Goal: Task Accomplishment & Management: Manage account settings

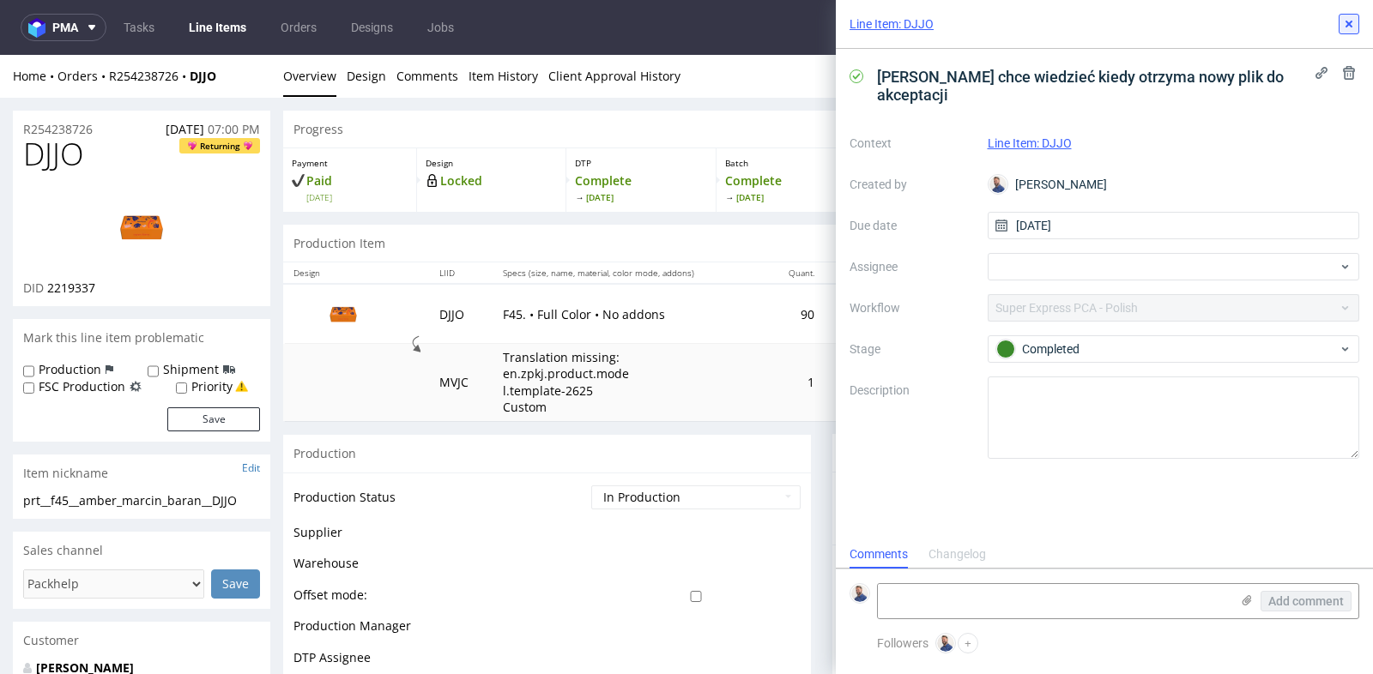
click at [1349, 24] on use at bounding box center [1348, 24] width 7 height 7
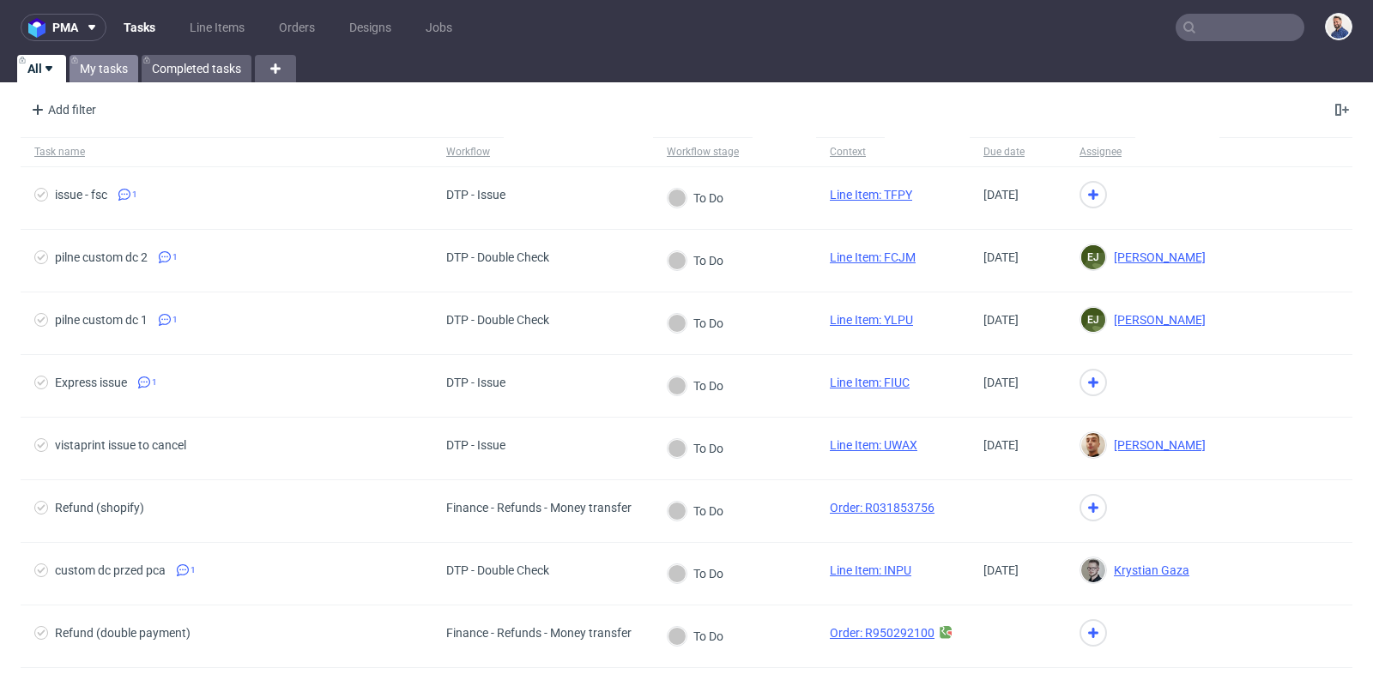
click at [95, 67] on link "My tasks" at bounding box center [103, 68] width 69 height 27
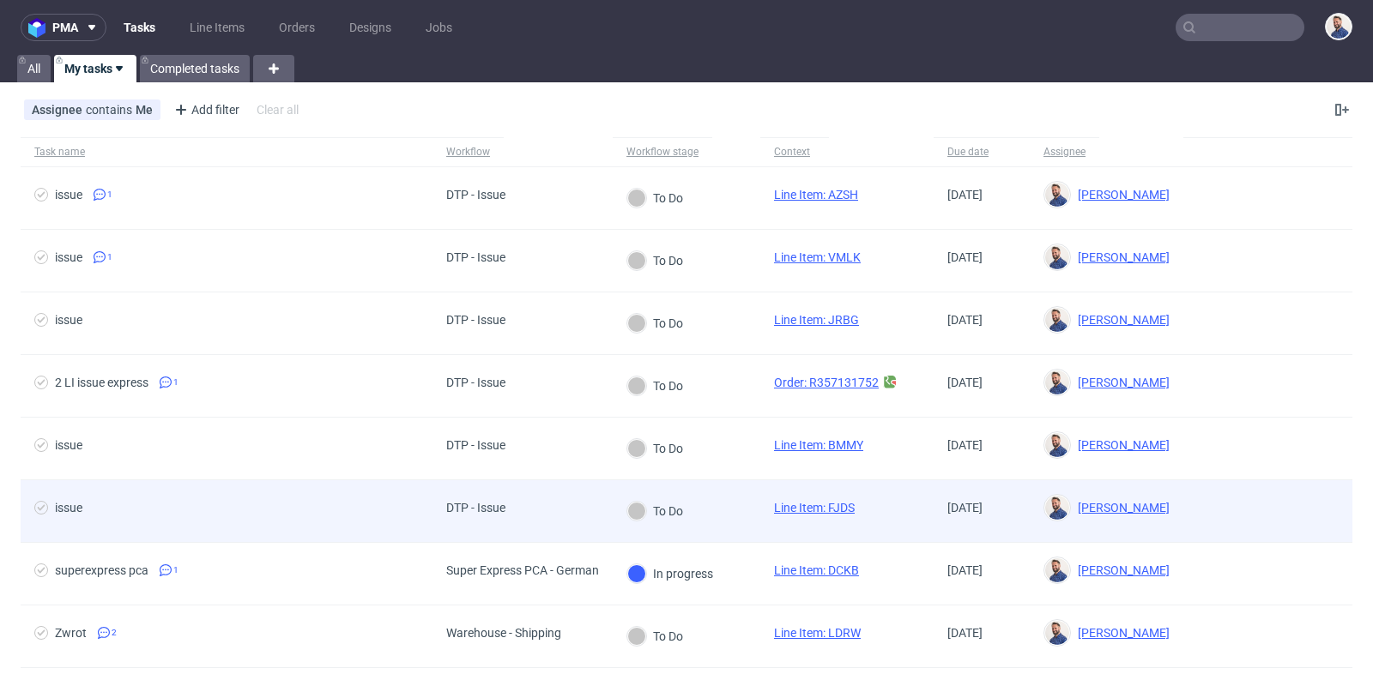
click at [125, 510] on span "issue" at bounding box center [226, 511] width 384 height 21
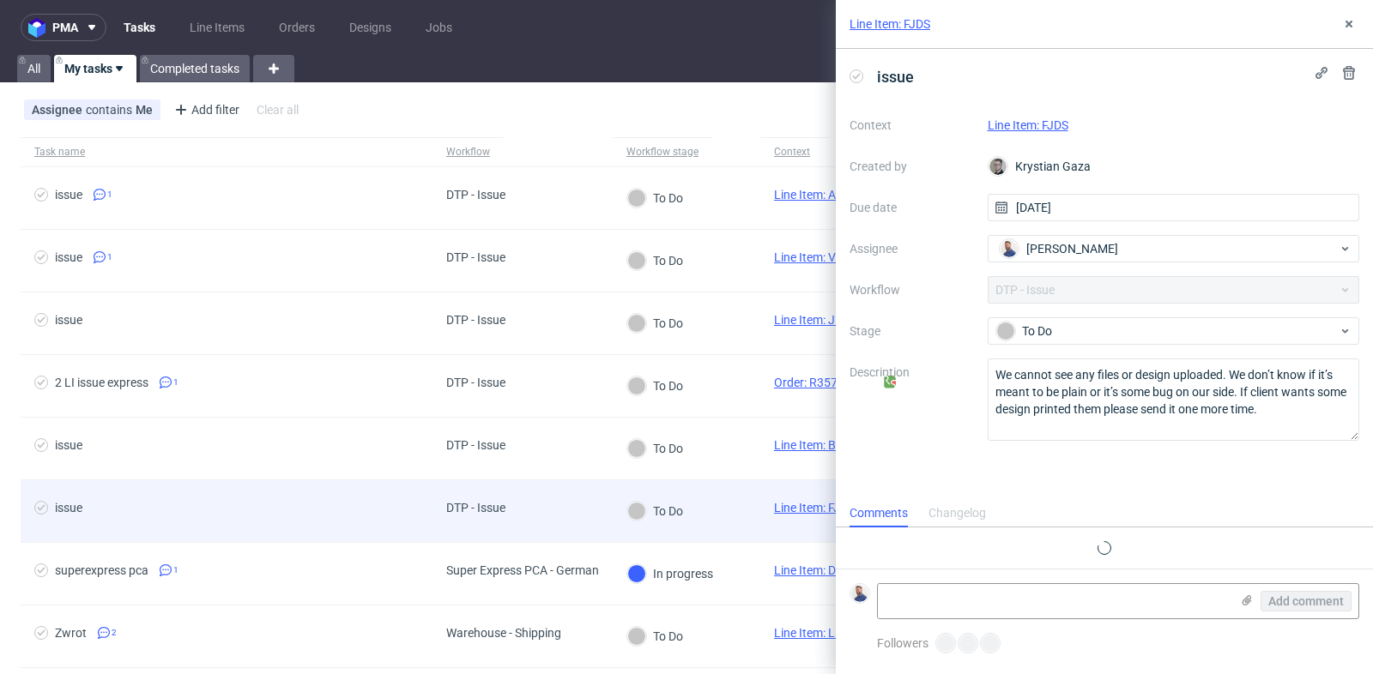
scroll to position [13, 0]
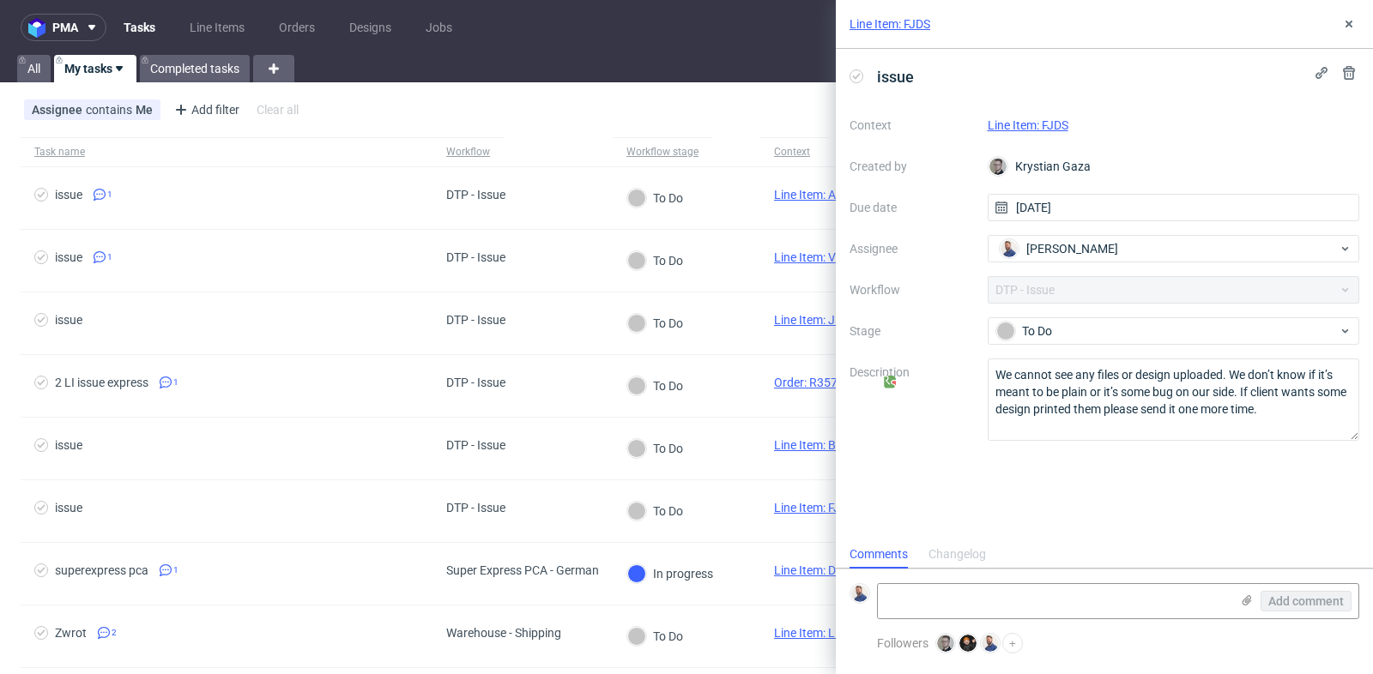
click at [1052, 122] on link "Line Item: FJDS" at bounding box center [1028, 125] width 81 height 14
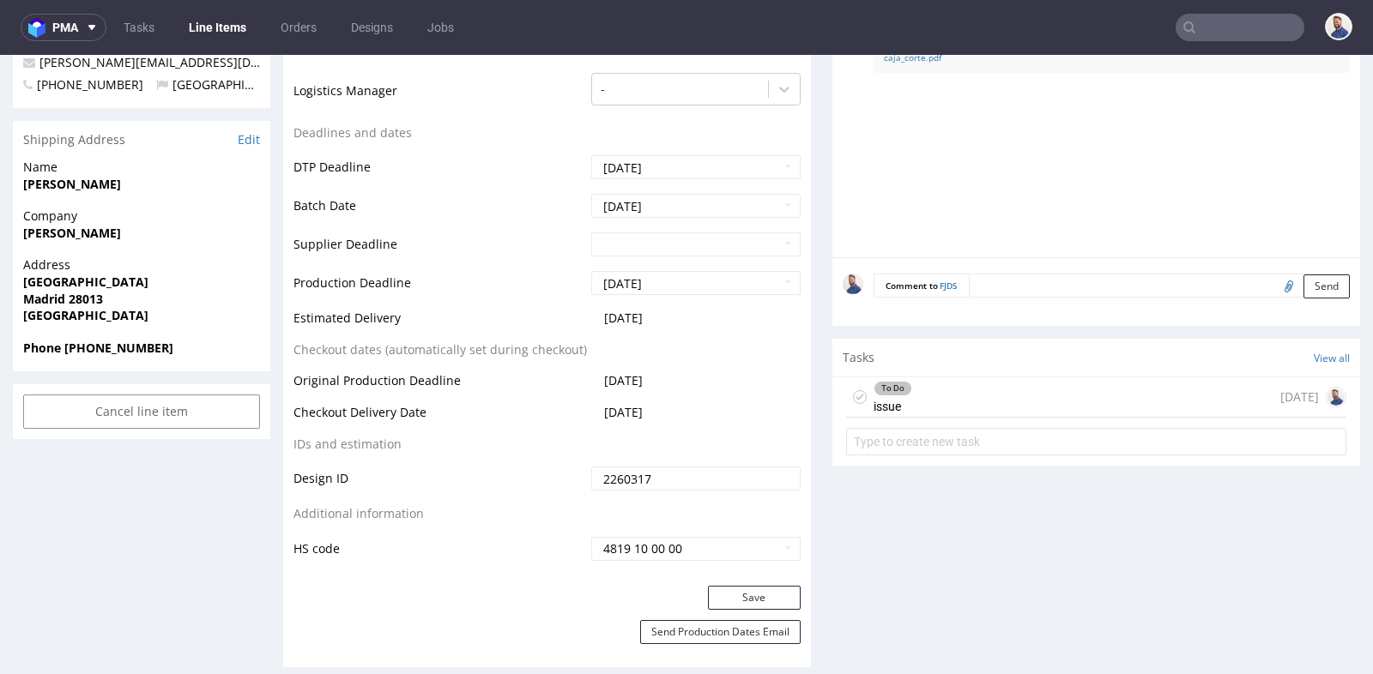
scroll to position [724, 0]
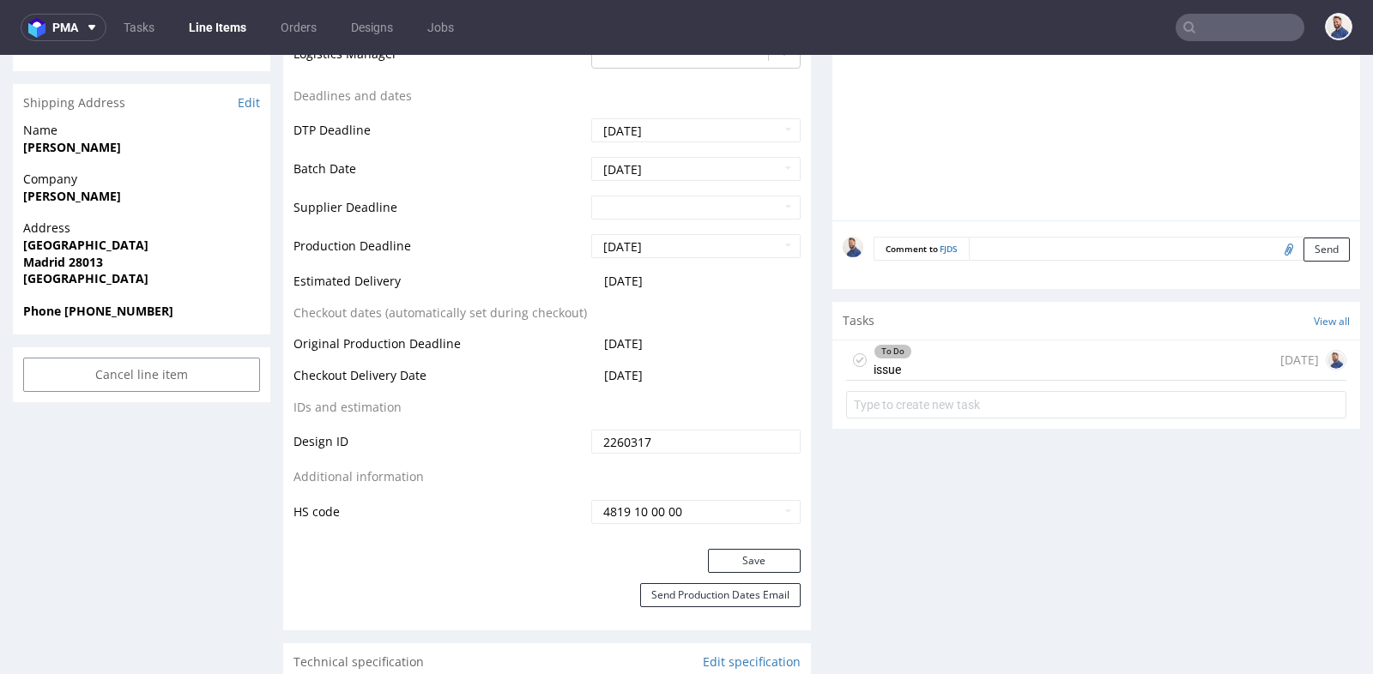
click at [910, 377] on div "To Do issue 2 days ago" at bounding box center [1096, 383] width 528 height 85
click at [915, 363] on div "To Do issue 2 days ago" at bounding box center [1096, 361] width 500 height 40
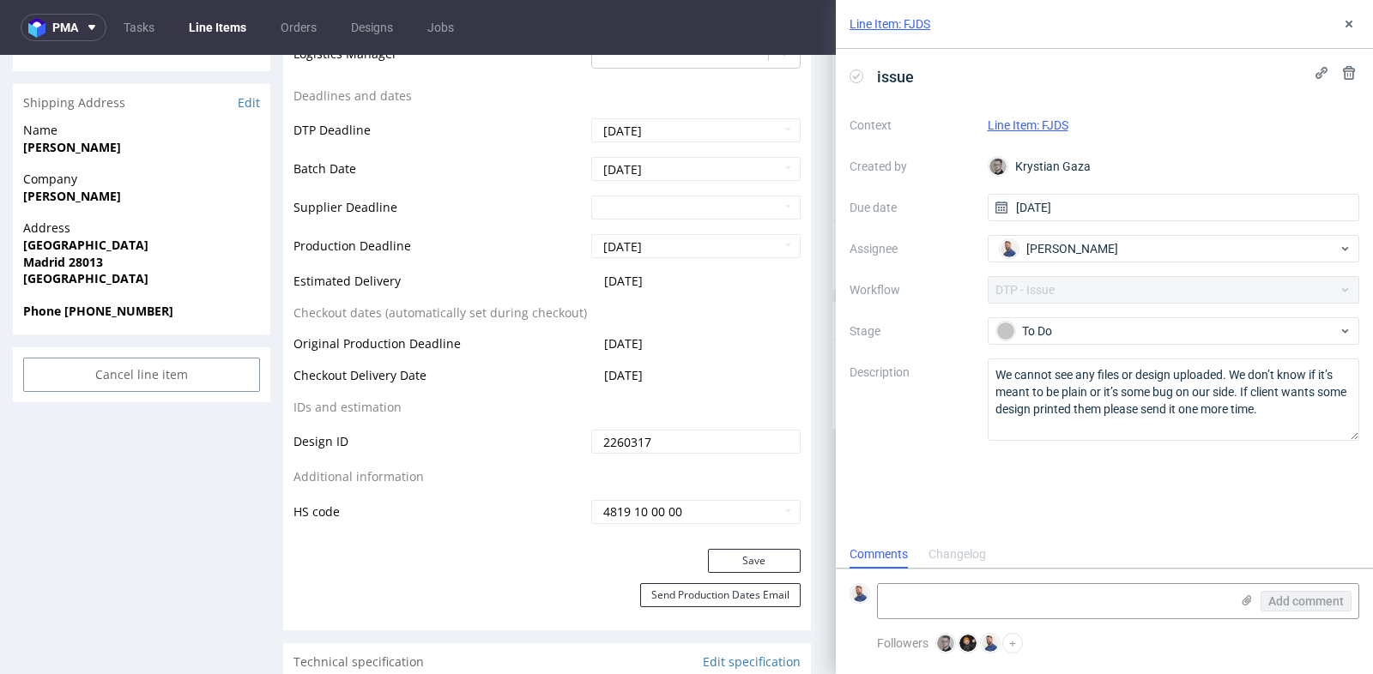
scroll to position [13, 0]
click at [999, 603] on textarea at bounding box center [1054, 601] width 352 height 34
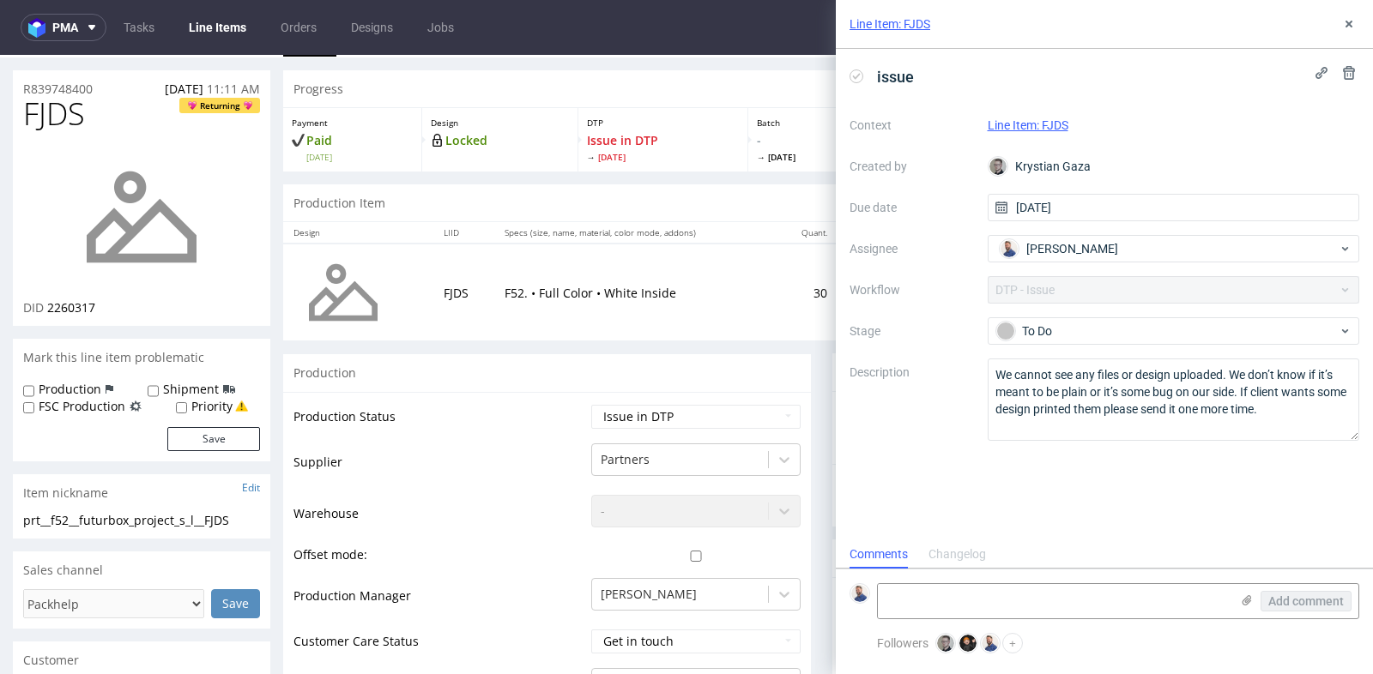
scroll to position [0, 0]
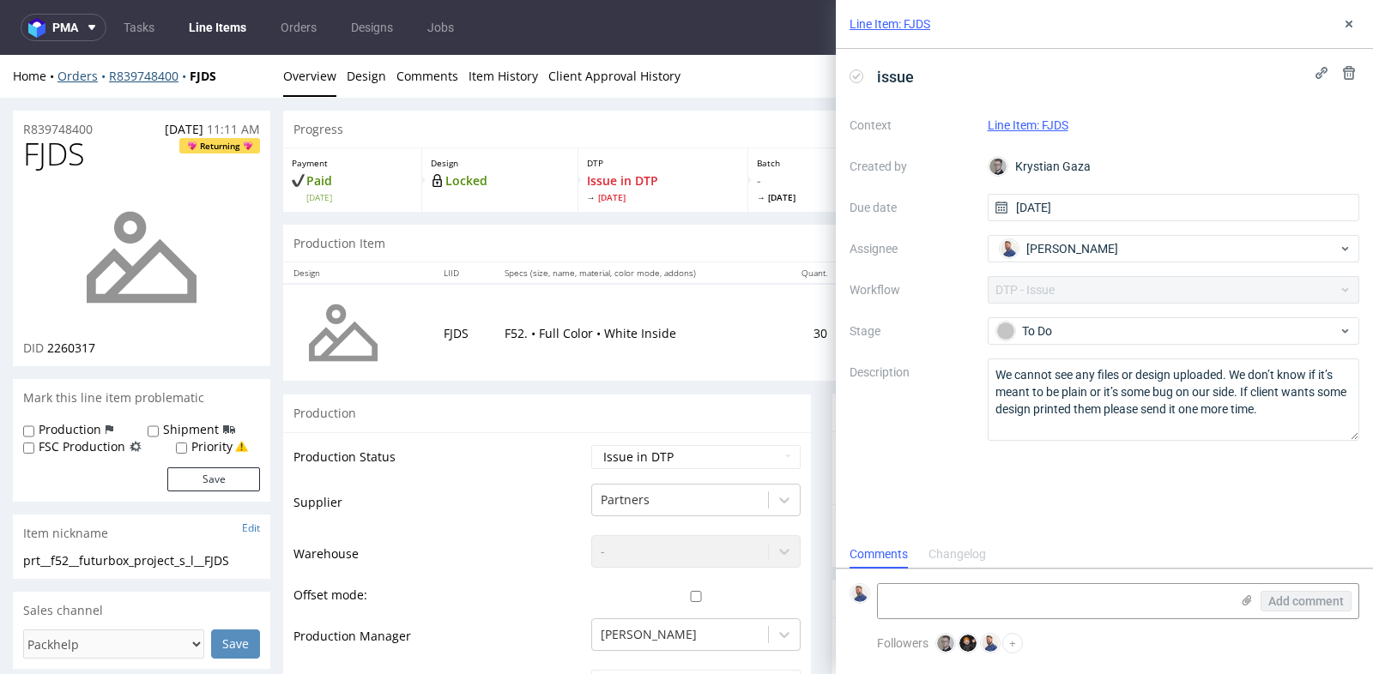
drag, startPoint x: 103, startPoint y: 76, endPoint x: 182, endPoint y: 76, distance: 78.9
click at [1095, 333] on div "To Do" at bounding box center [1166, 331] width 341 height 19
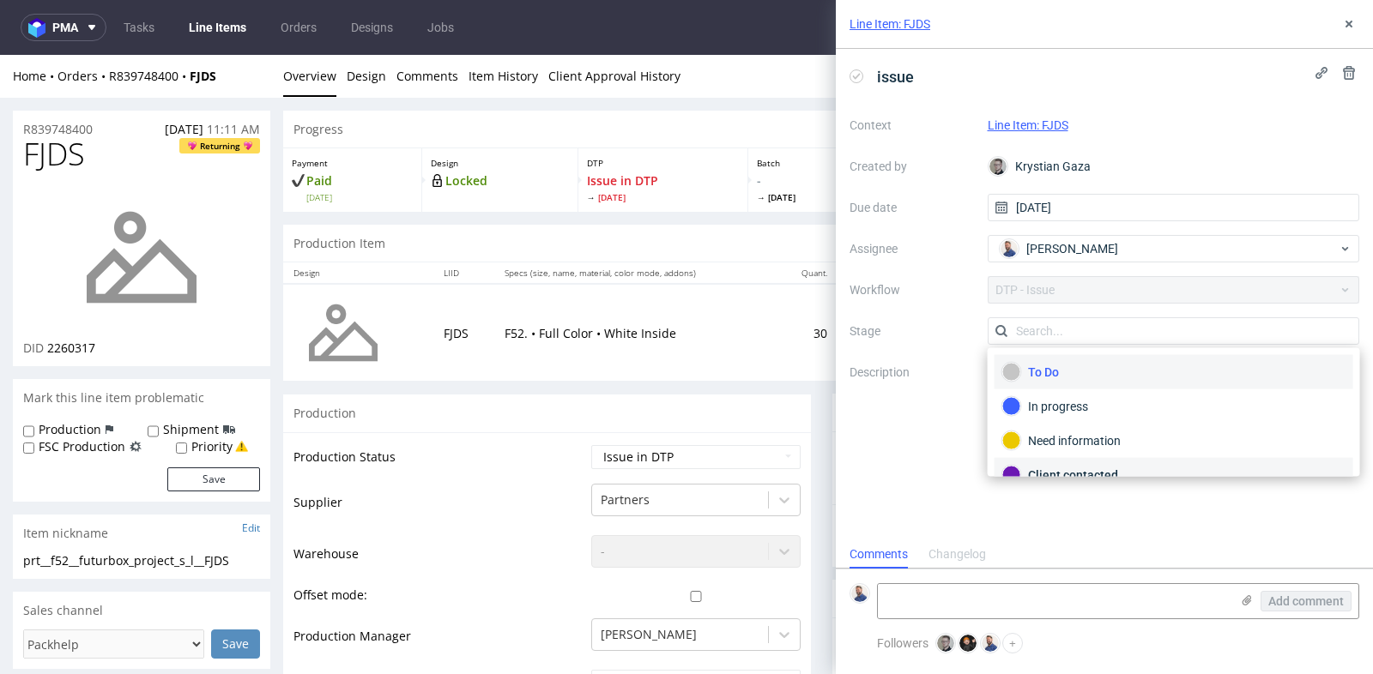
click at [1088, 462] on div "Client contacted" at bounding box center [1173, 475] width 359 height 34
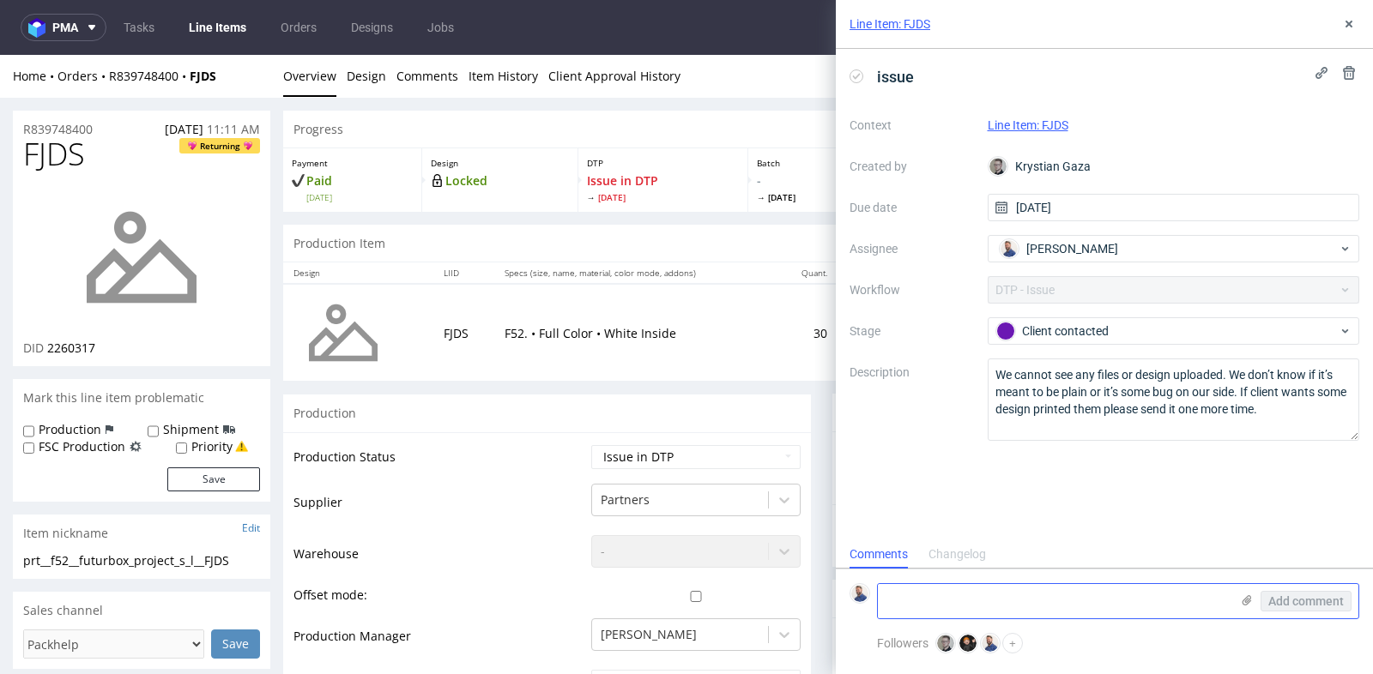
click at [1039, 593] on textarea at bounding box center [1054, 601] width 352 height 34
type textarea "Klient wysłał pliki"
click at [1298, 607] on span "Add comment" at bounding box center [1306, 601] width 76 height 12
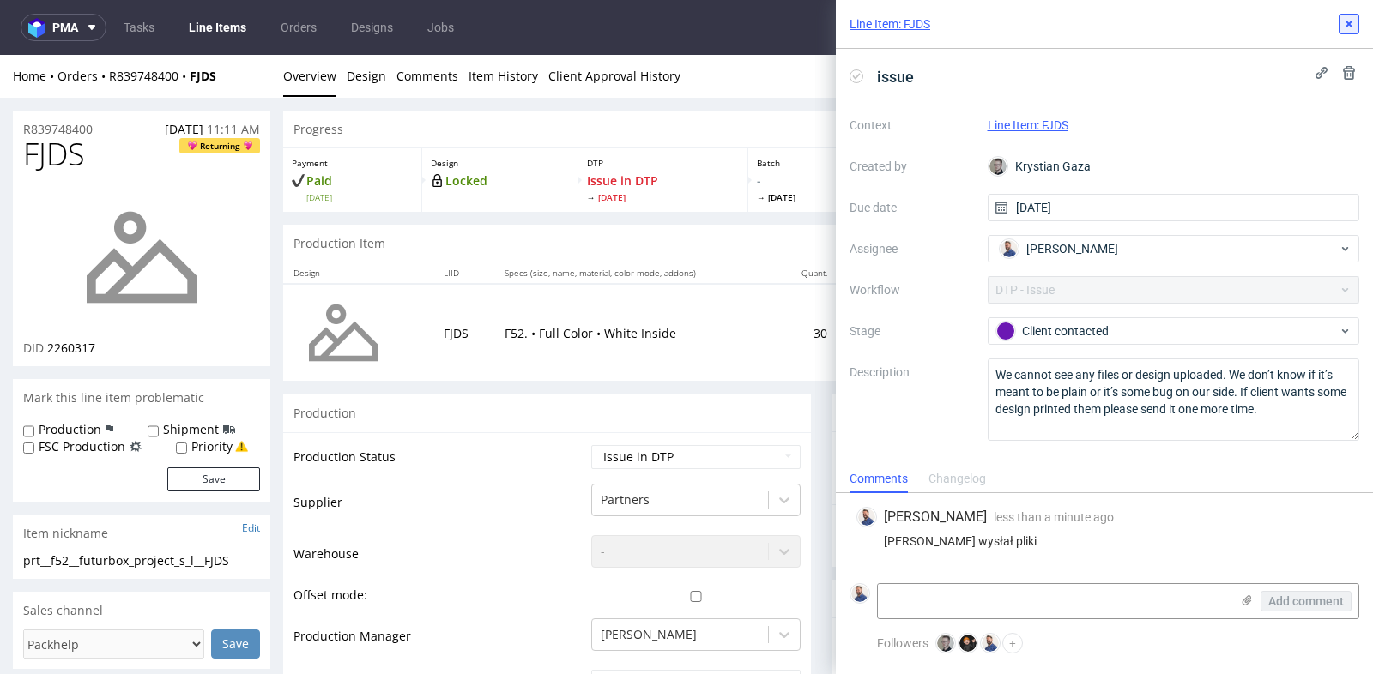
click at [1351, 25] on icon at bounding box center [1349, 24] width 14 height 14
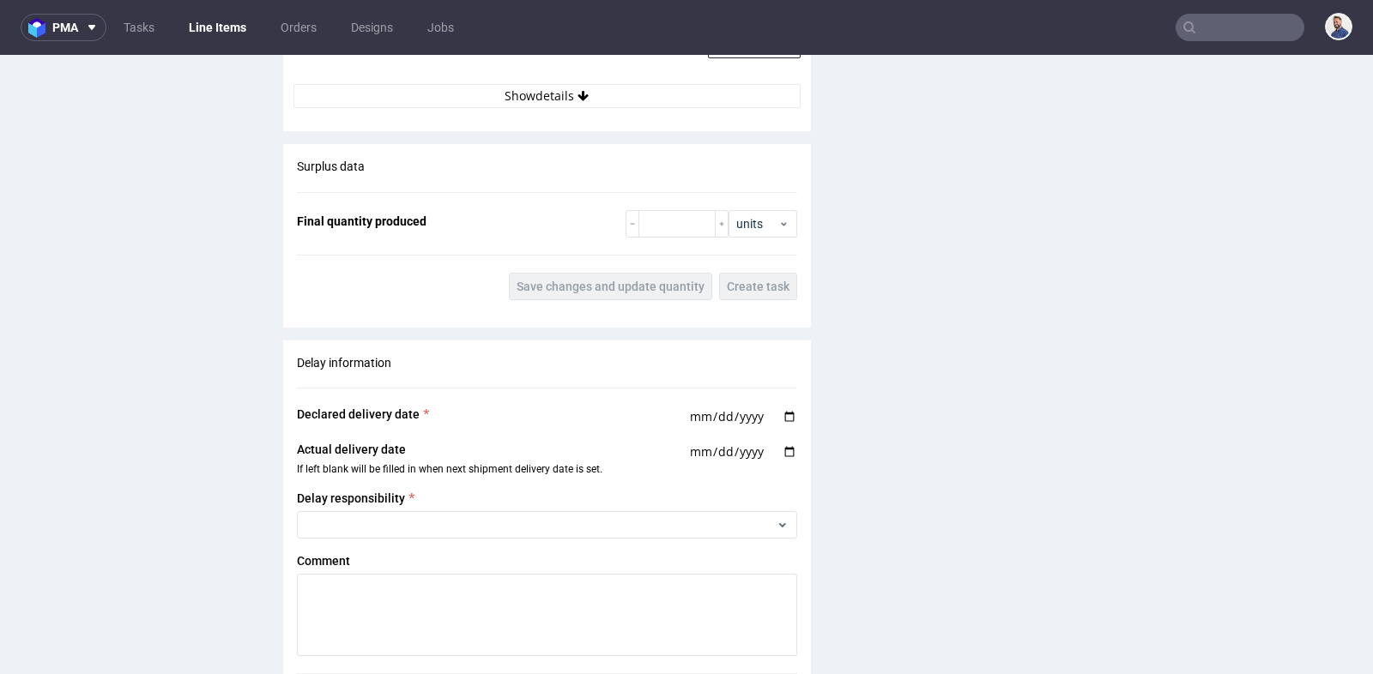
scroll to position [2135, 0]
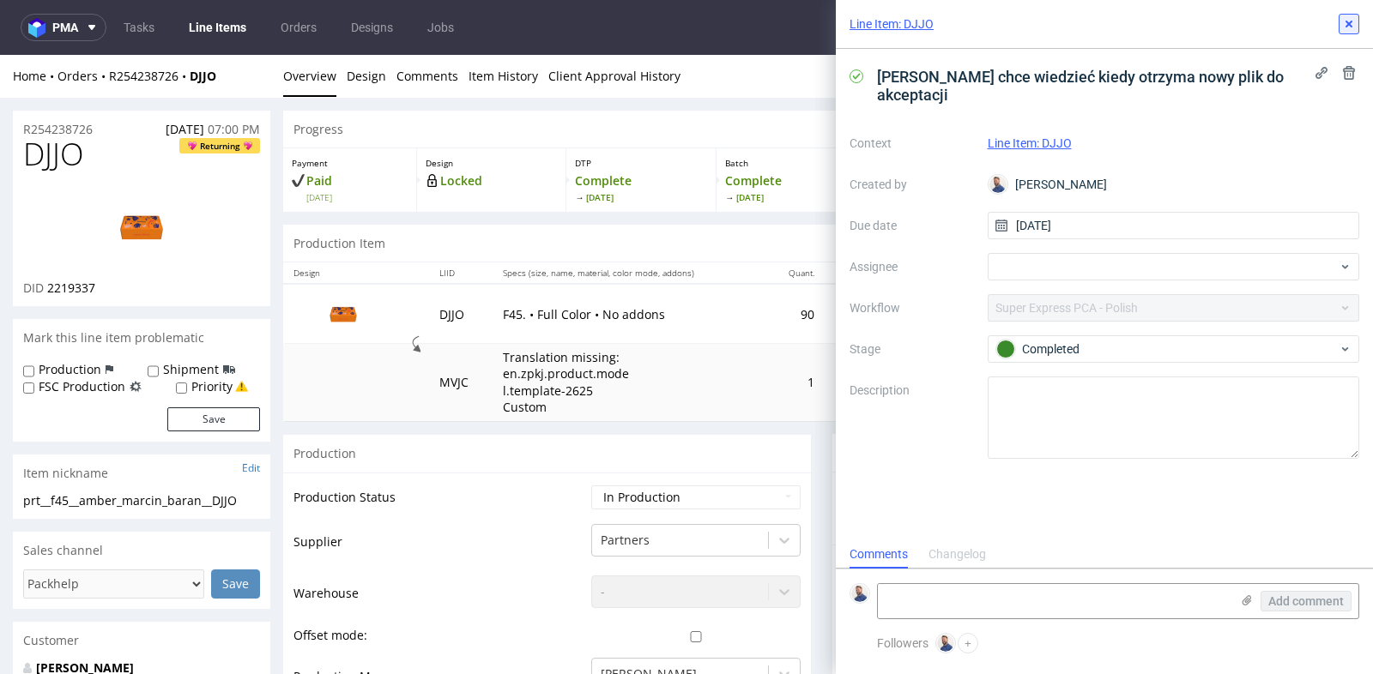
click at [1344, 20] on icon at bounding box center [1349, 24] width 14 height 14
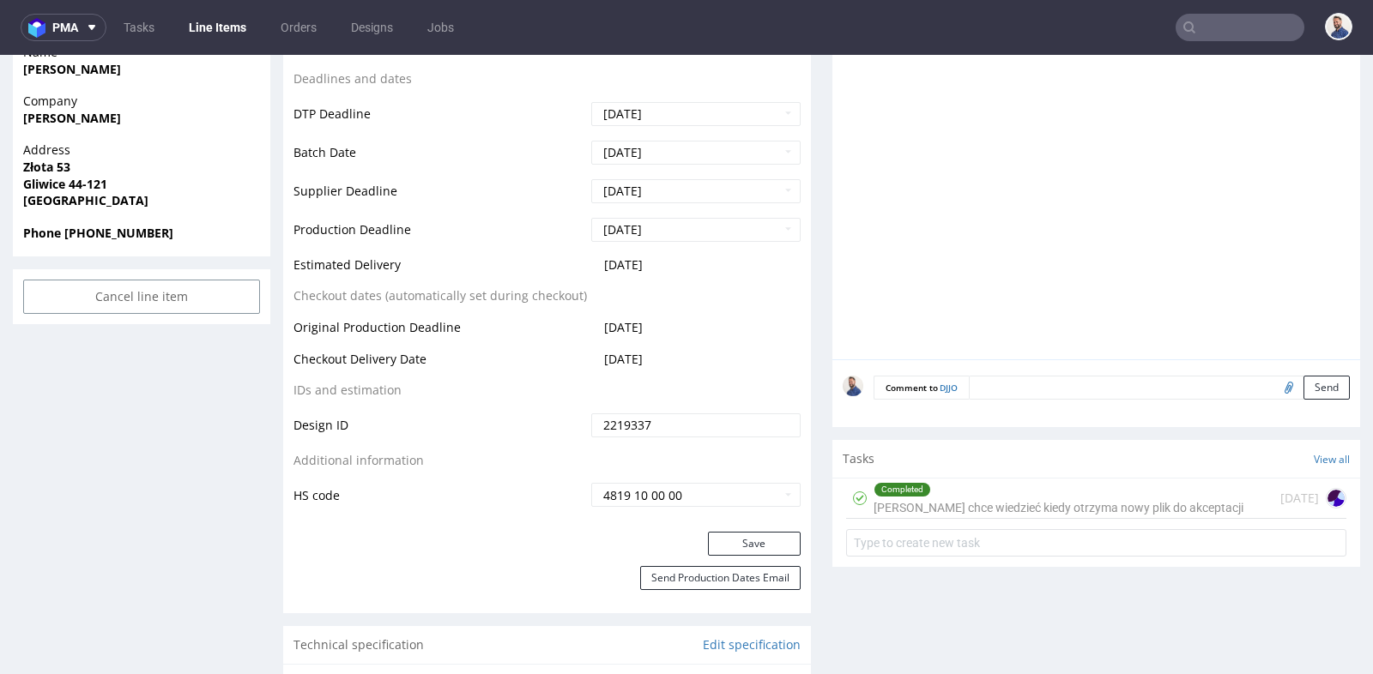
scroll to position [801, 0]
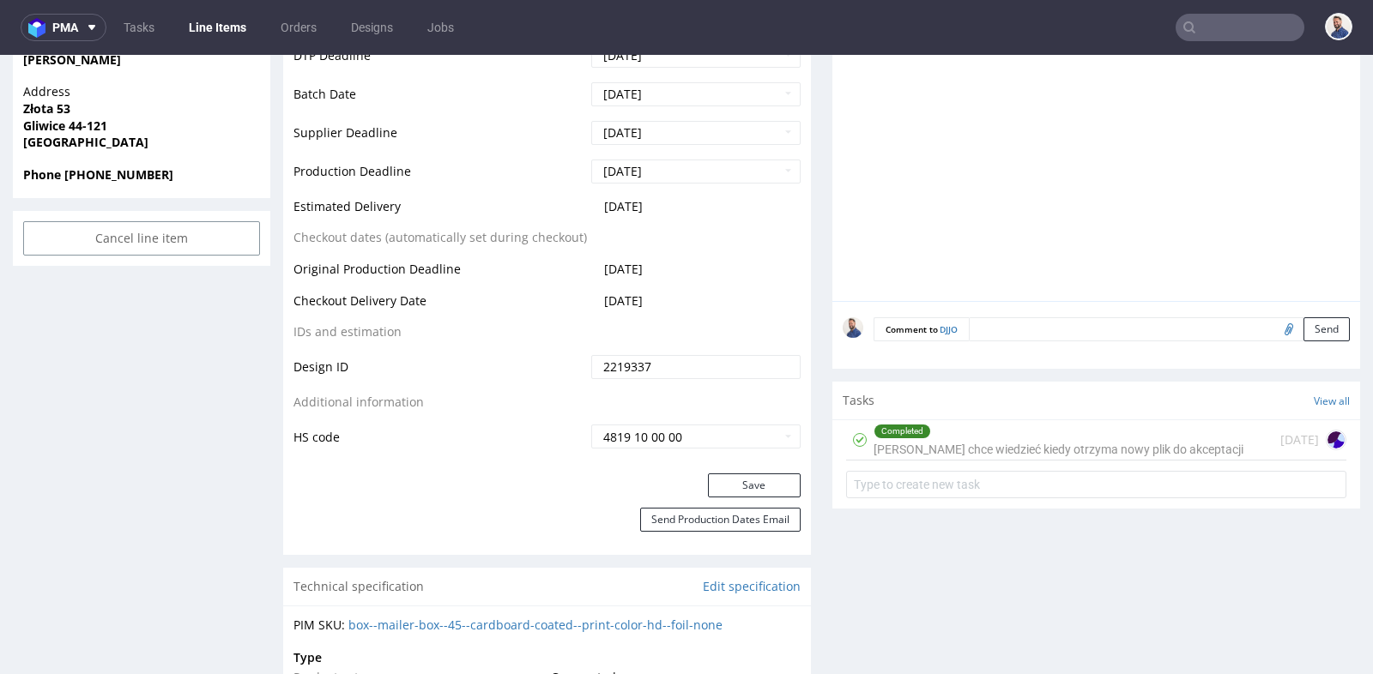
click at [975, 439] on div "Completed Klient chce wiedzieć kiedy otrzyma nowy plik do akceptacji" at bounding box center [1058, 439] width 370 height 39
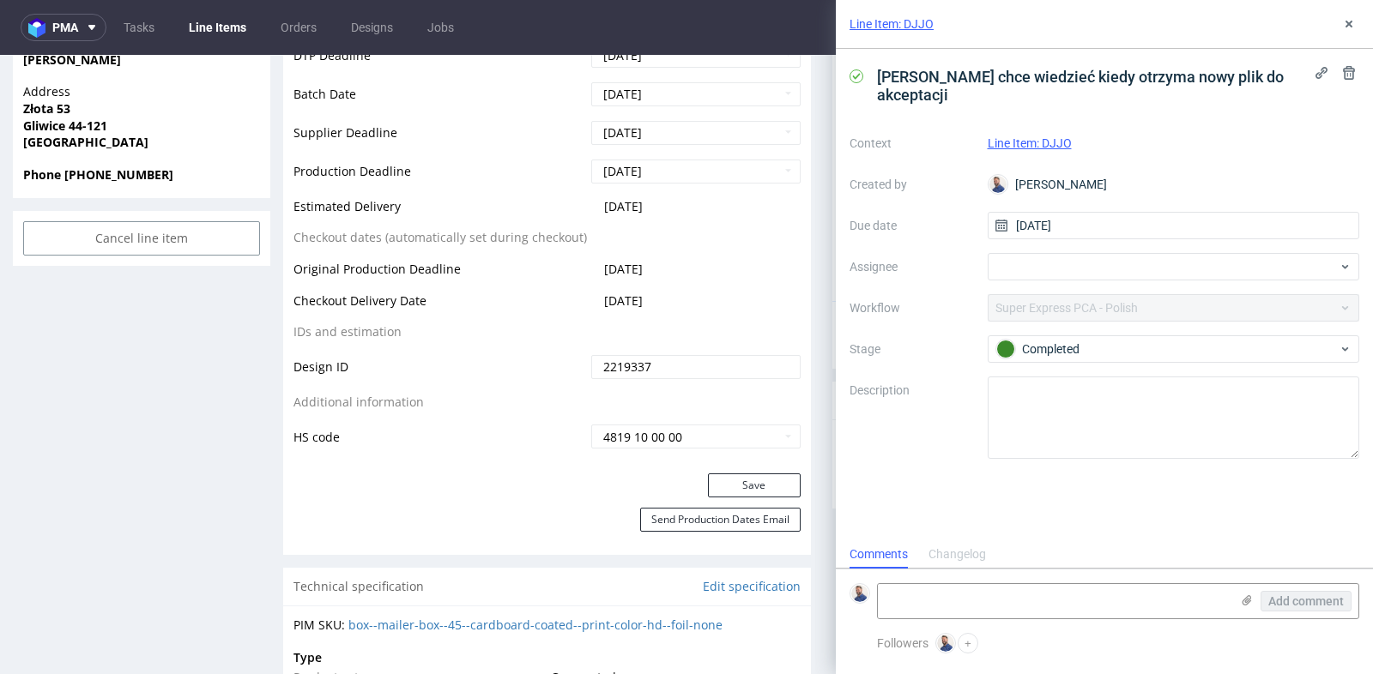
scroll to position [13, 0]
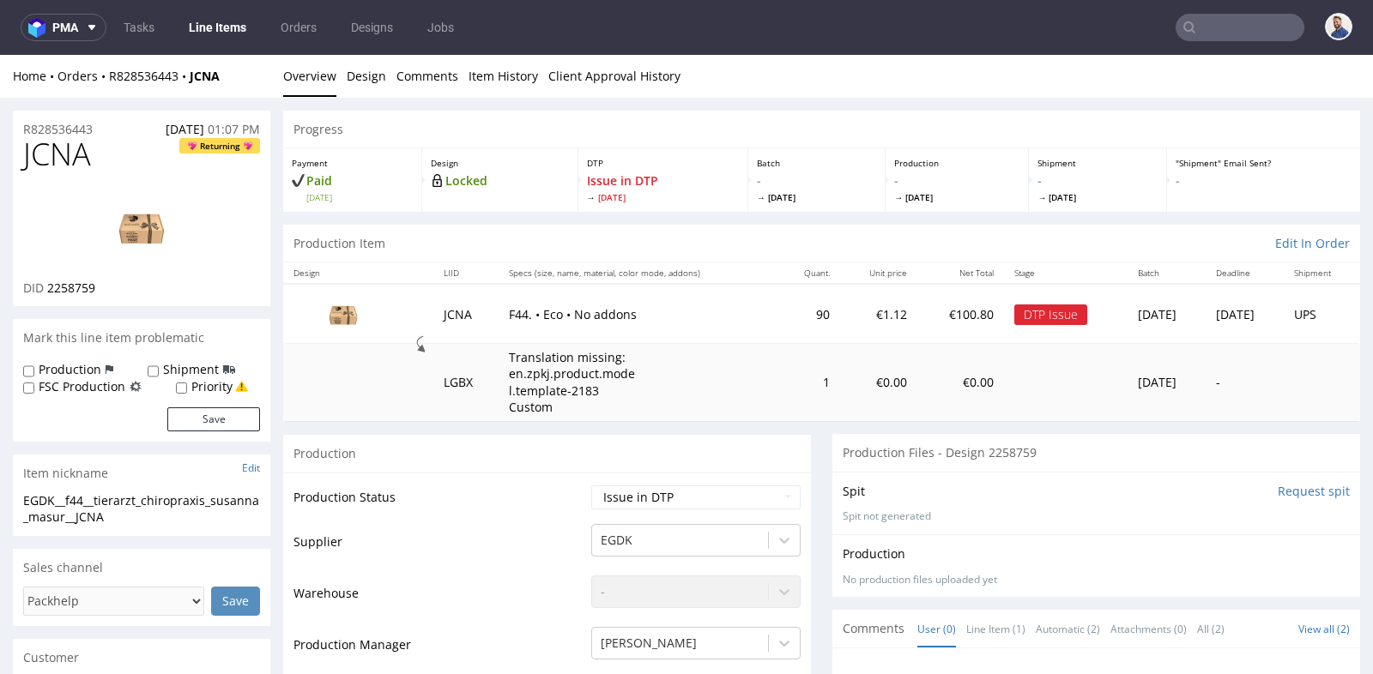
scroll to position [724, 0]
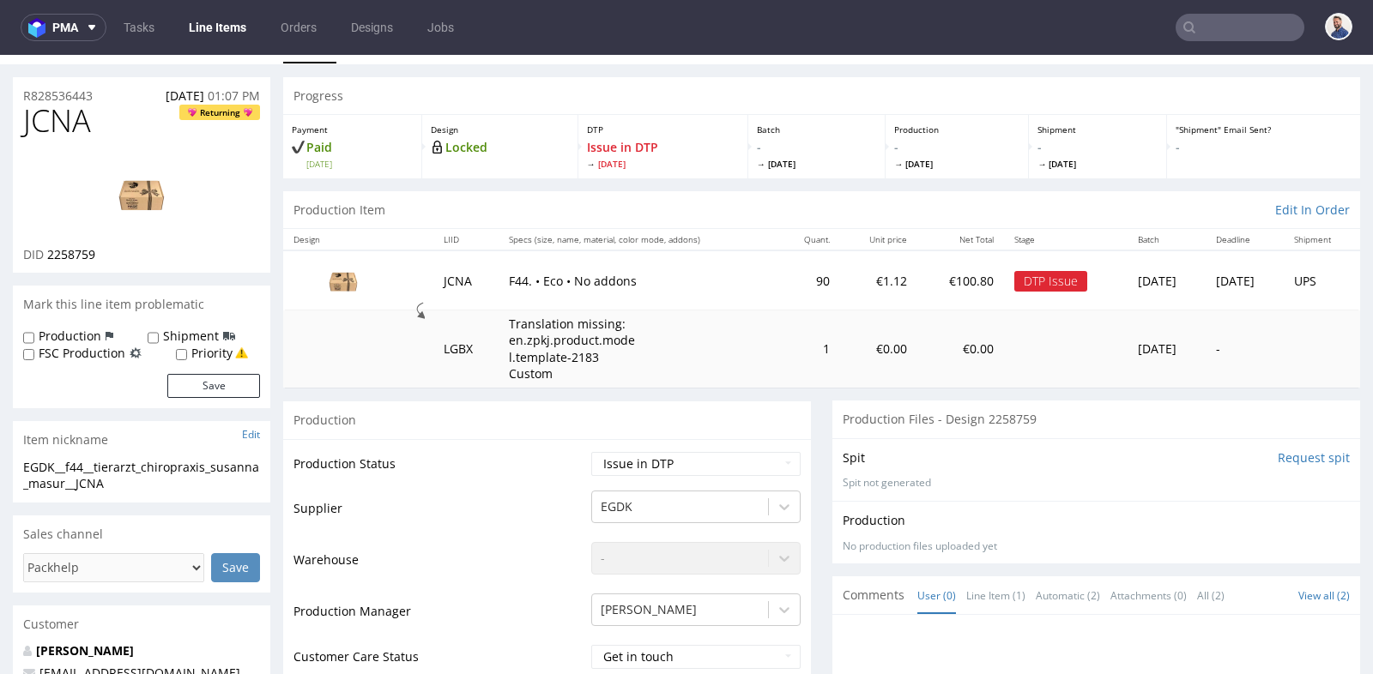
scroll to position [0, 0]
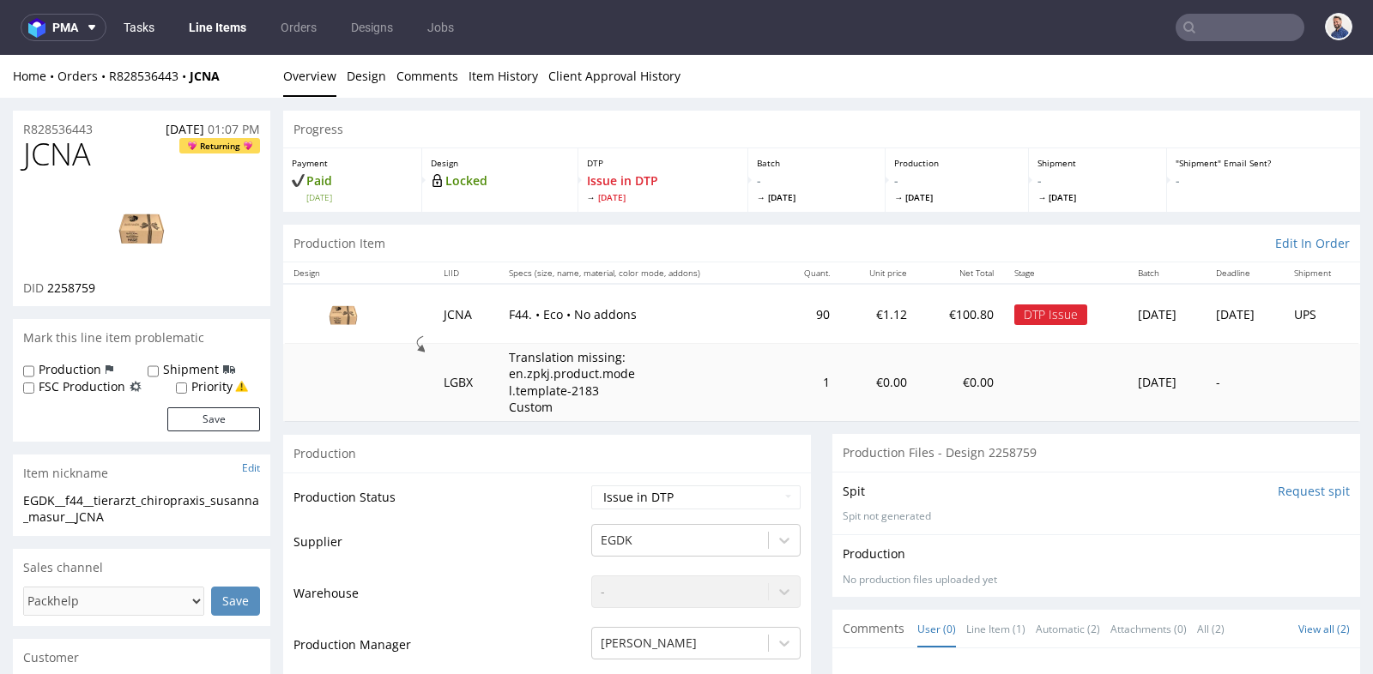
click at [139, 27] on link "Tasks" at bounding box center [138, 27] width 51 height 27
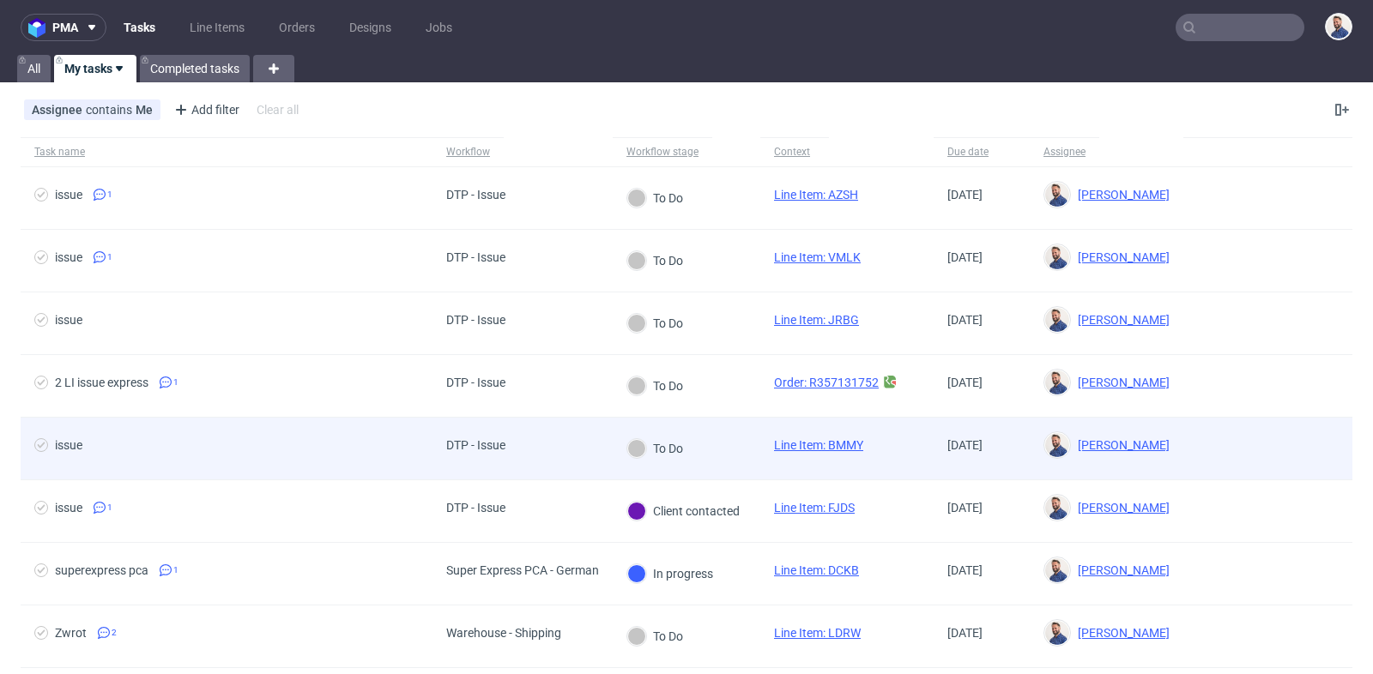
click at [191, 433] on div "issue" at bounding box center [227, 449] width 412 height 62
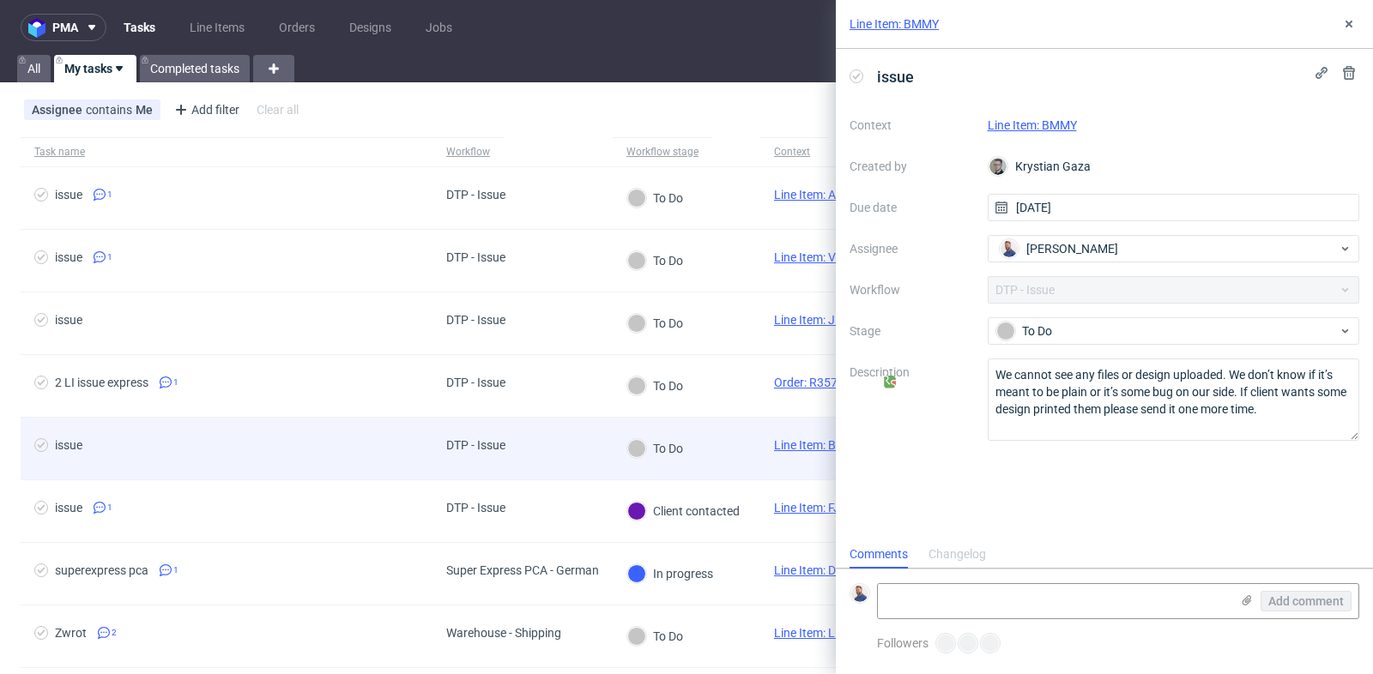
scroll to position [13, 0]
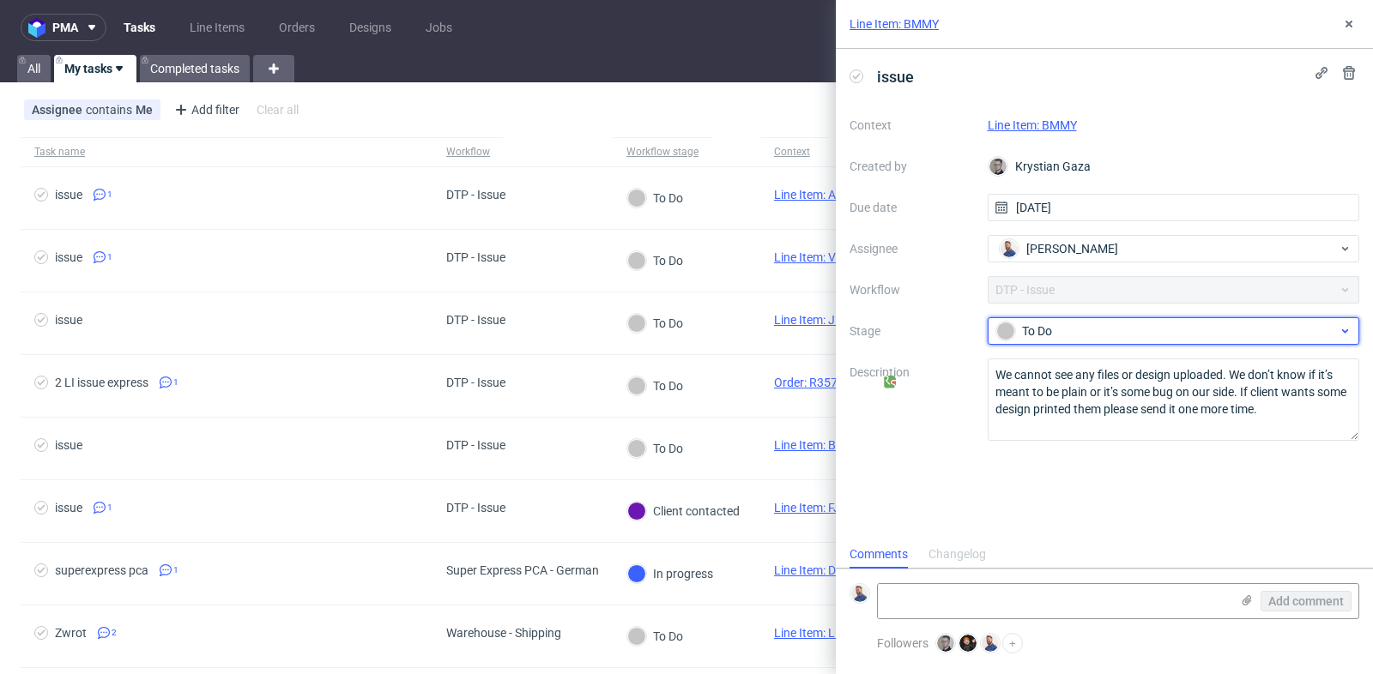
click at [1073, 329] on div "To Do" at bounding box center [1166, 331] width 341 height 19
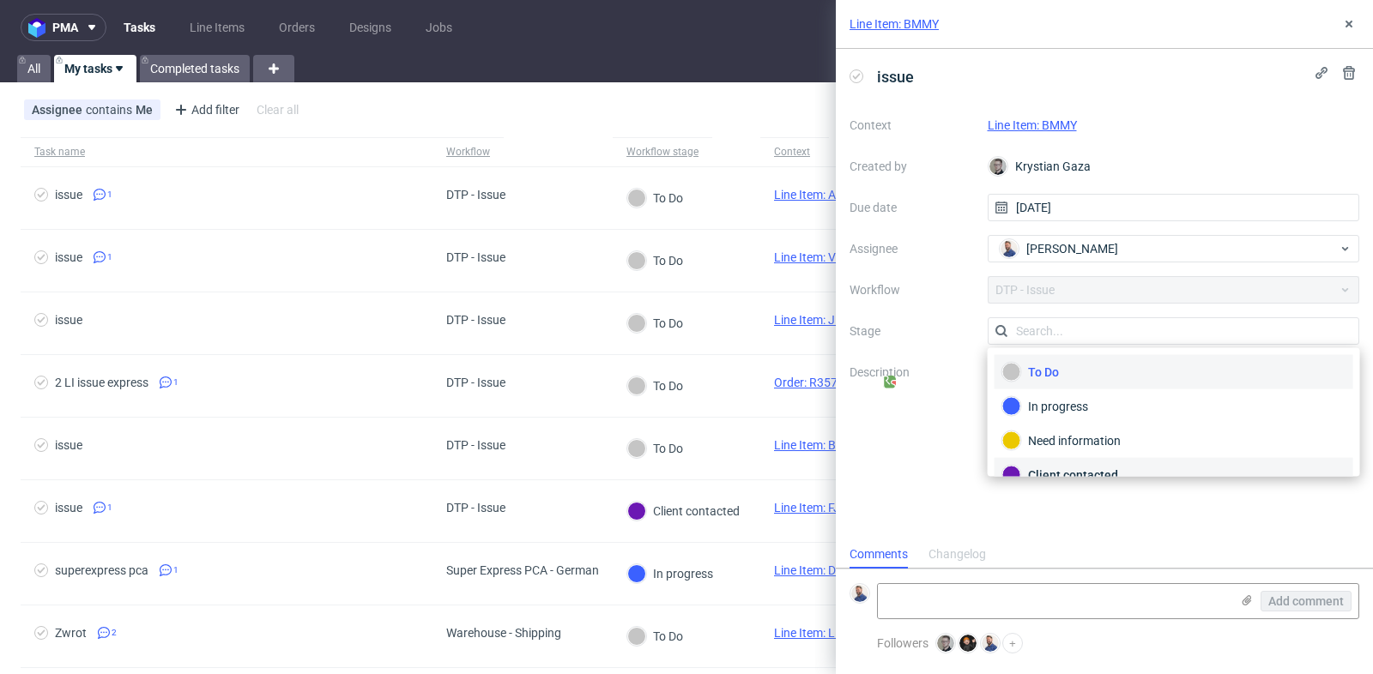
click at [1061, 473] on div "Client contacted" at bounding box center [1173, 475] width 343 height 19
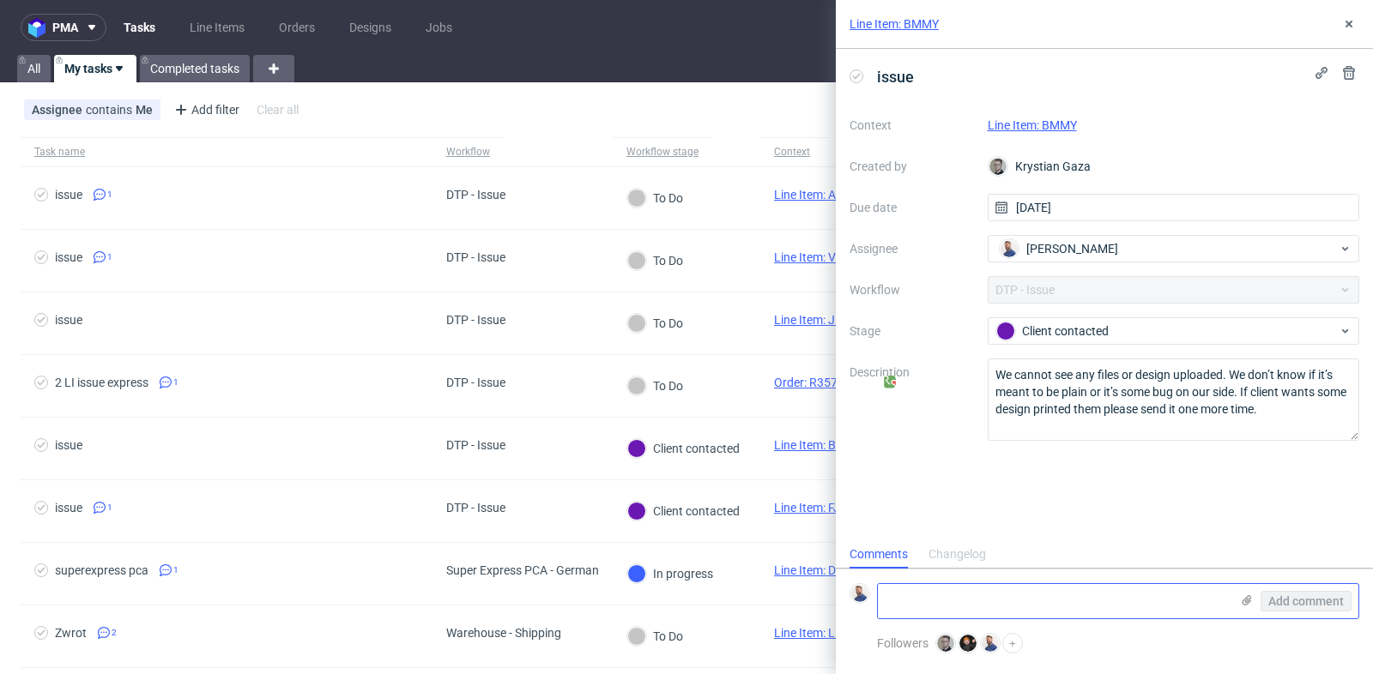
click at [1007, 609] on textarea at bounding box center [1054, 601] width 352 height 34
type textarea "Klient wysłał pliki"
click at [1288, 609] on button "Add comment" at bounding box center [1305, 601] width 91 height 21
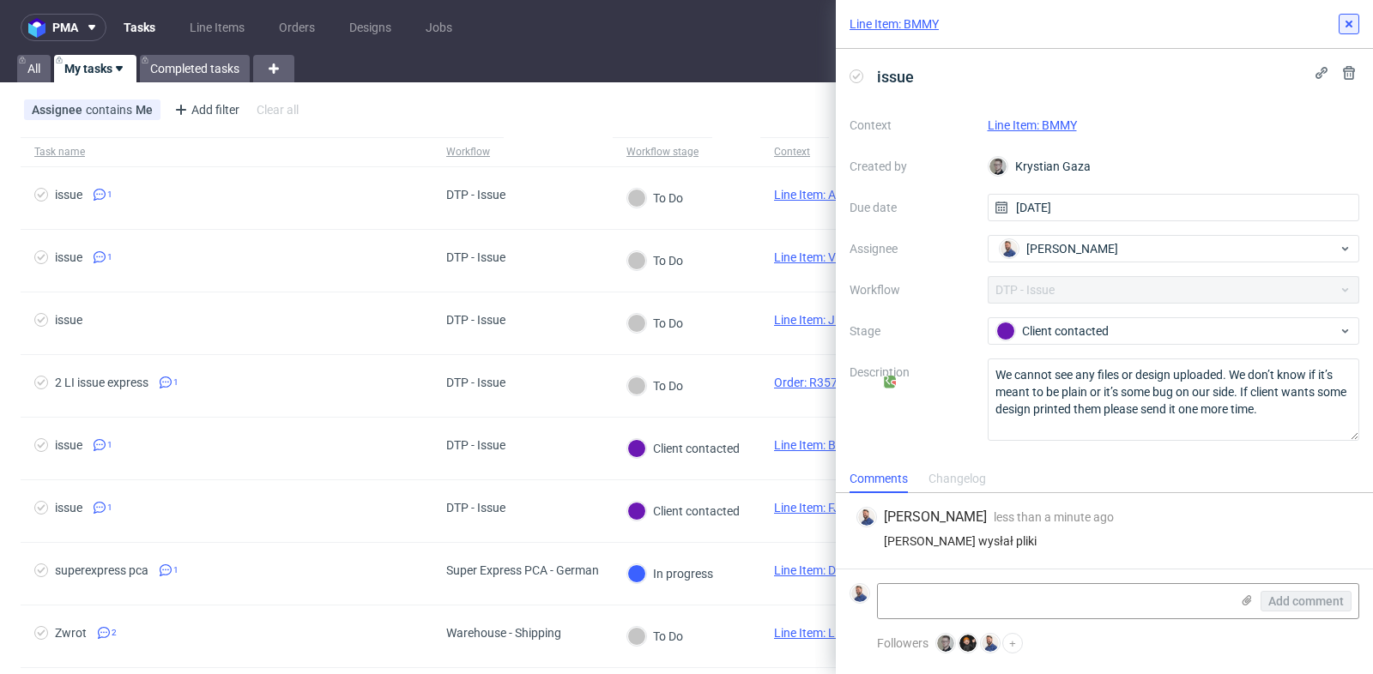
click at [1351, 21] on use at bounding box center [1348, 24] width 7 height 7
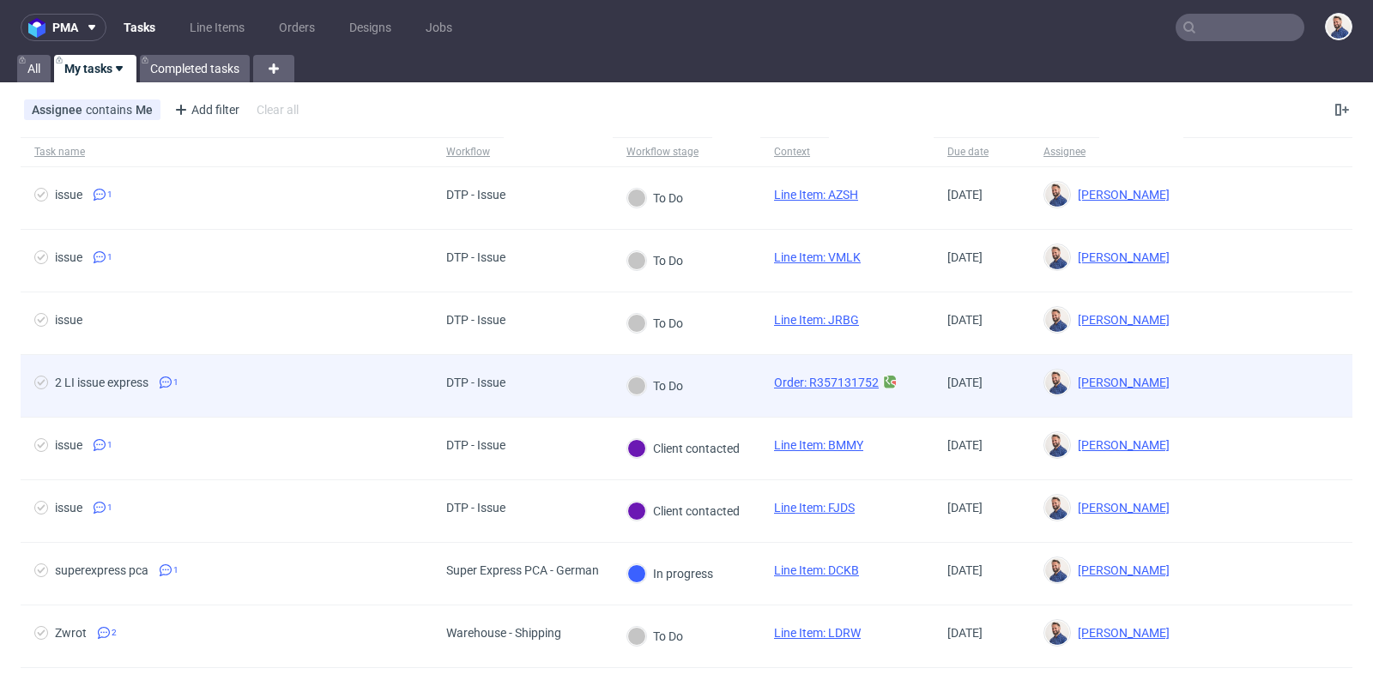
click at [85, 377] on div "2 LI issue express" at bounding box center [102, 383] width 94 height 14
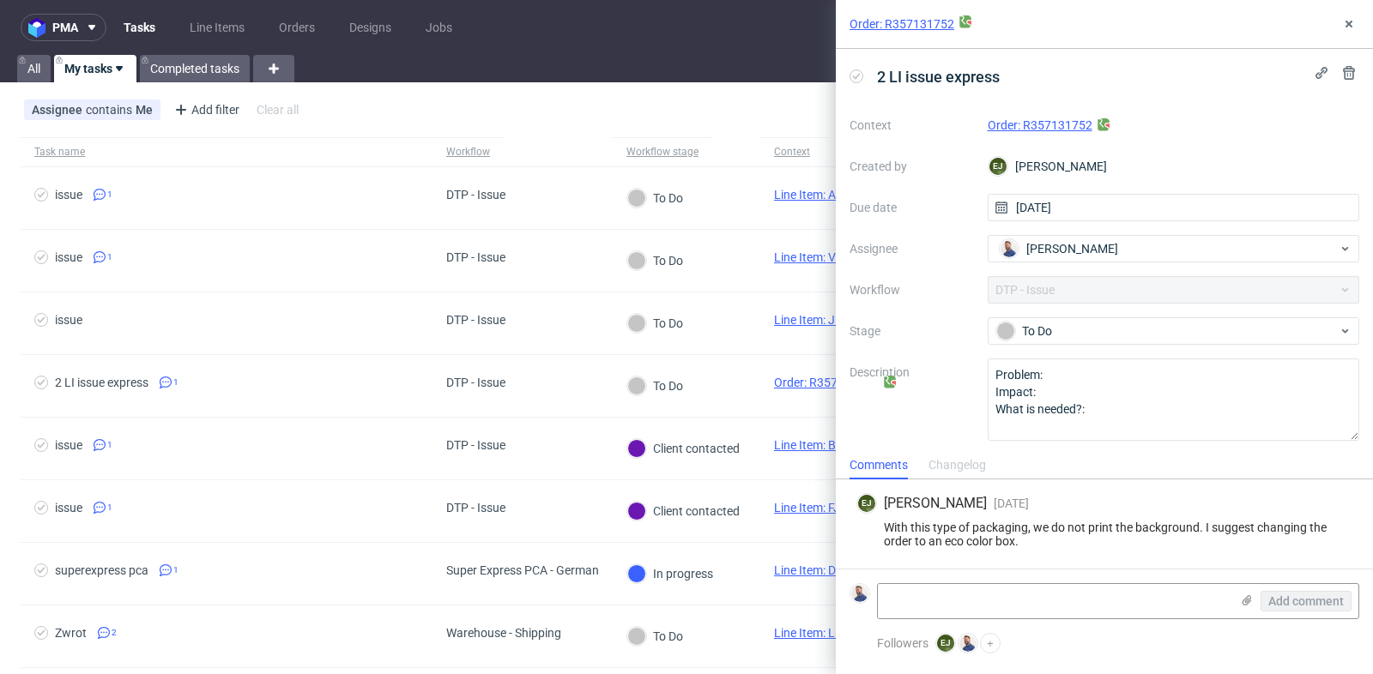
click at [1063, 121] on link "Order: R357131752" at bounding box center [1040, 125] width 105 height 14
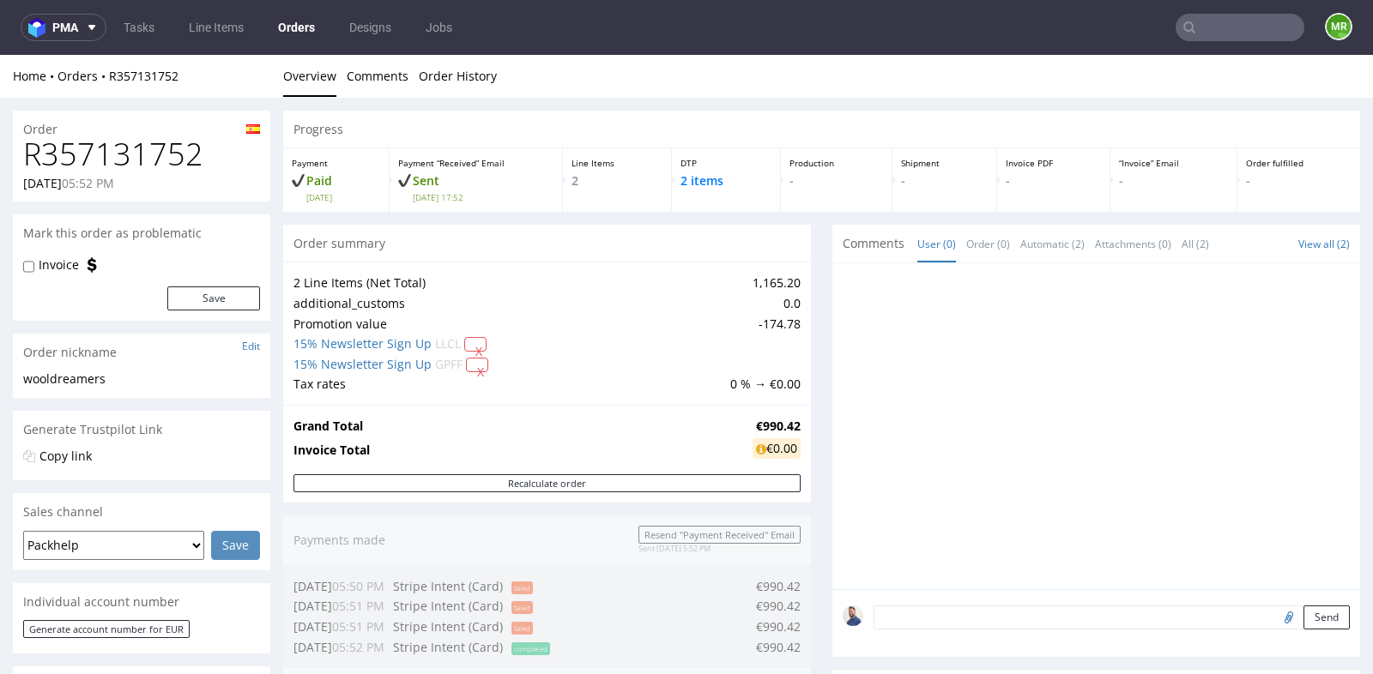
click at [822, 269] on div "Progress Payment Paid [DATE] Payment “Received” Email Sent [DATE] 17:52 Line It…" at bounding box center [821, 640] width 1077 height 1058
click at [101, 147] on h1 "R357131752" at bounding box center [141, 154] width 237 height 34
copy h1 "R357131752"
click at [813, 227] on div "Progress Payment Paid Tue 16 Sep Payment “Received” Email Sent Tue 16 Sep 17:52…" at bounding box center [821, 640] width 1077 height 1058
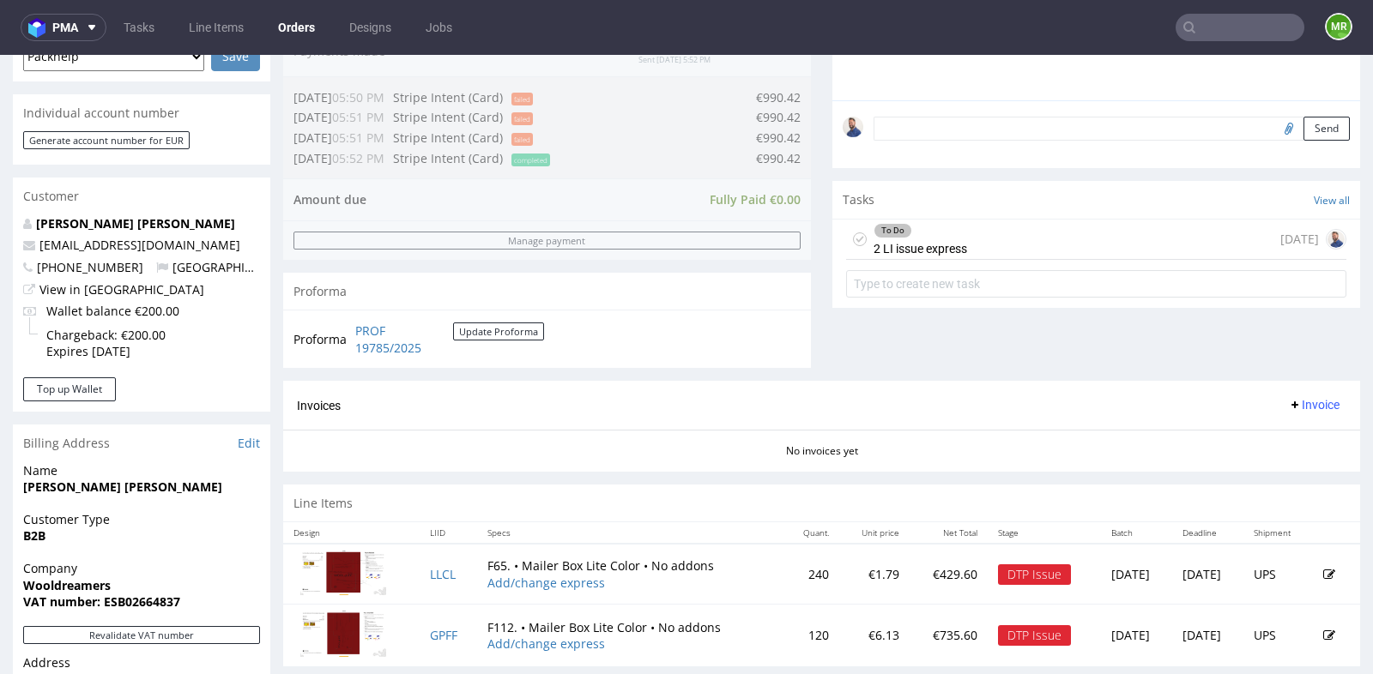
scroll to position [571, 0]
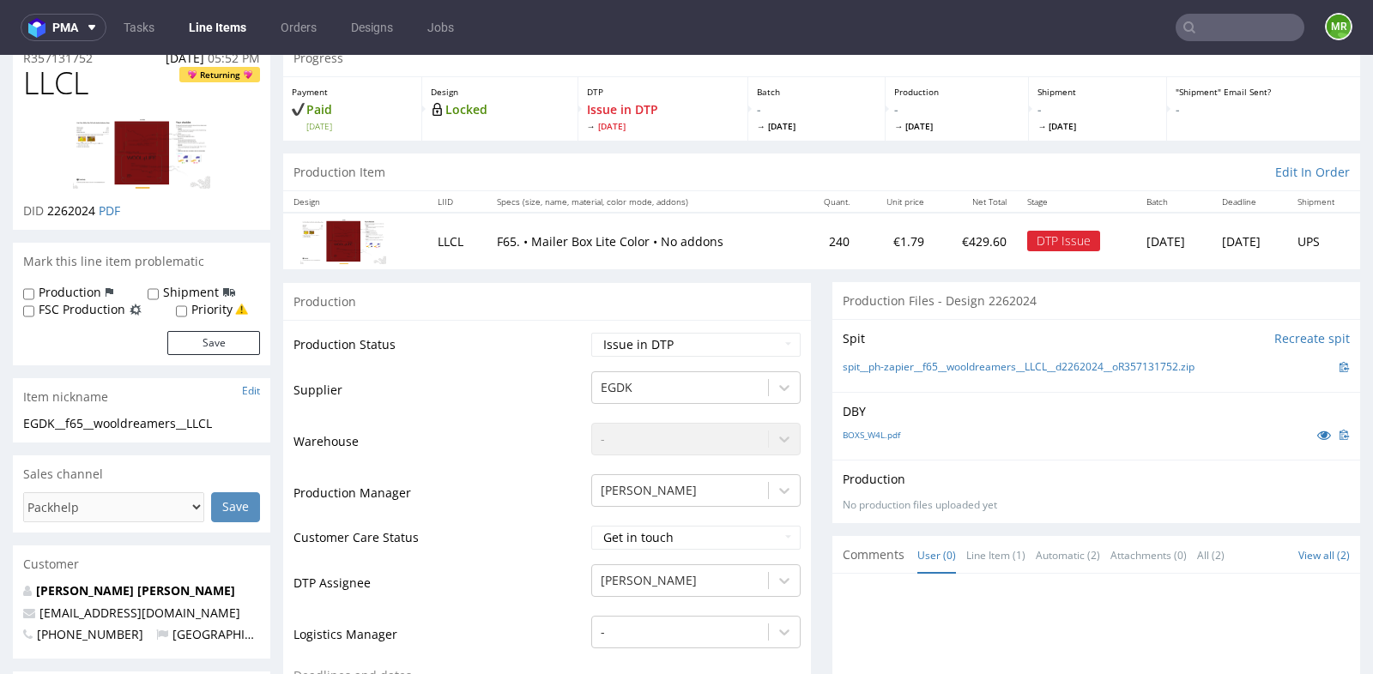
scroll to position [38, 0]
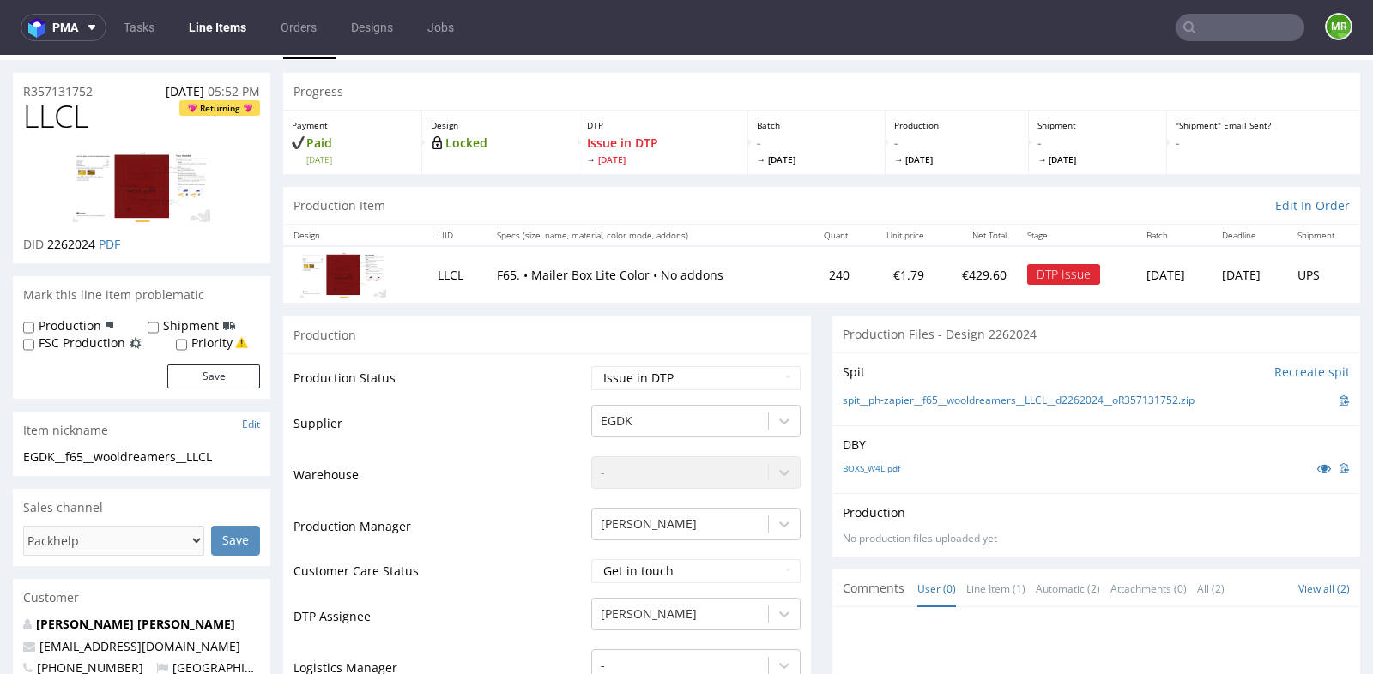
click at [1027, 266] on div "DTP Issue" at bounding box center [1063, 274] width 73 height 21
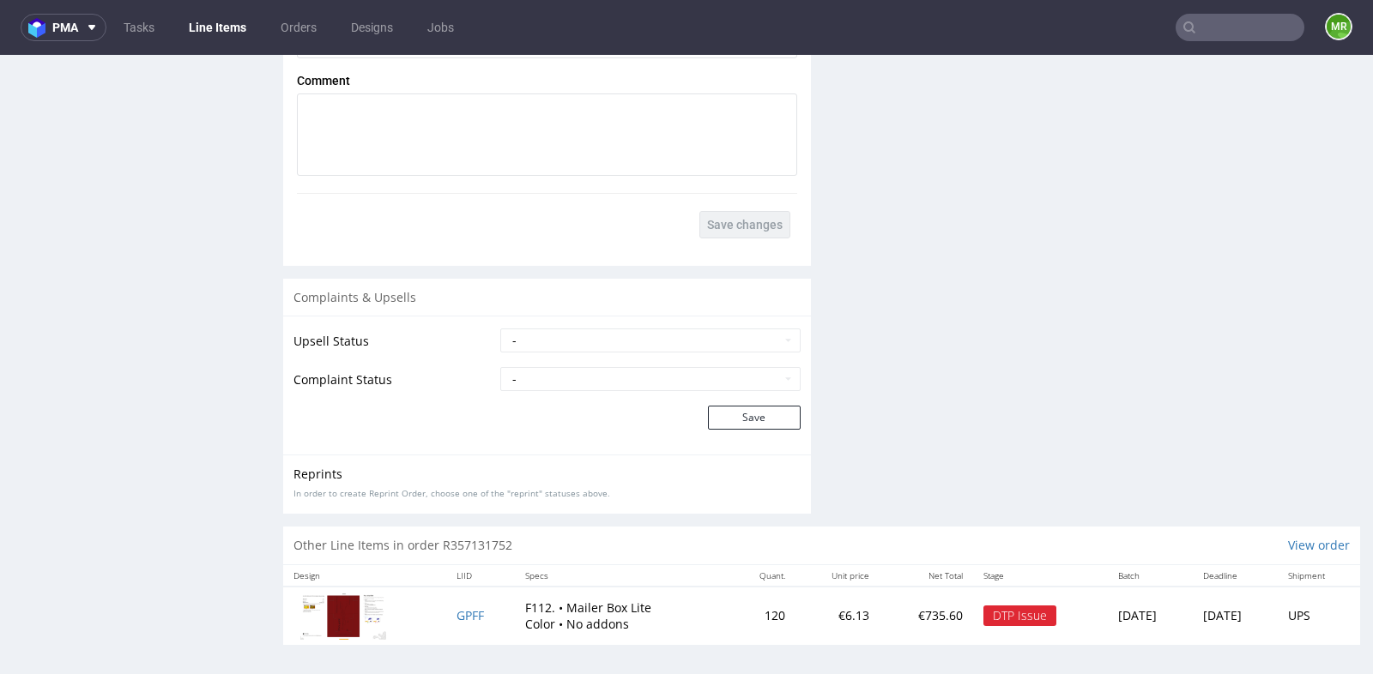
scroll to position [4, 0]
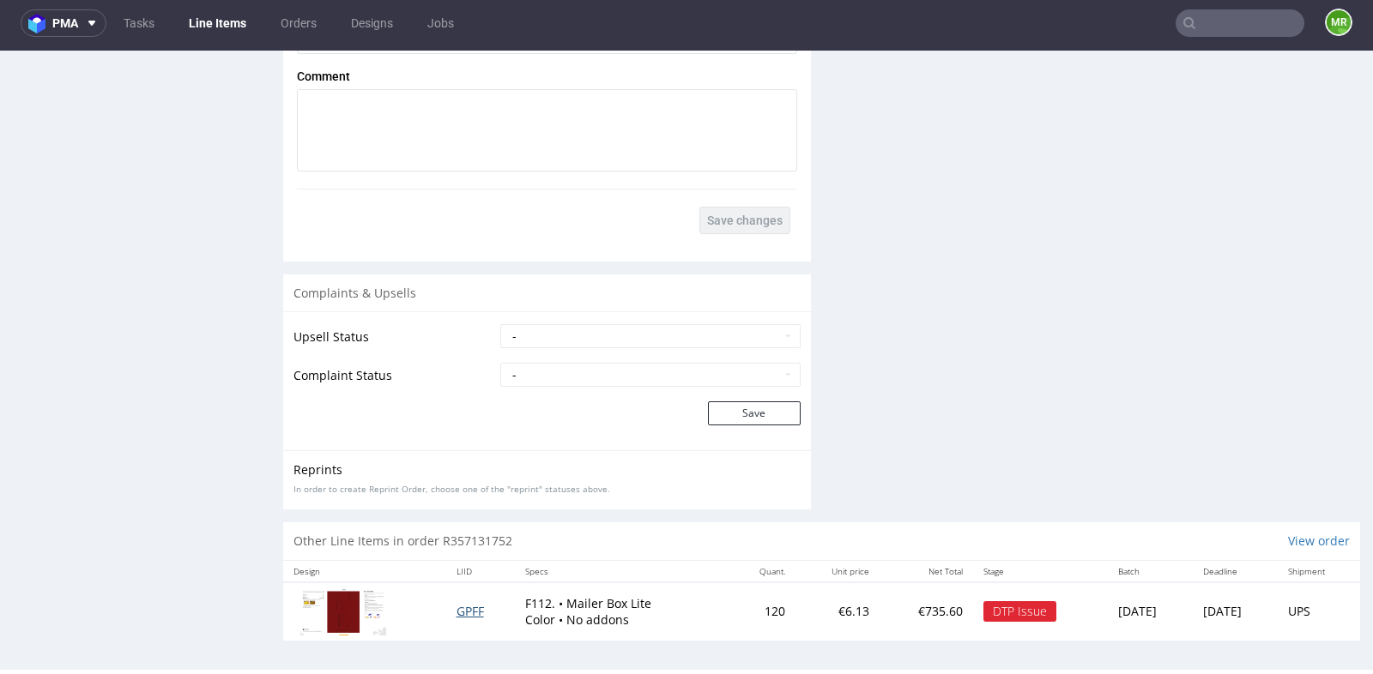
click at [457, 607] on span "GPFF" at bounding box center [469, 611] width 27 height 16
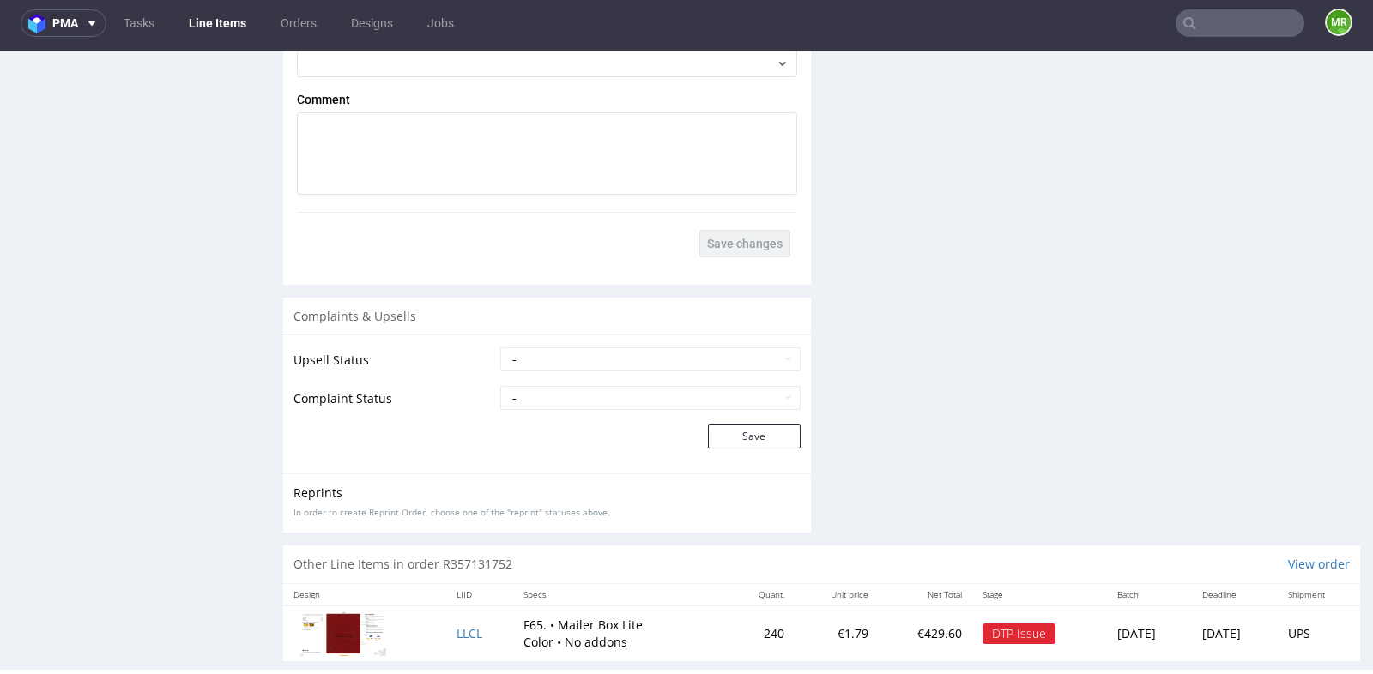
scroll to position [2493, 0]
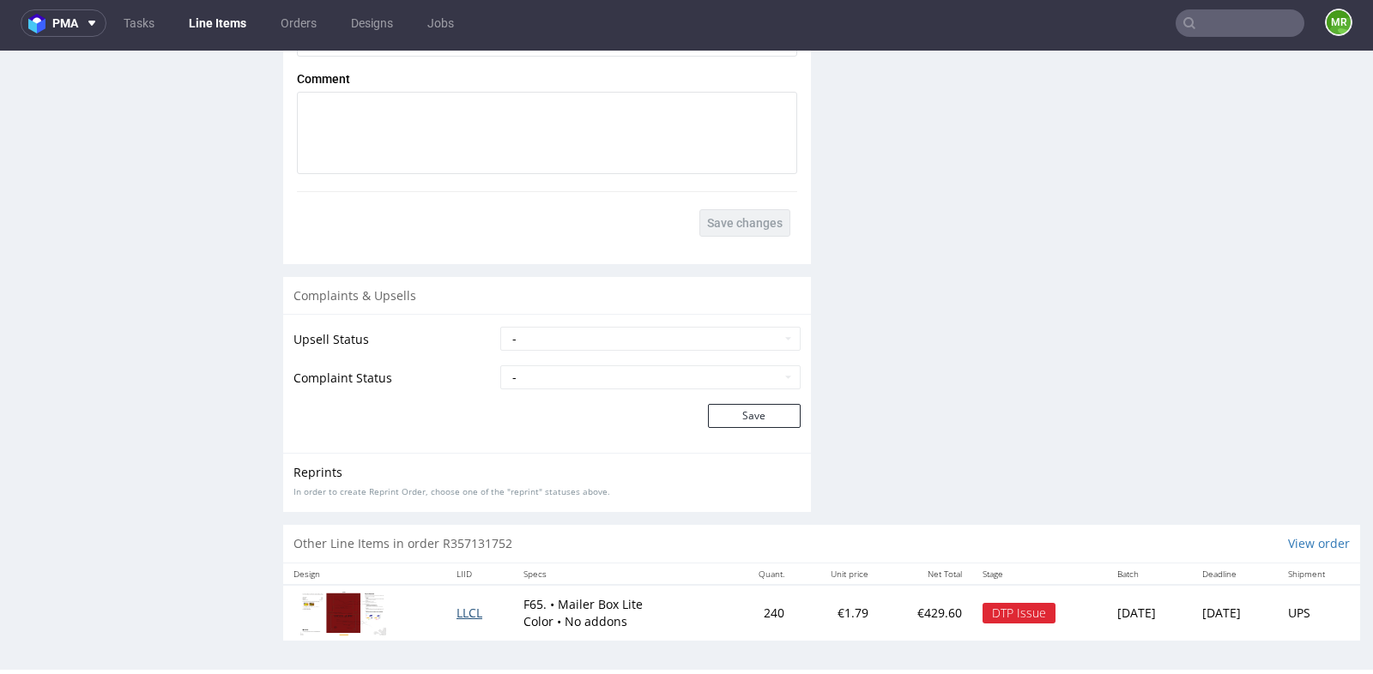
click at [456, 607] on span "LLCL" at bounding box center [469, 613] width 26 height 16
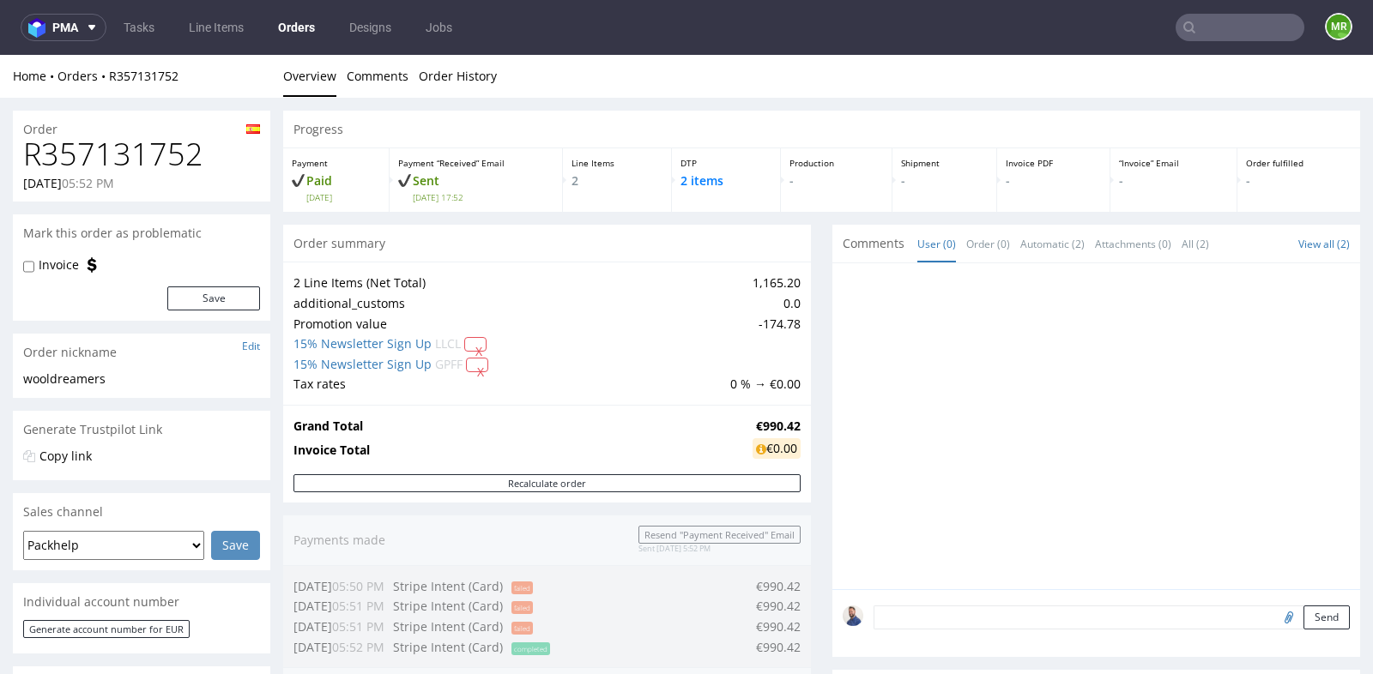
click at [808, 324] on div "Progress Payment Paid Tue 16 Sep Payment “Received” Email Sent Tue 16 Sep 17:52…" at bounding box center [821, 640] width 1077 height 1058
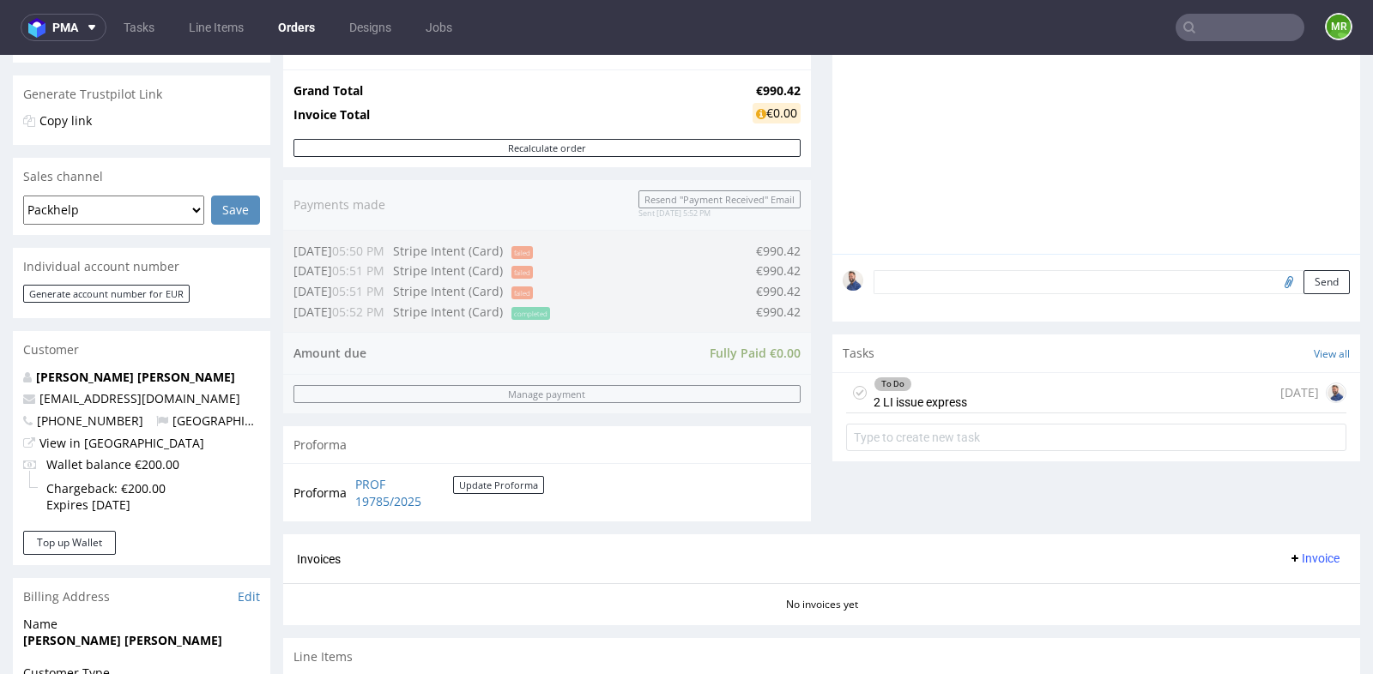
scroll to position [343, 0]
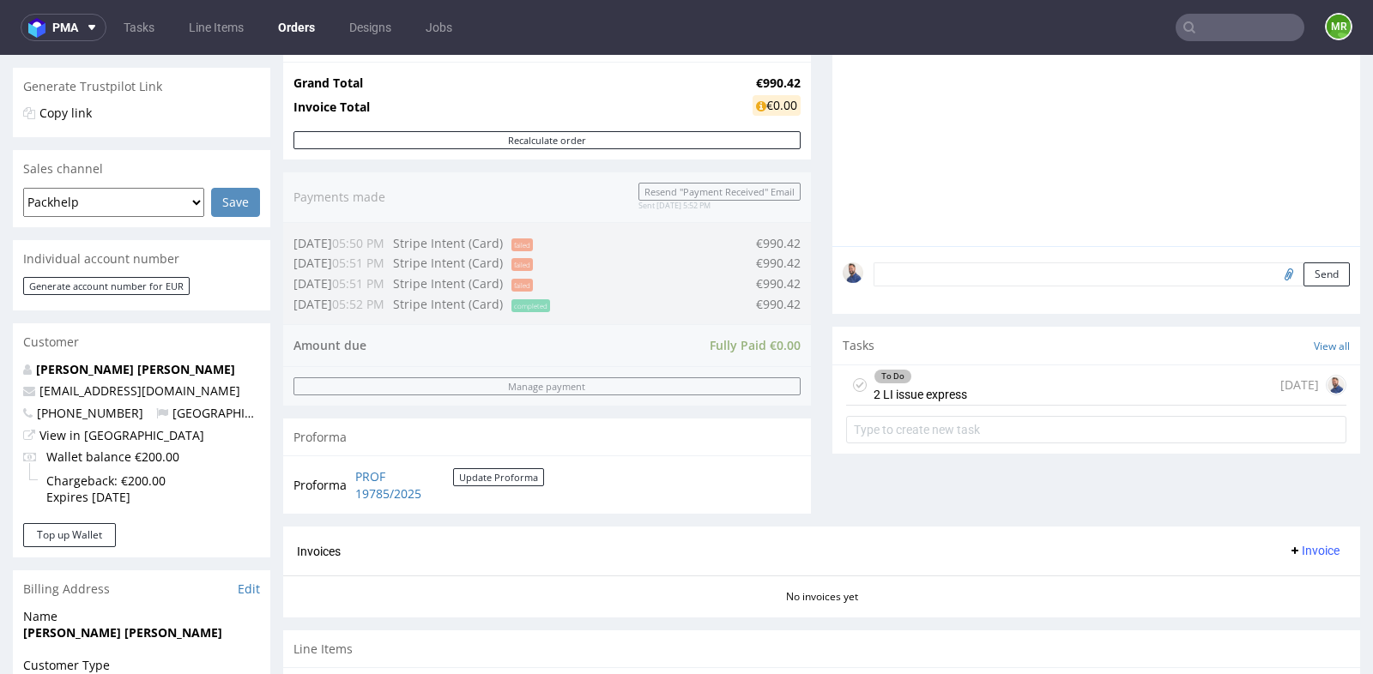
click at [942, 379] on div "To Do" at bounding box center [920, 377] width 92 height 14
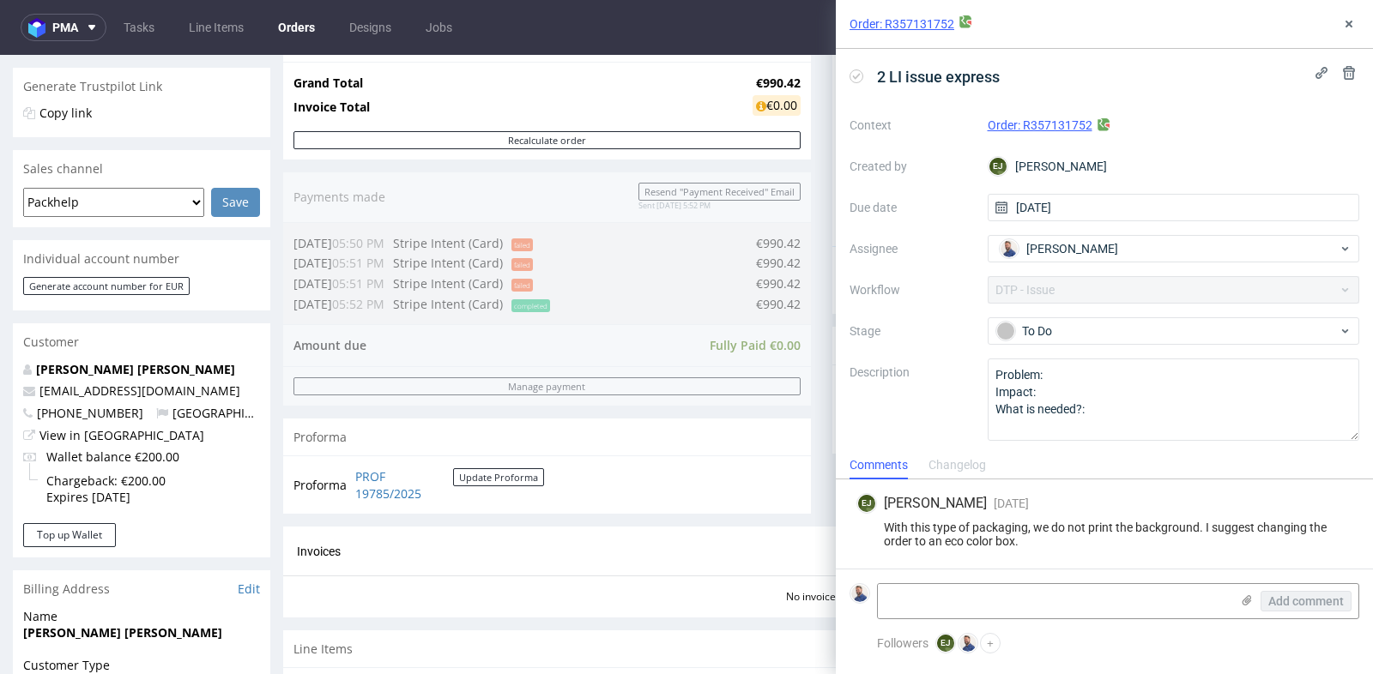
click at [976, 534] on div "With this type of packaging, we do not print the background. I suggest changing…" at bounding box center [1104, 534] width 496 height 27
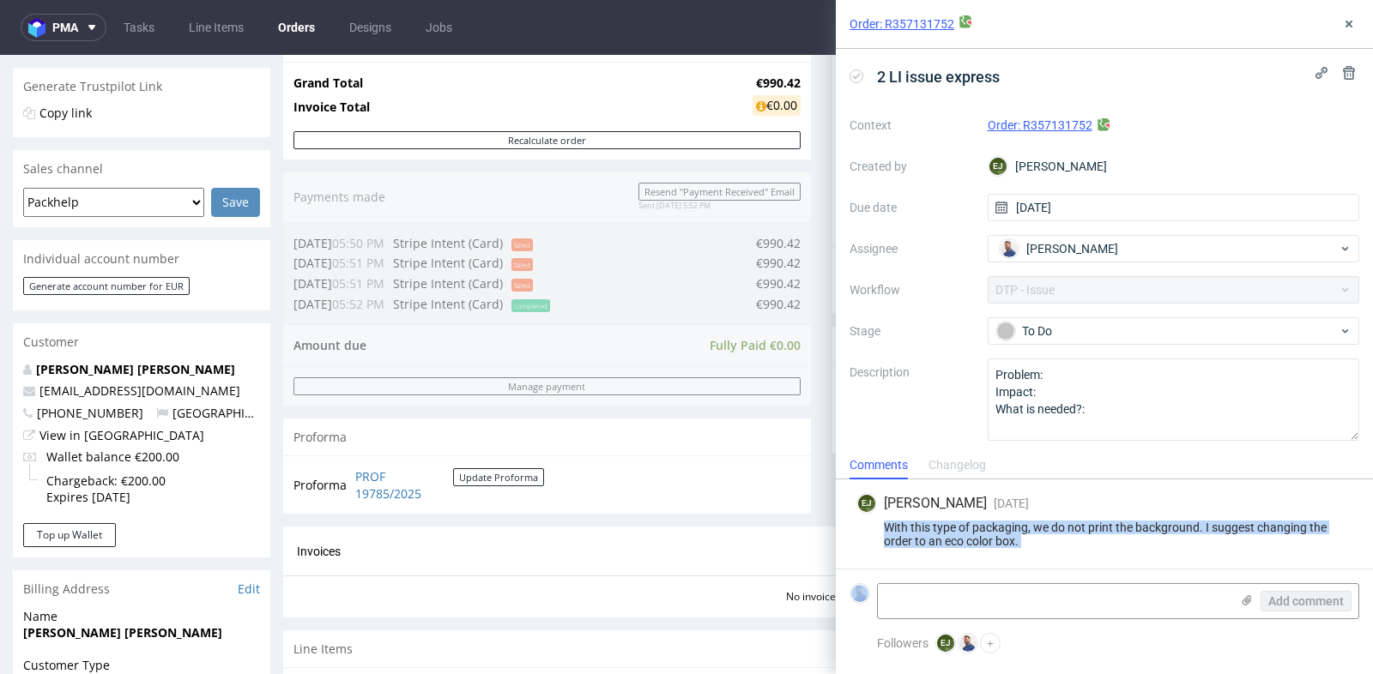
click at [976, 534] on div "With this type of packaging, we do not print the background. I suggest changing…" at bounding box center [1104, 534] width 496 height 27
copy div "With this type of packaging, we do not print the background. I suggest changing…"
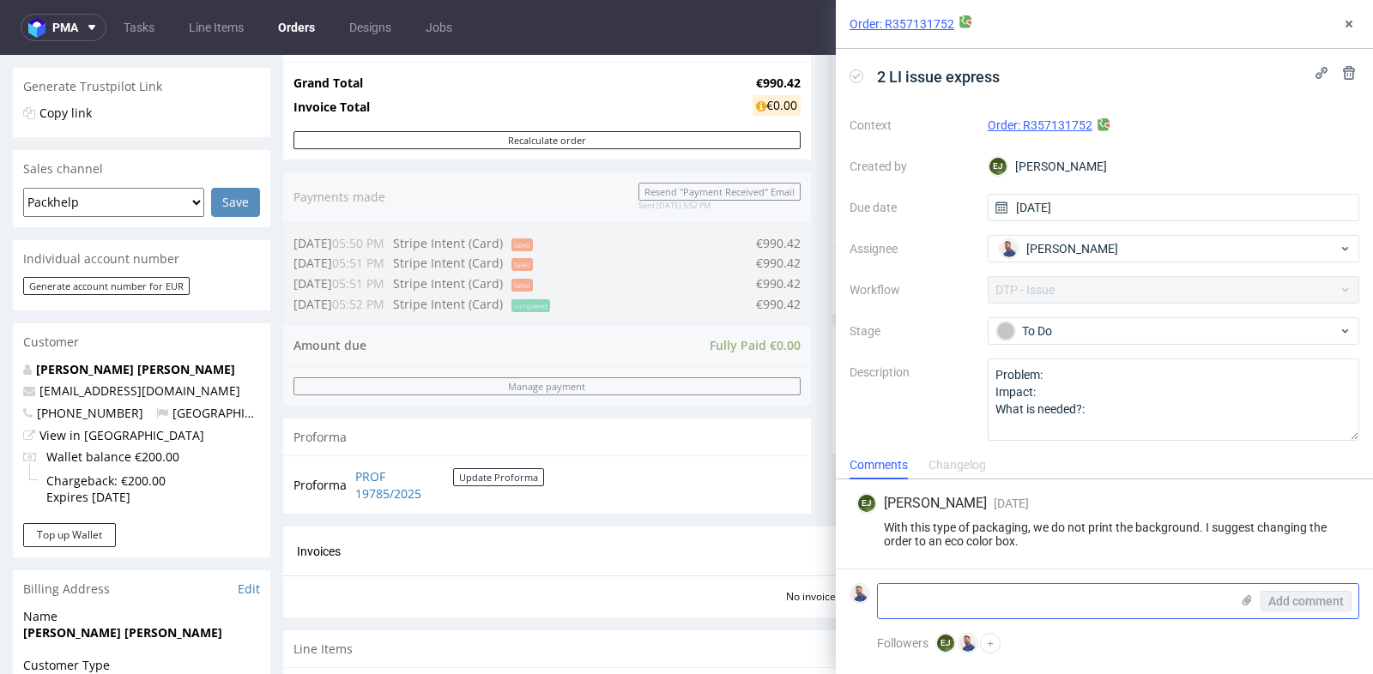
click at [993, 602] on textarea at bounding box center [1054, 601] width 352 height 34
paste textarea "https://app-eu1.hubspot.com/contacts/25600958/record/0-5/233242399984/"
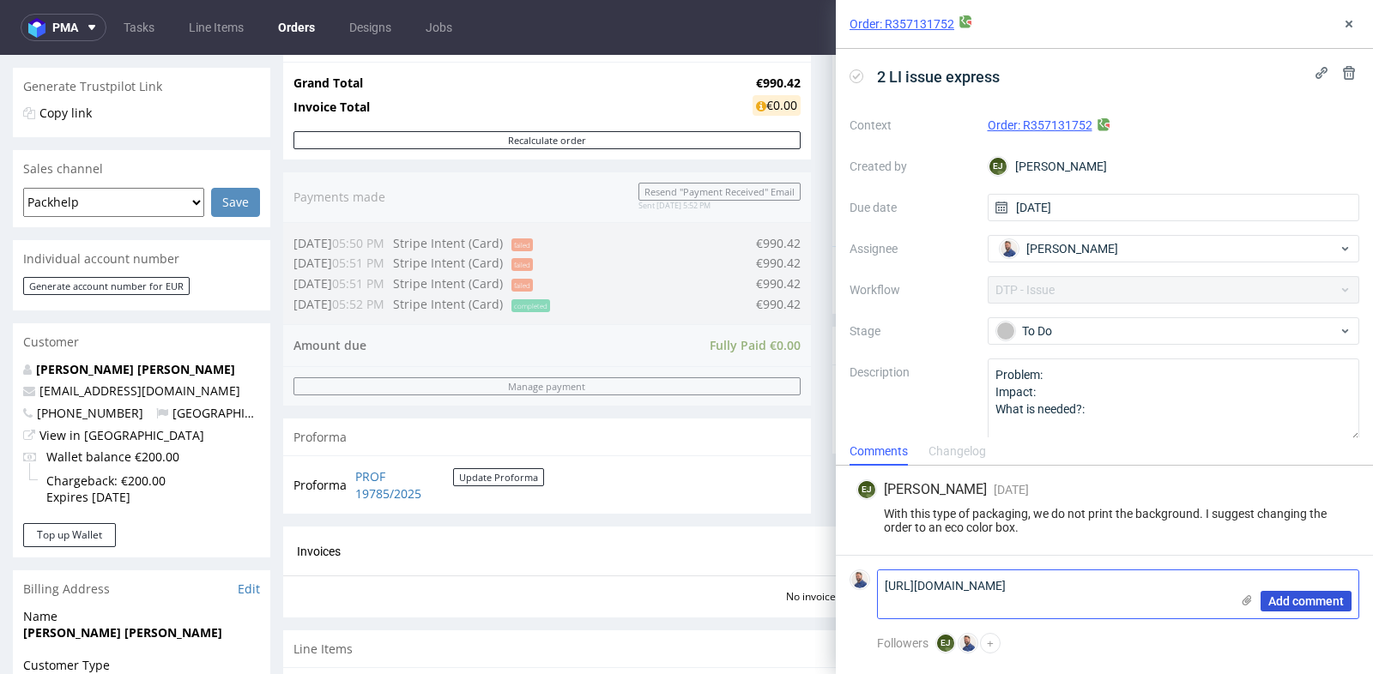
type textarea "https://app-eu1.hubspot.com/contacts/25600958/record/0-5/233242399984/"
click at [1322, 593] on button "Add comment" at bounding box center [1305, 601] width 91 height 21
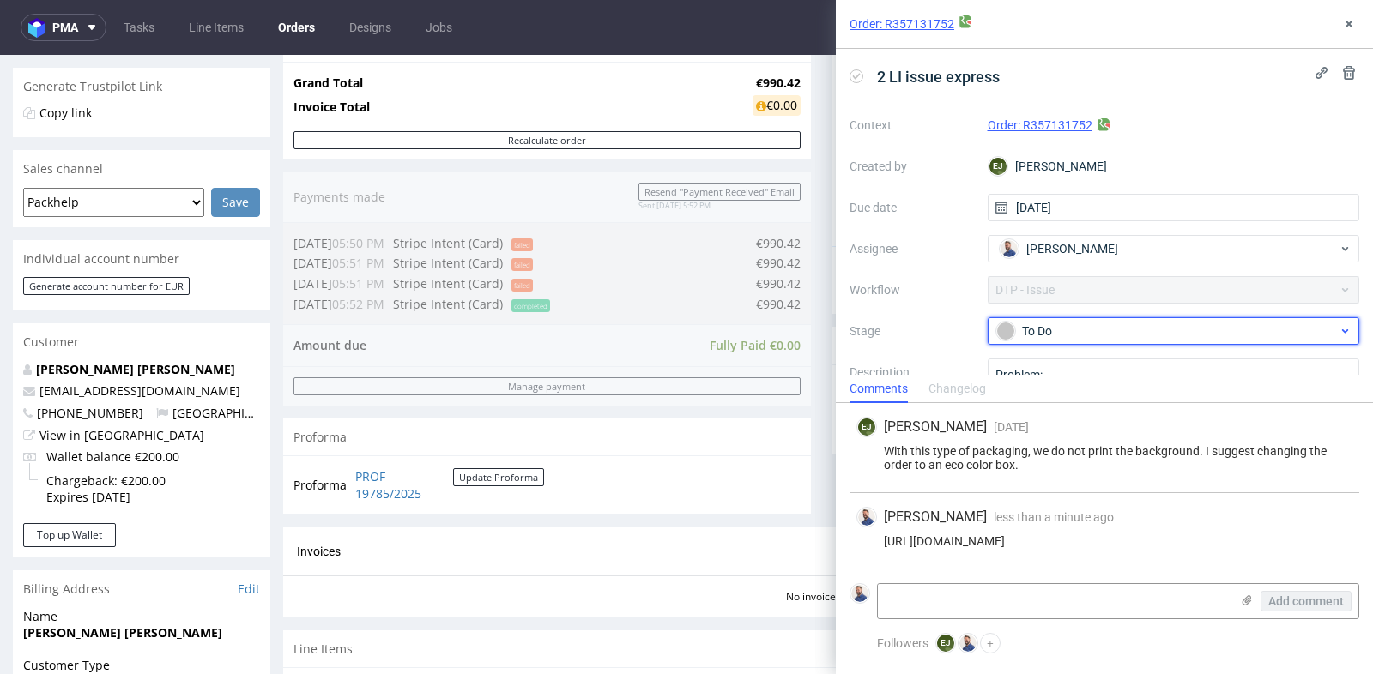
click at [1067, 338] on div "To Do" at bounding box center [1166, 331] width 341 height 19
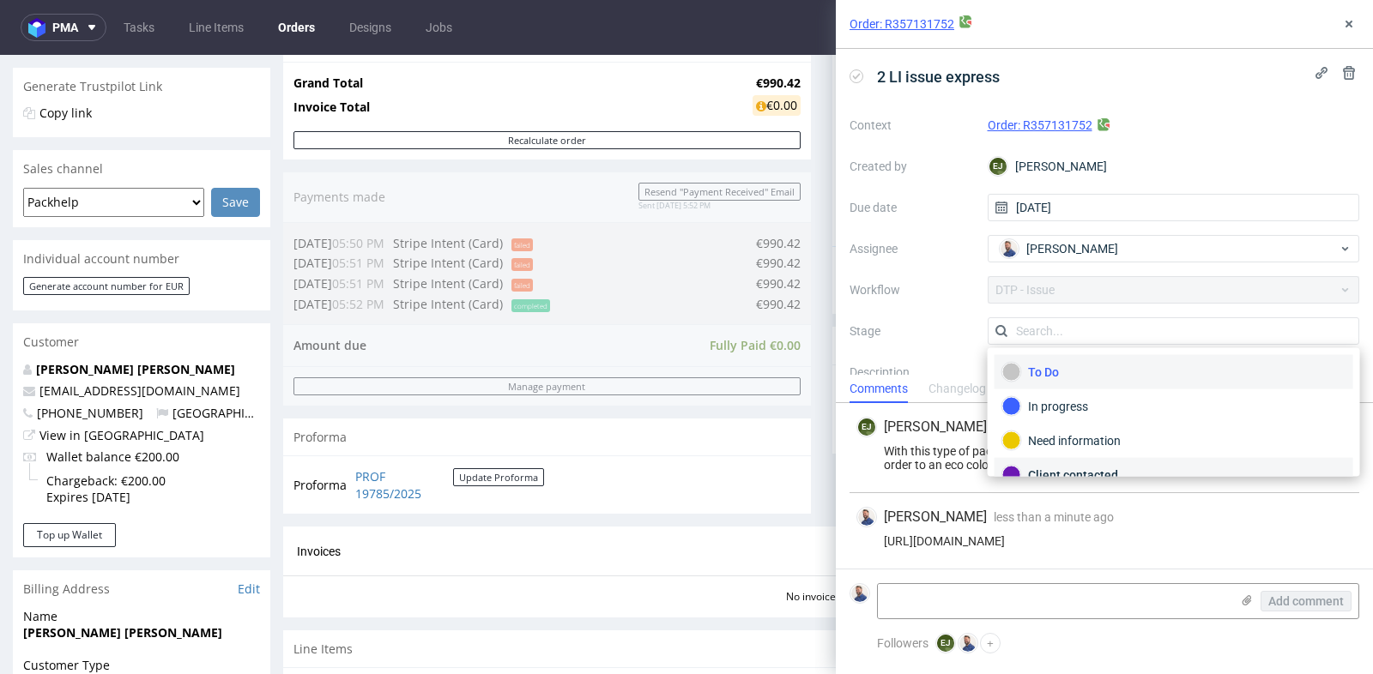
click at [1067, 469] on div "Client contacted" at bounding box center [1173, 475] width 343 height 19
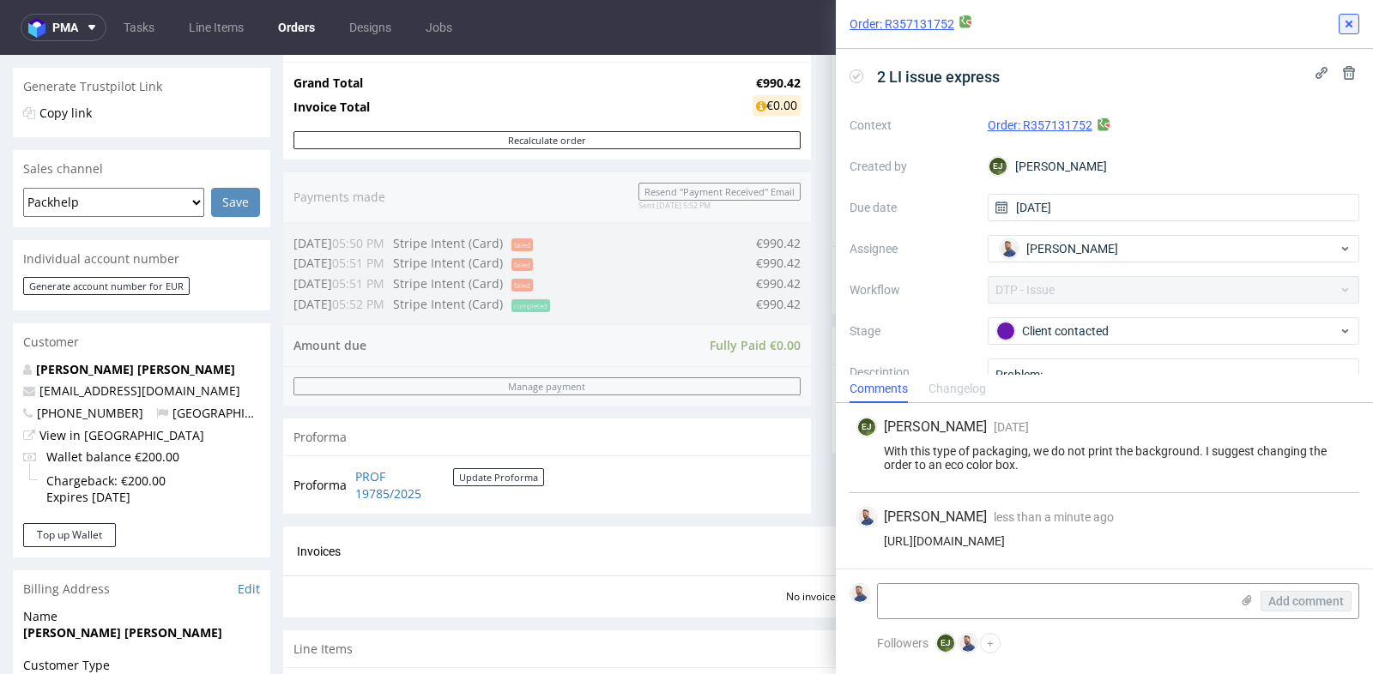
click at [1348, 19] on icon at bounding box center [1349, 24] width 14 height 14
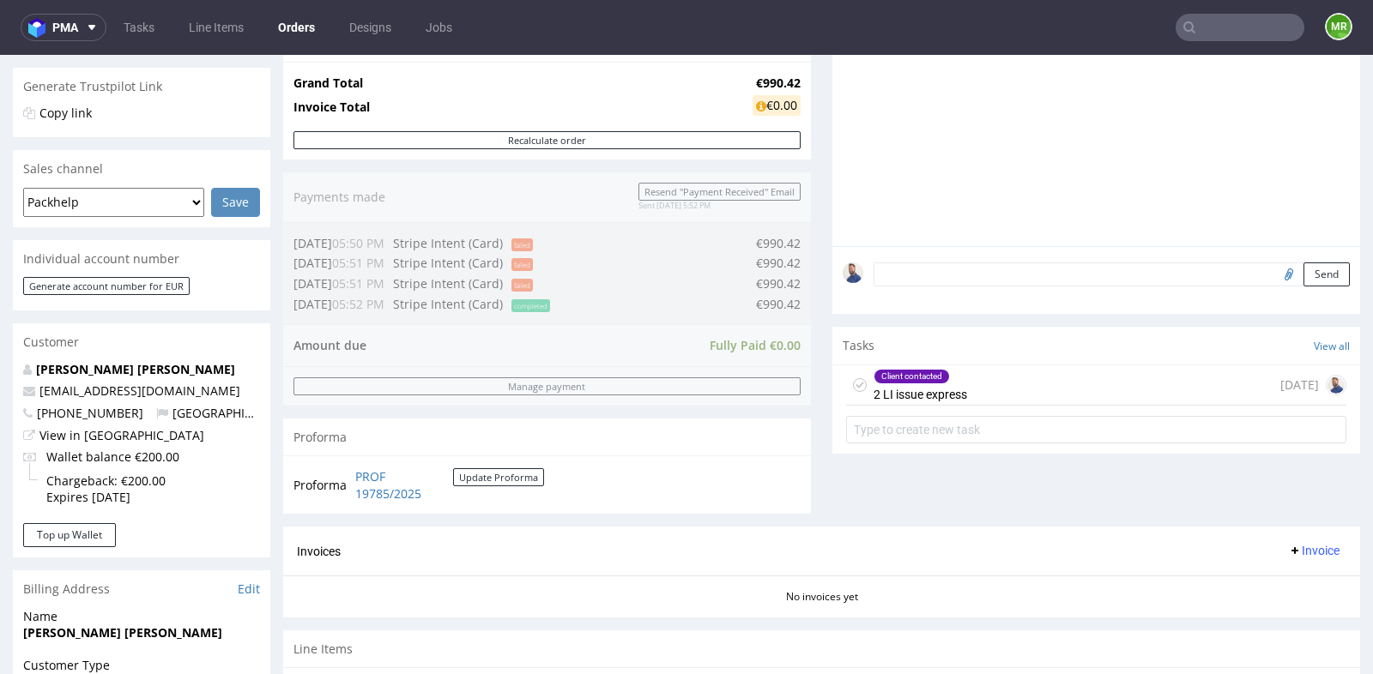
click at [817, 227] on div "Progress Payment Paid Tue 16 Sep Payment “Received” Email Sent Tue 16 Sep 17:52…" at bounding box center [821, 296] width 1077 height 1058
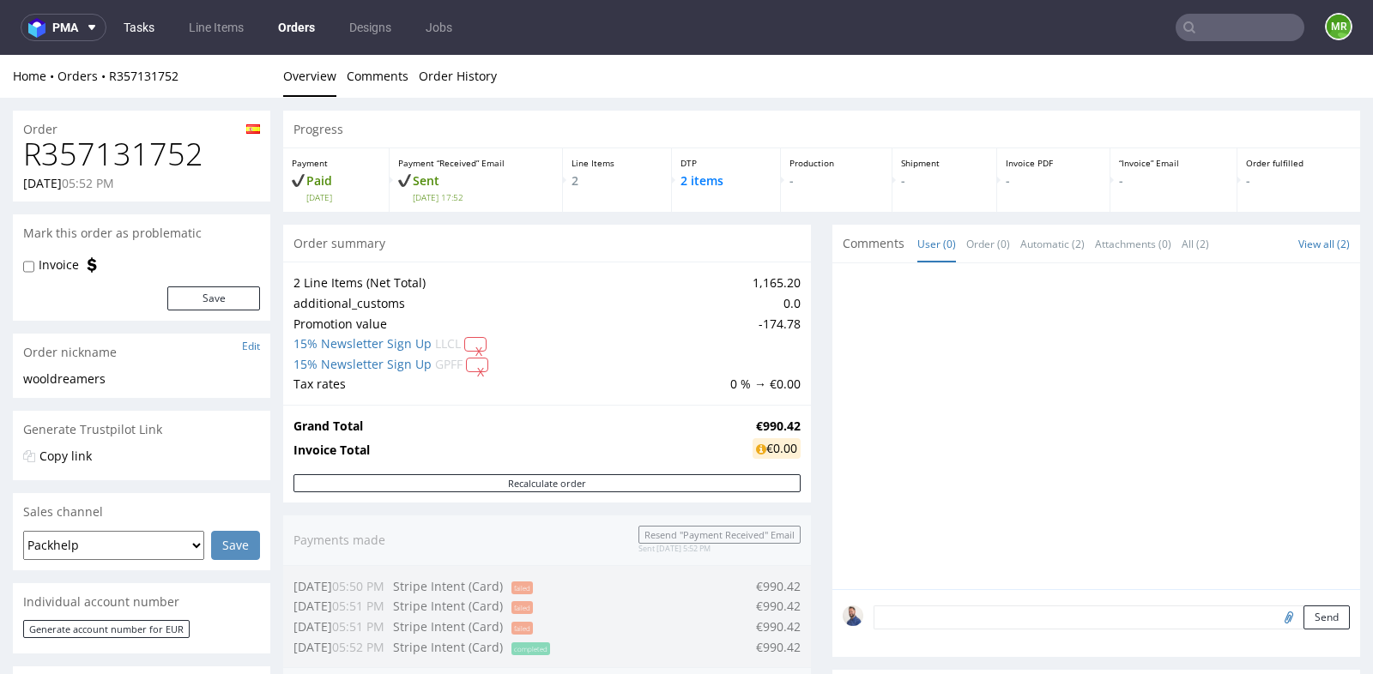
click at [137, 30] on link "Tasks" at bounding box center [138, 27] width 51 height 27
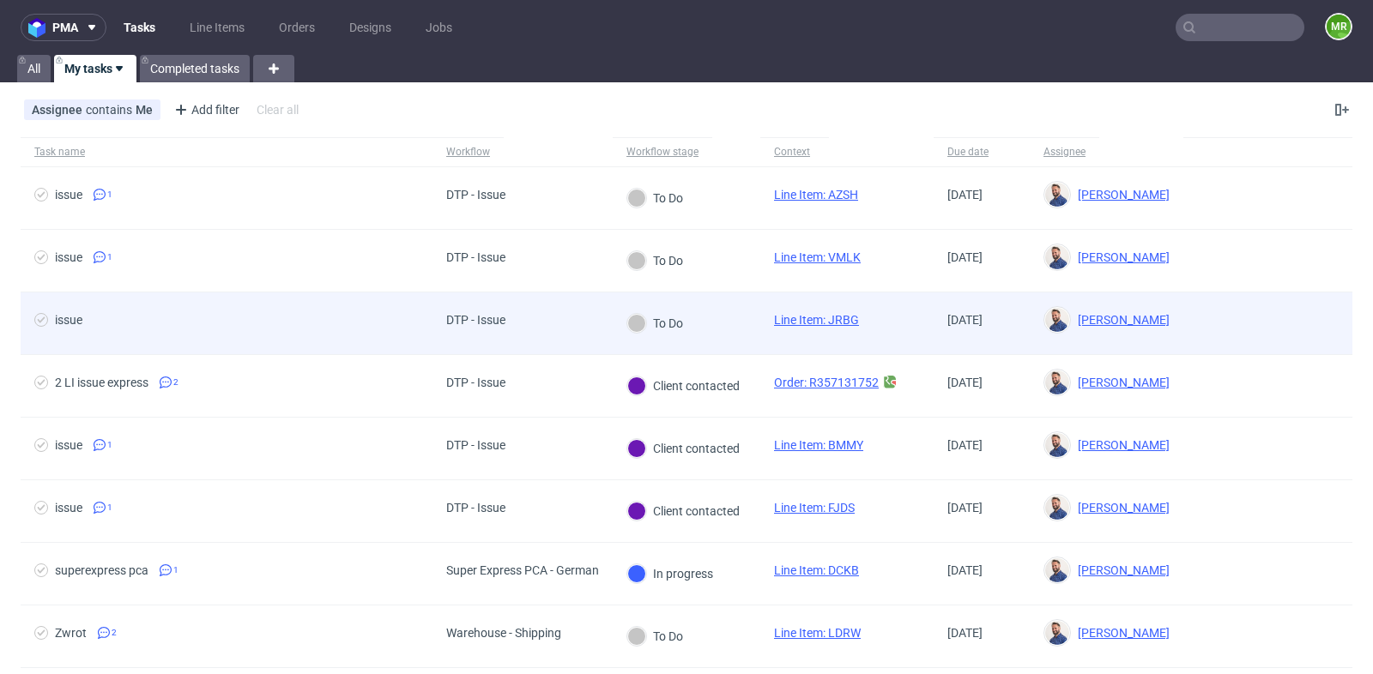
click at [269, 318] on span "issue" at bounding box center [226, 323] width 384 height 21
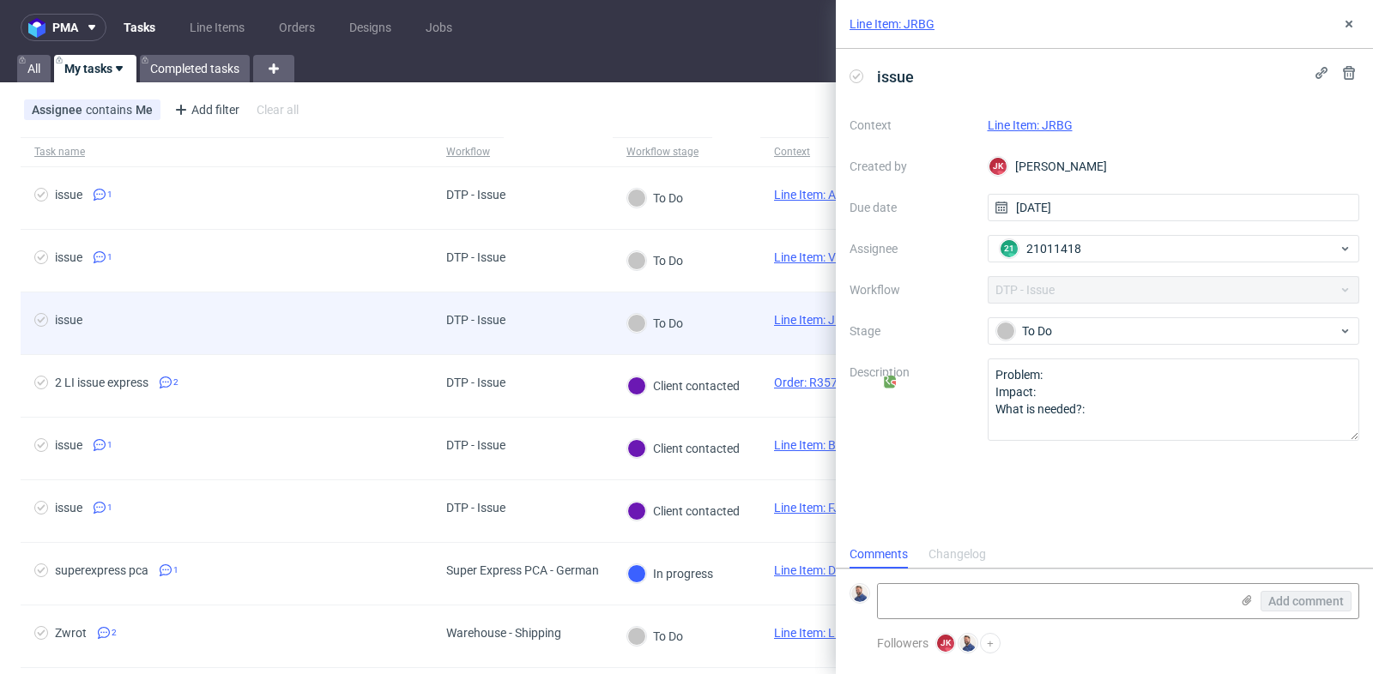
scroll to position [13, 0]
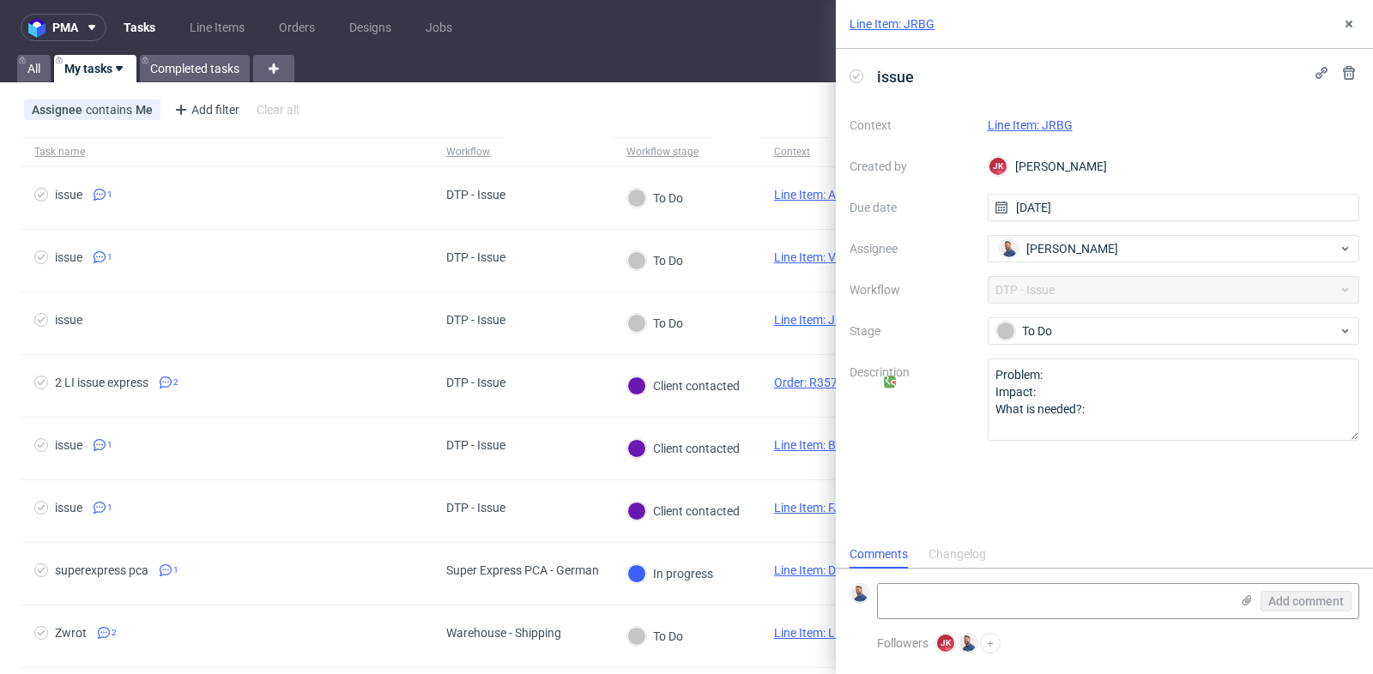
click at [1055, 123] on link "Line Item: JRBG" at bounding box center [1030, 125] width 85 height 14
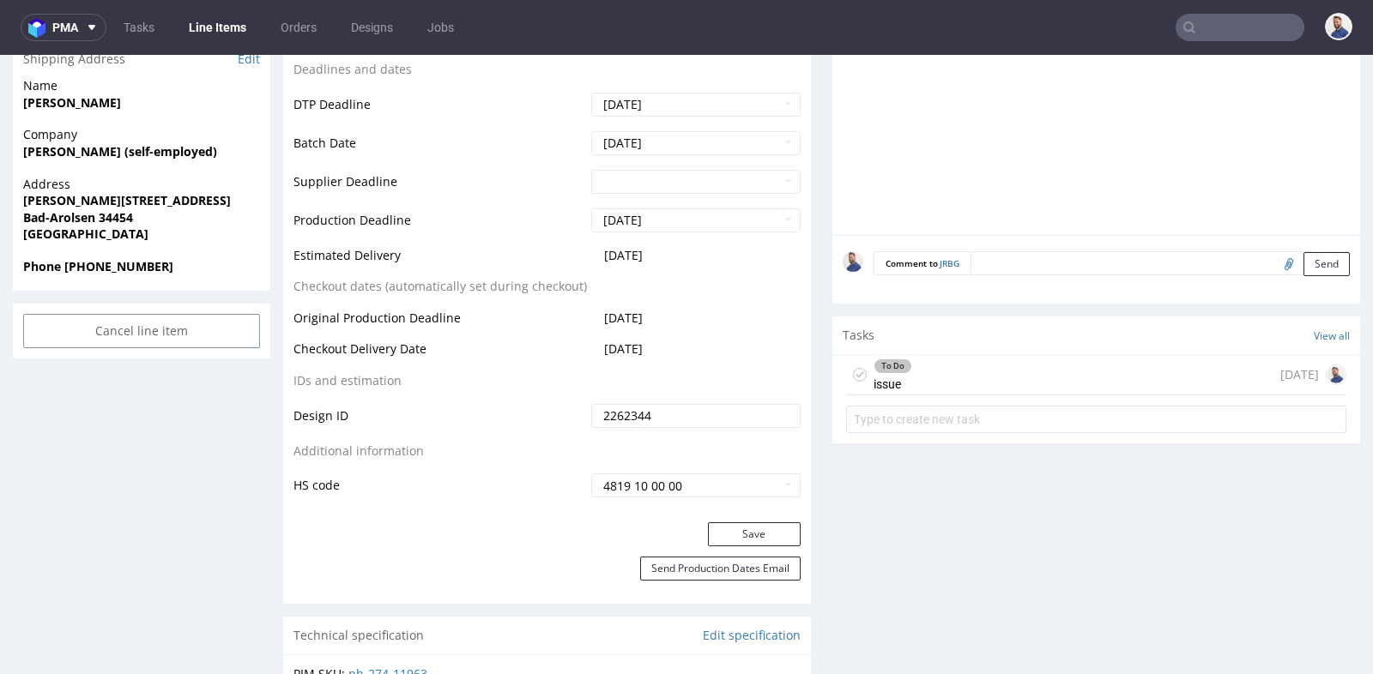
scroll to position [762, 0]
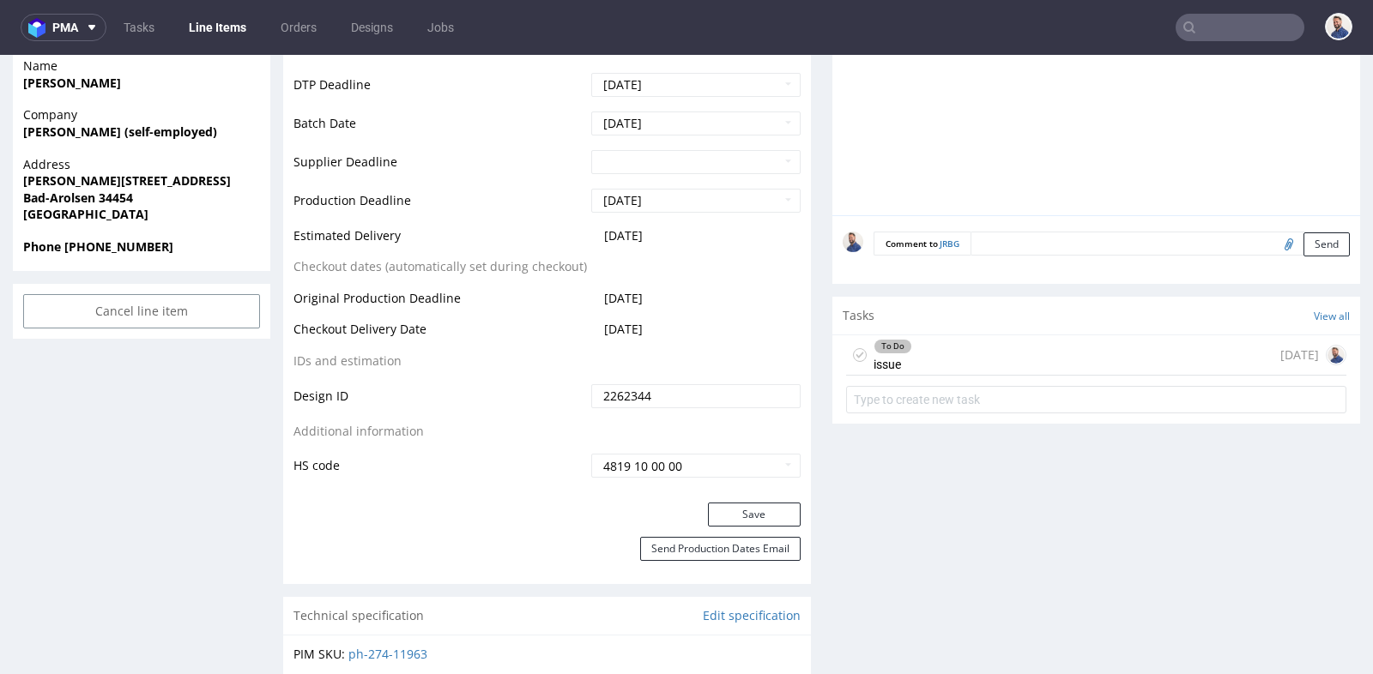
click at [946, 351] on div "To Do issue [DATE]" at bounding box center [1096, 355] width 500 height 40
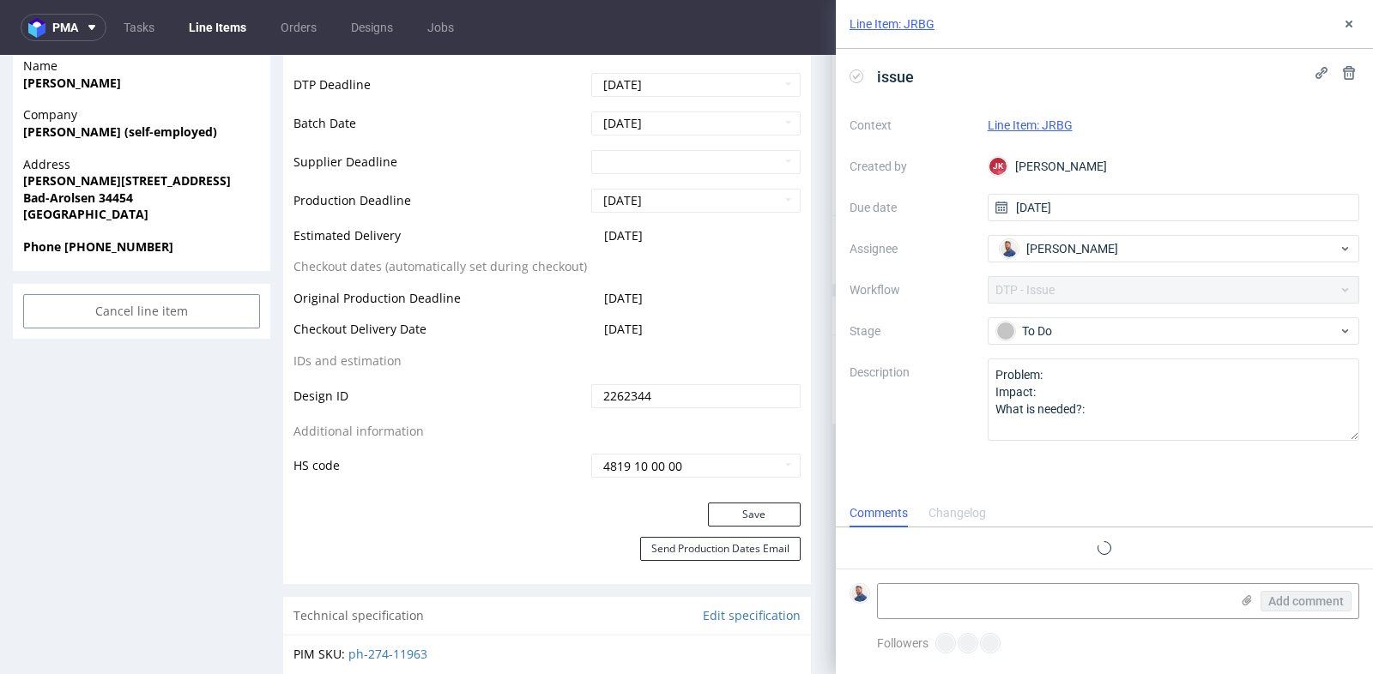
scroll to position [13, 0]
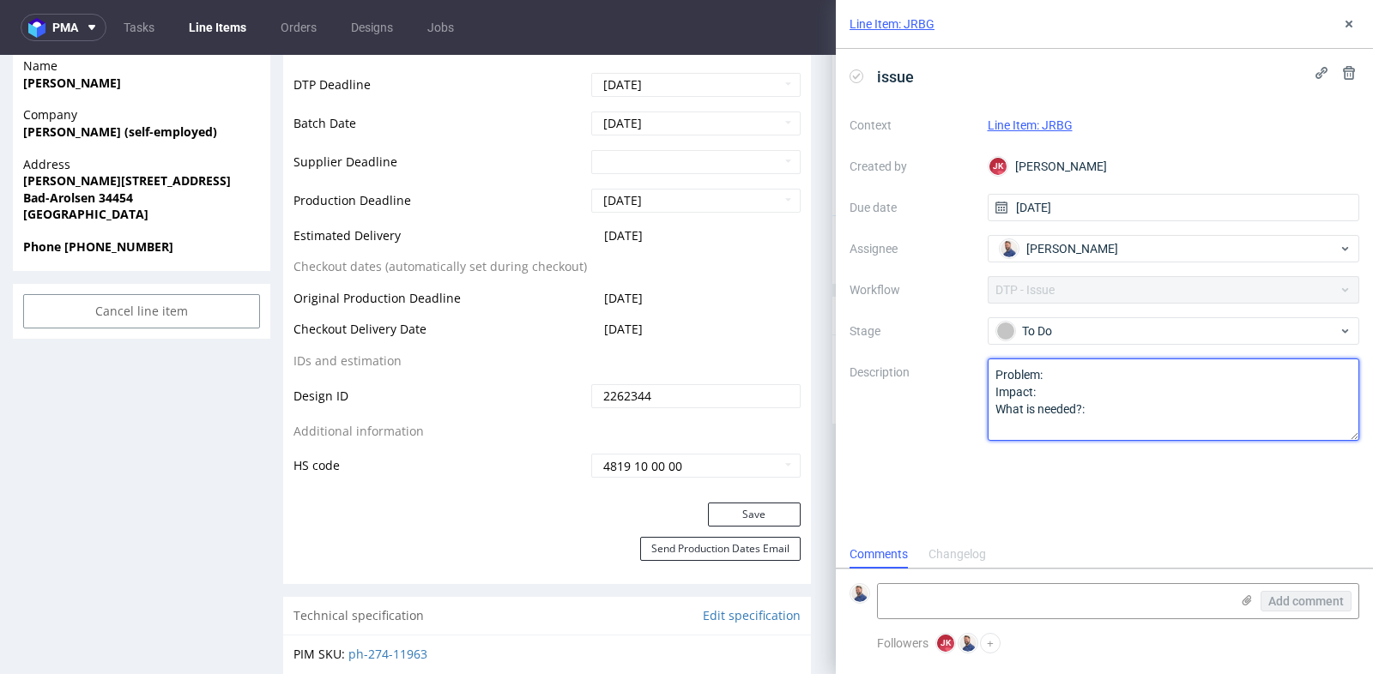
click at [1174, 370] on textarea "Problem: Impact: What is needed?:" at bounding box center [1174, 400] width 372 height 82
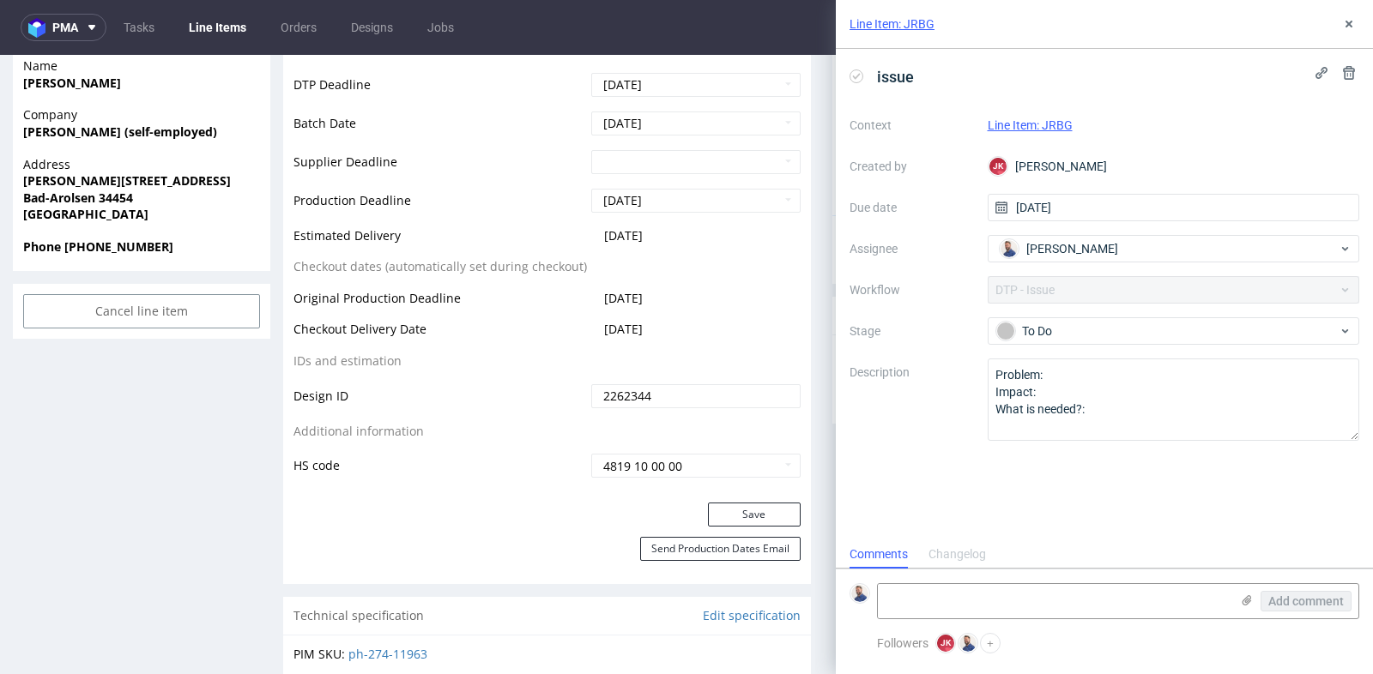
click at [1159, 498] on div "issue Context Line Item: JRBG Created by [PERSON_NAME] [PERSON_NAME] Due date […" at bounding box center [1104, 295] width 537 height 492
click at [1037, 125] on link "Line Item: JRBG" at bounding box center [1030, 125] width 85 height 14
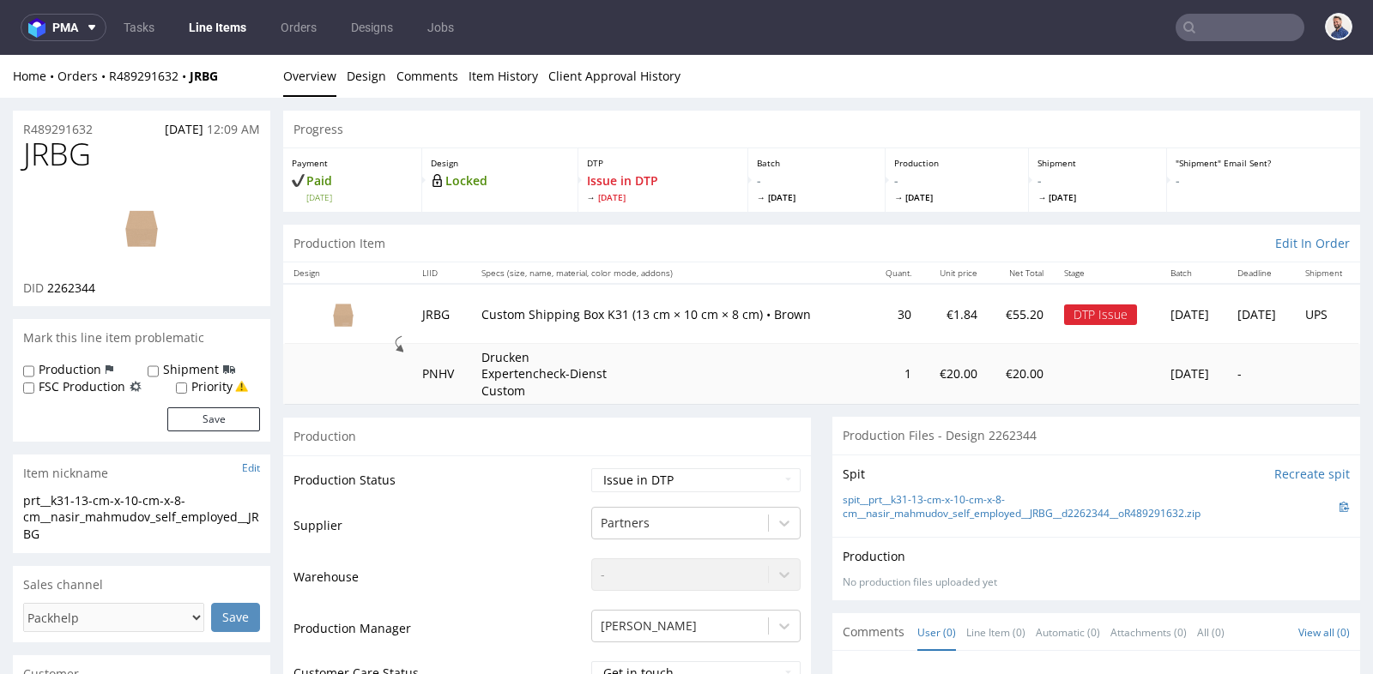
click at [797, 422] on div "Production" at bounding box center [547, 436] width 528 height 39
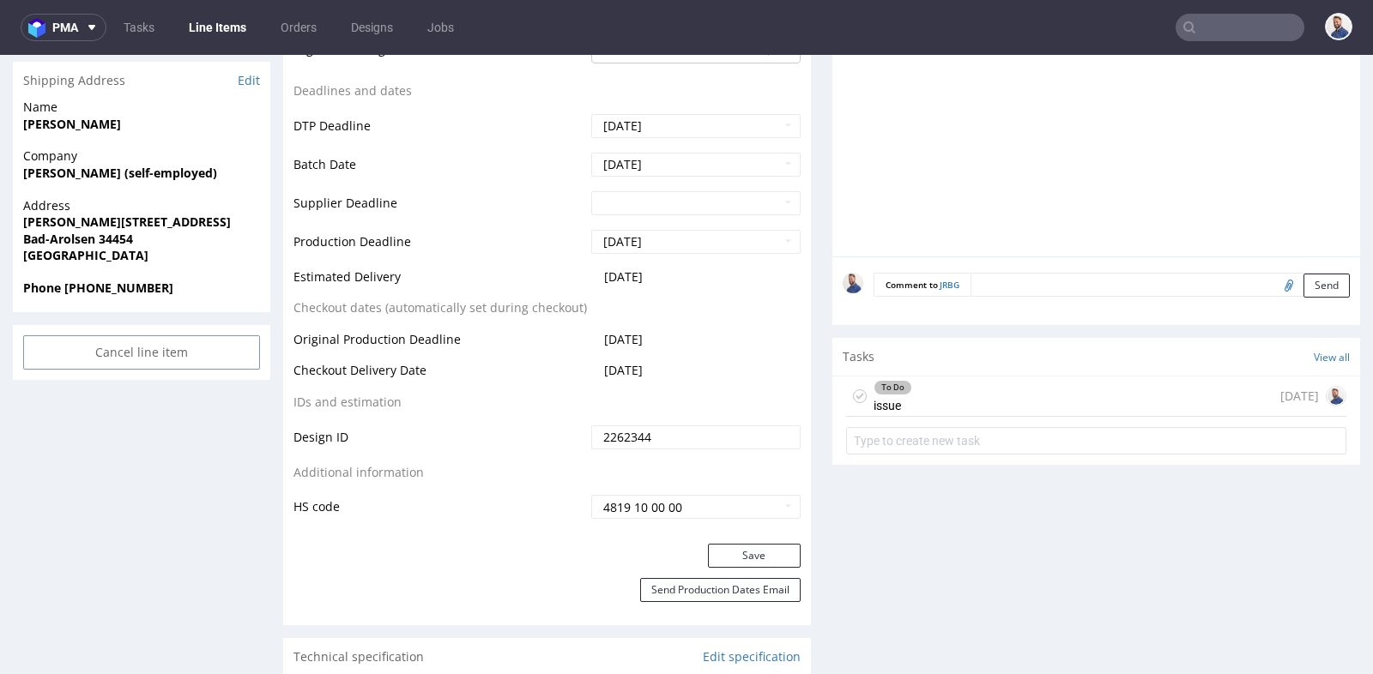
scroll to position [724, 0]
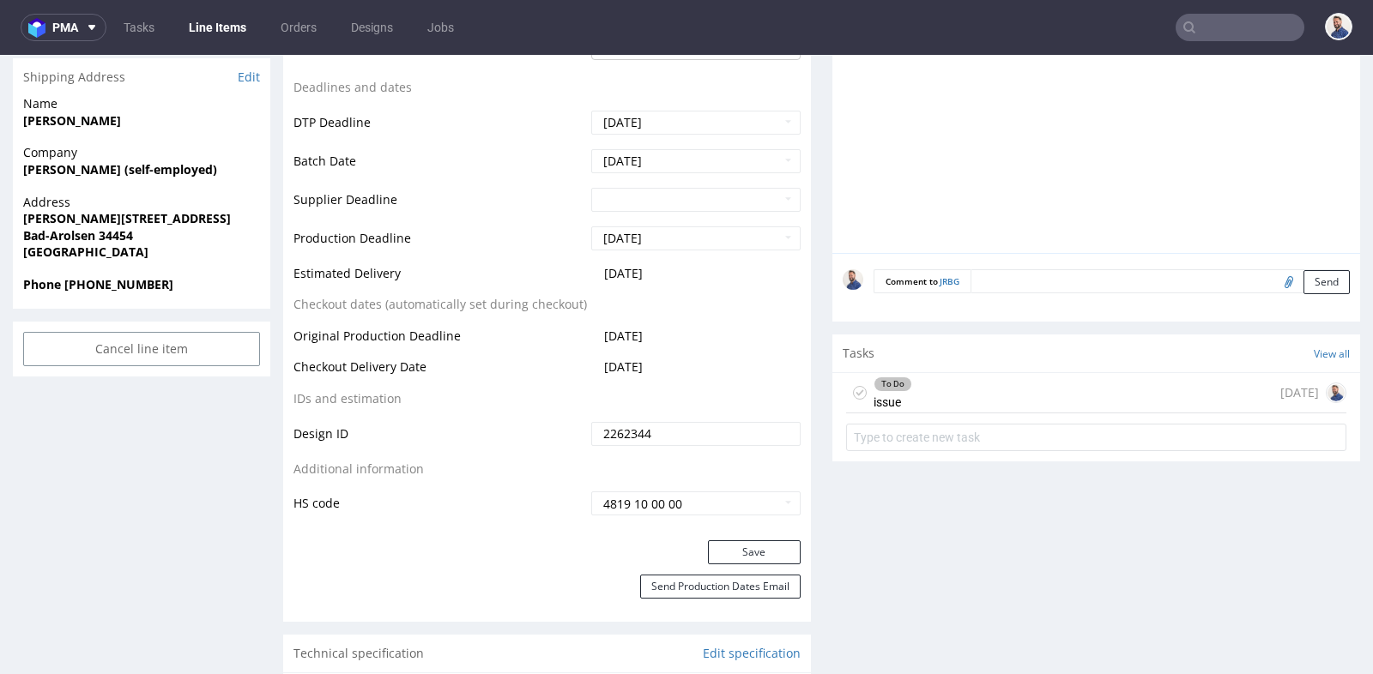
click at [937, 398] on div "To Do issue [DATE]" at bounding box center [1096, 393] width 500 height 40
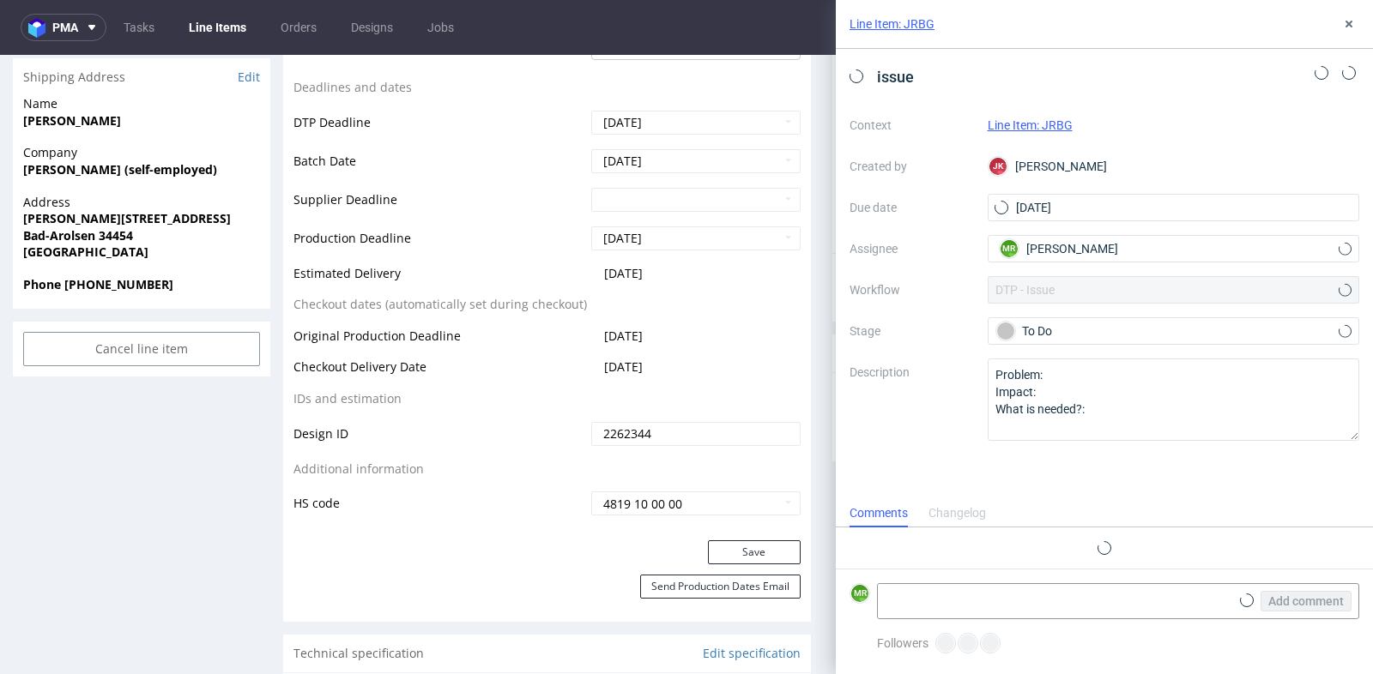
scroll to position [13, 0]
click at [1345, 20] on icon at bounding box center [1349, 24] width 14 height 14
click at [1351, 29] on icon at bounding box center [1349, 24] width 14 height 14
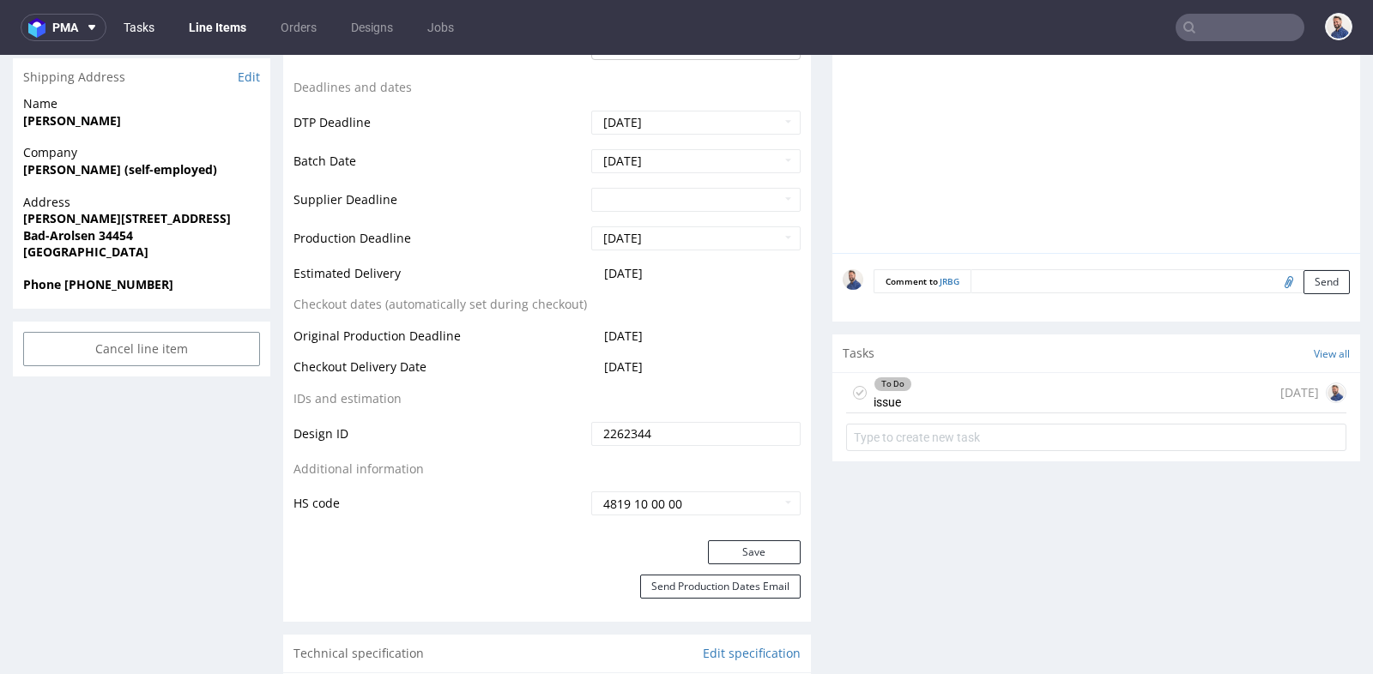
click at [135, 26] on link "Tasks" at bounding box center [138, 27] width 51 height 27
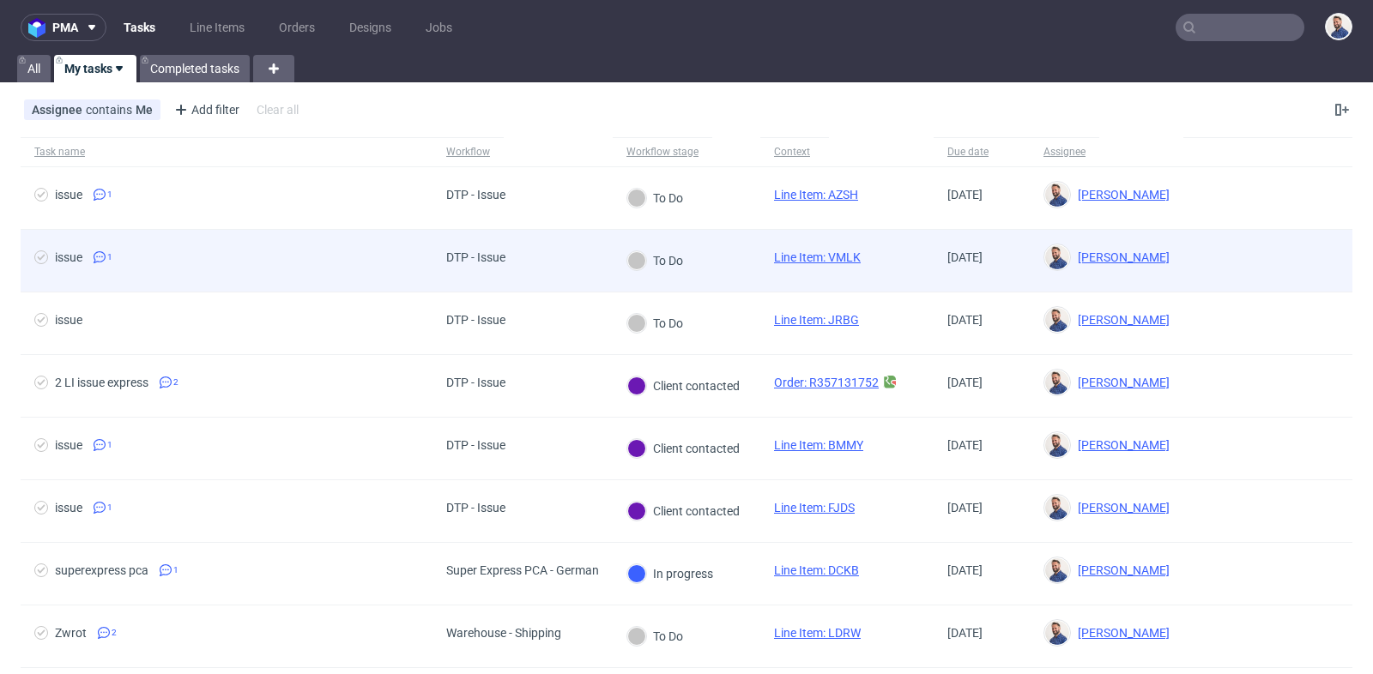
click at [188, 257] on span "issue 1" at bounding box center [226, 261] width 384 height 21
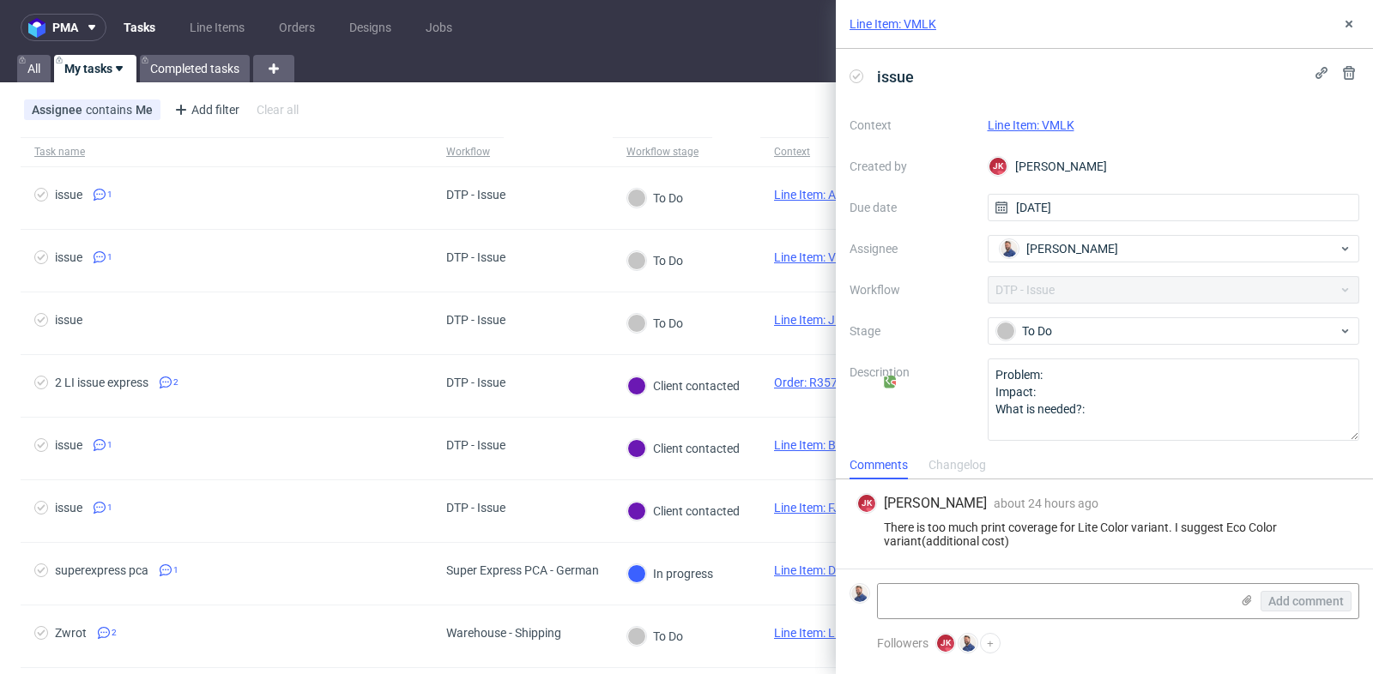
click at [1041, 123] on link "Line Item: VMLK" at bounding box center [1031, 125] width 87 height 14
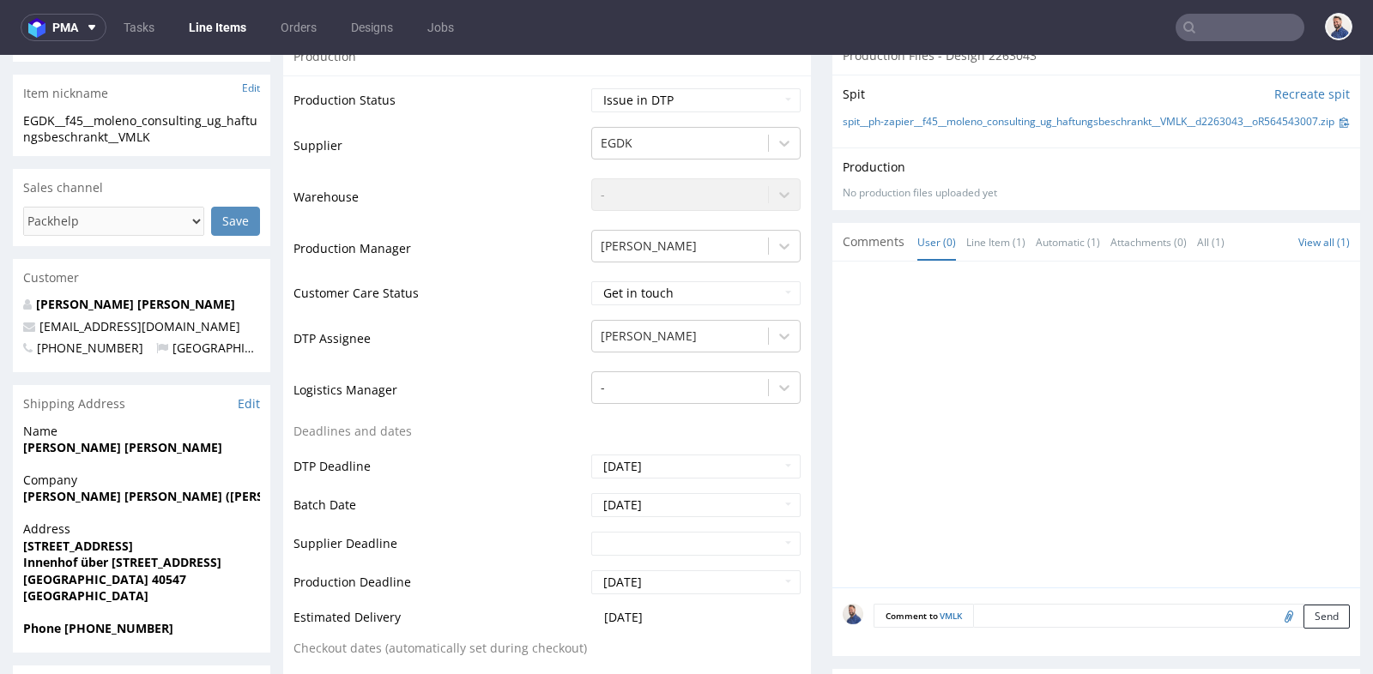
scroll to position [381, 0]
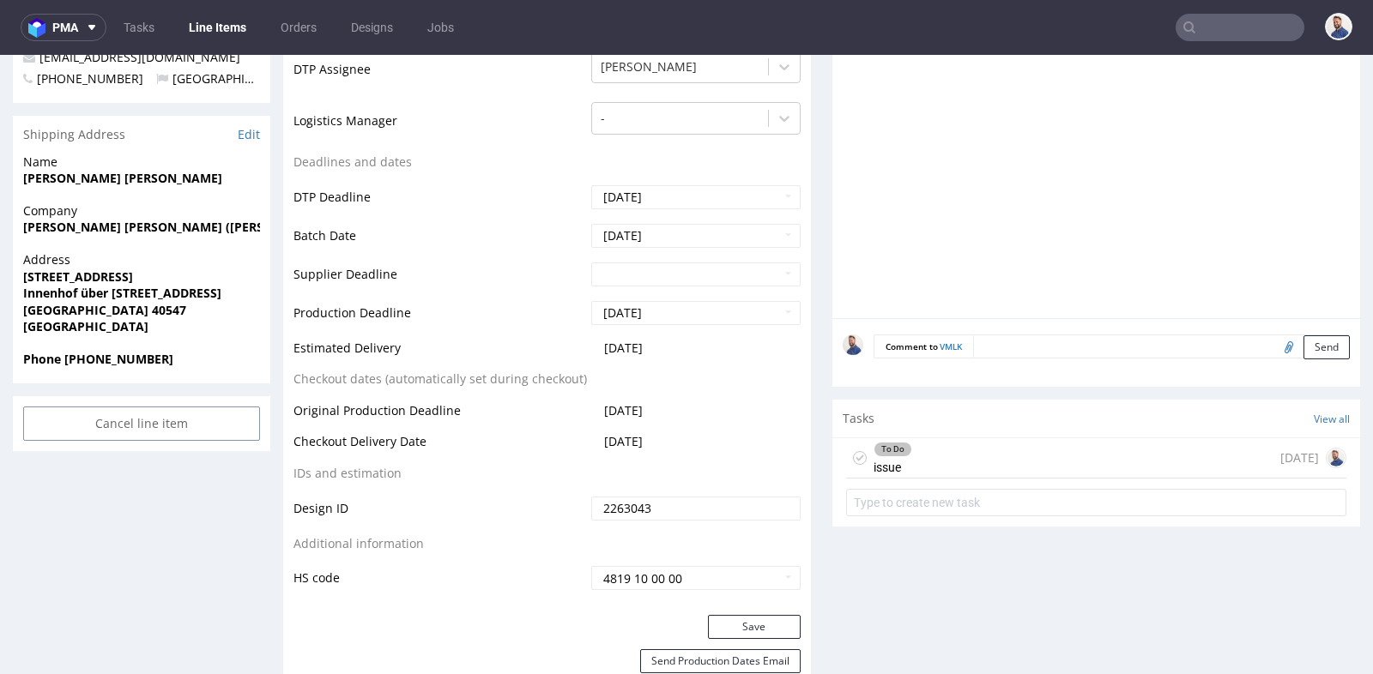
scroll to position [686, 0]
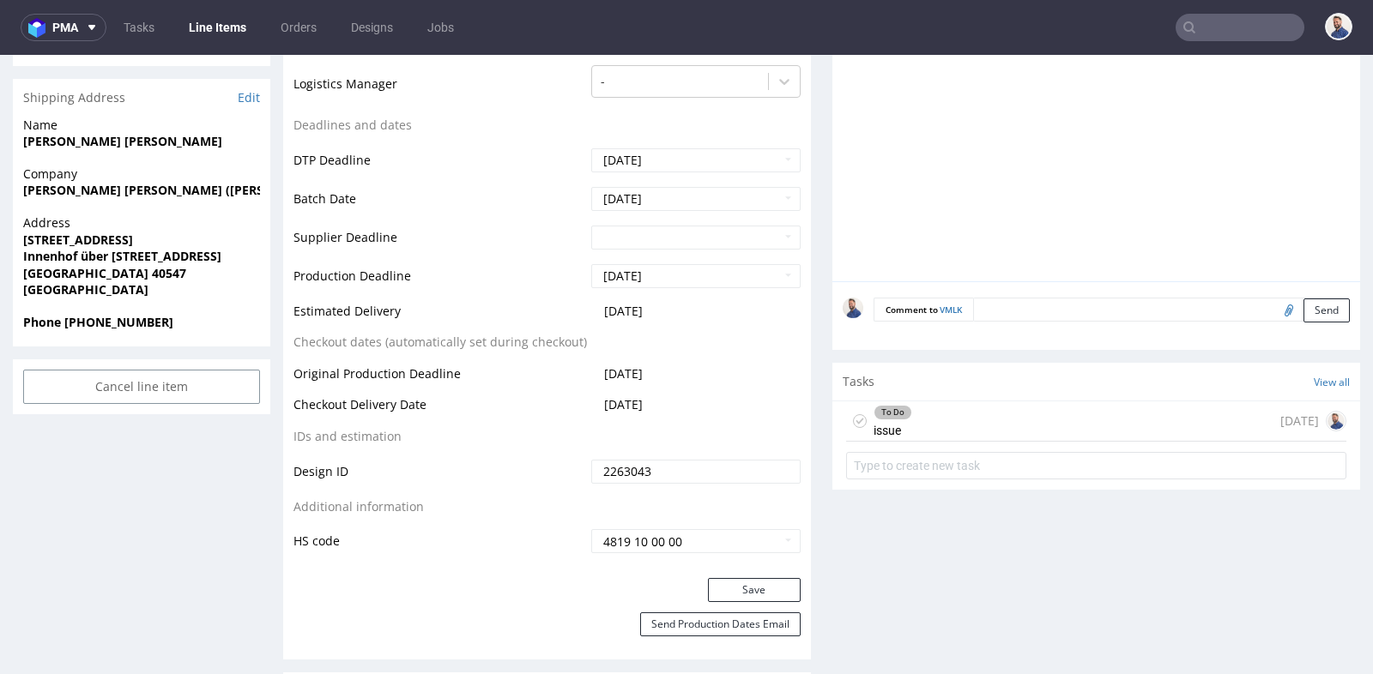
click at [1030, 432] on div "To Do issue 1 day ago" at bounding box center [1096, 422] width 500 height 40
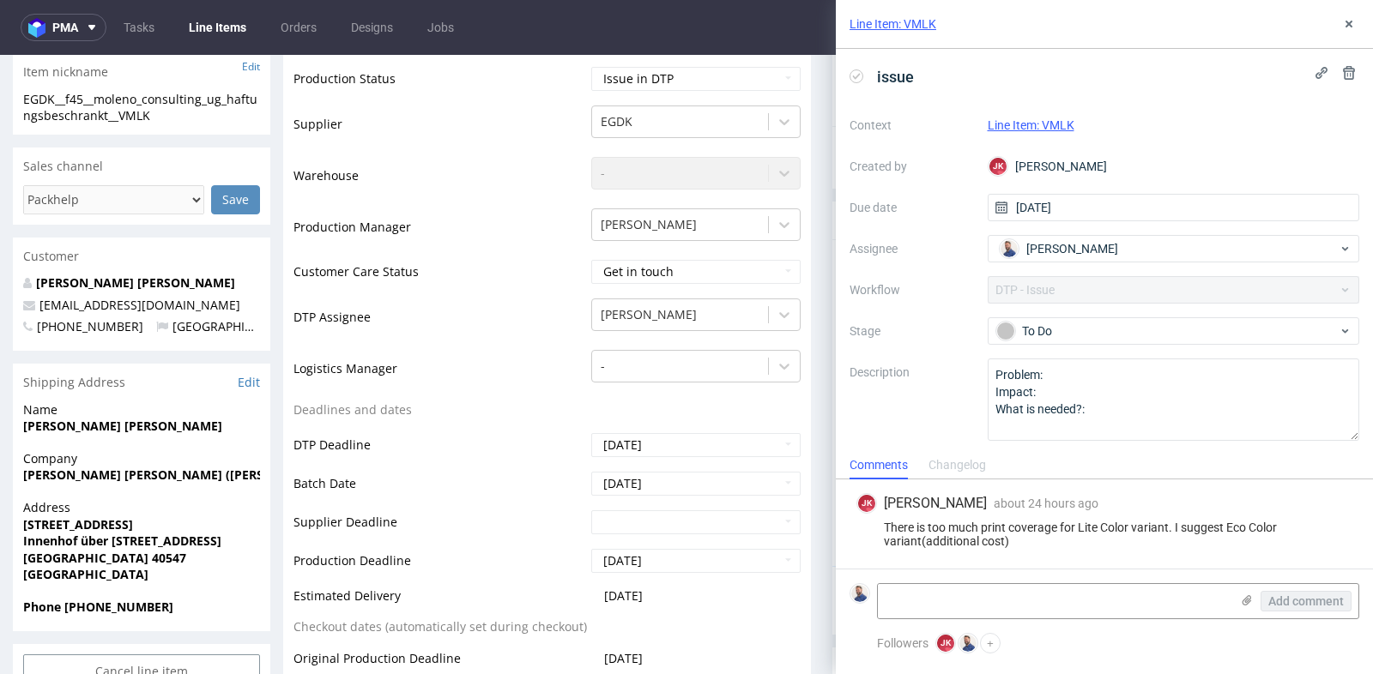
scroll to position [381, 0]
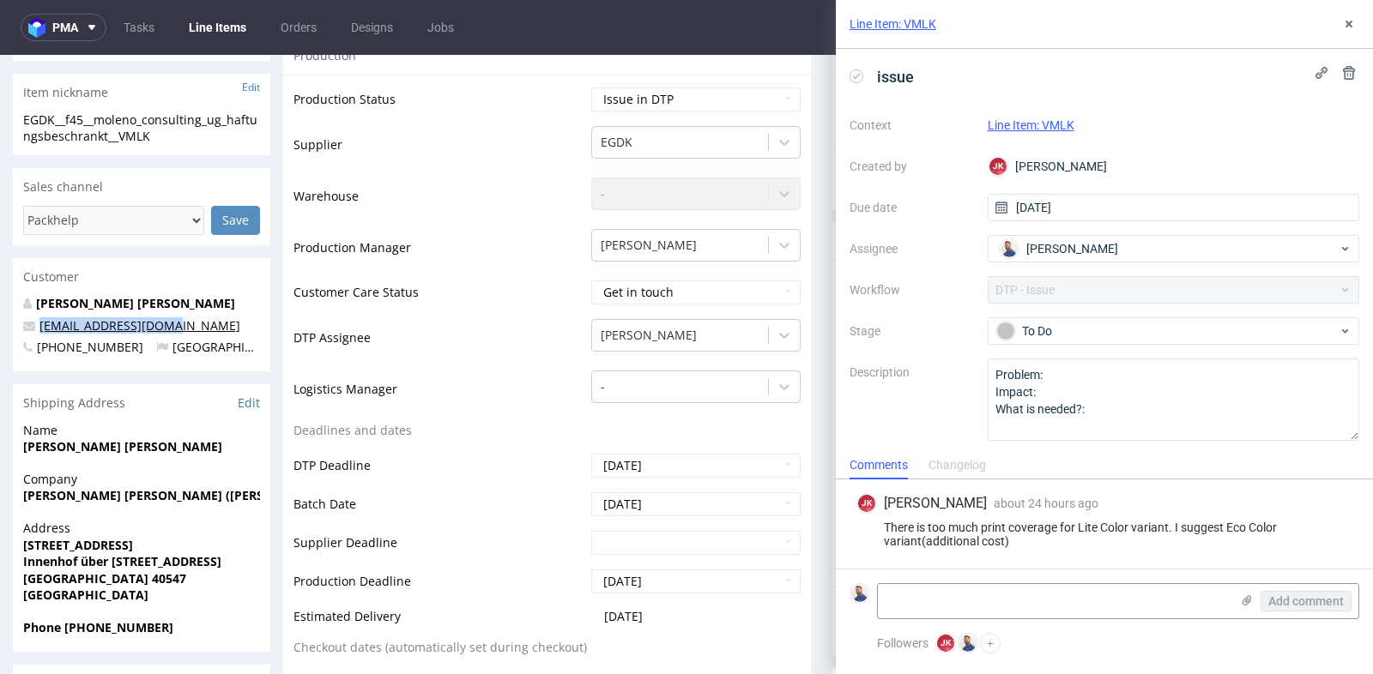
drag, startPoint x: 193, startPoint y: 323, endPoint x: 39, endPoint y: 323, distance: 153.6
click at [39, 323] on p "info@maisonroune.com" at bounding box center [141, 325] width 237 height 17
copy link "info@maisonroune.com"
click at [965, 539] on div "There is too much print coverage for Lite Color variant. I suggest Eco Color va…" at bounding box center [1104, 534] width 496 height 27
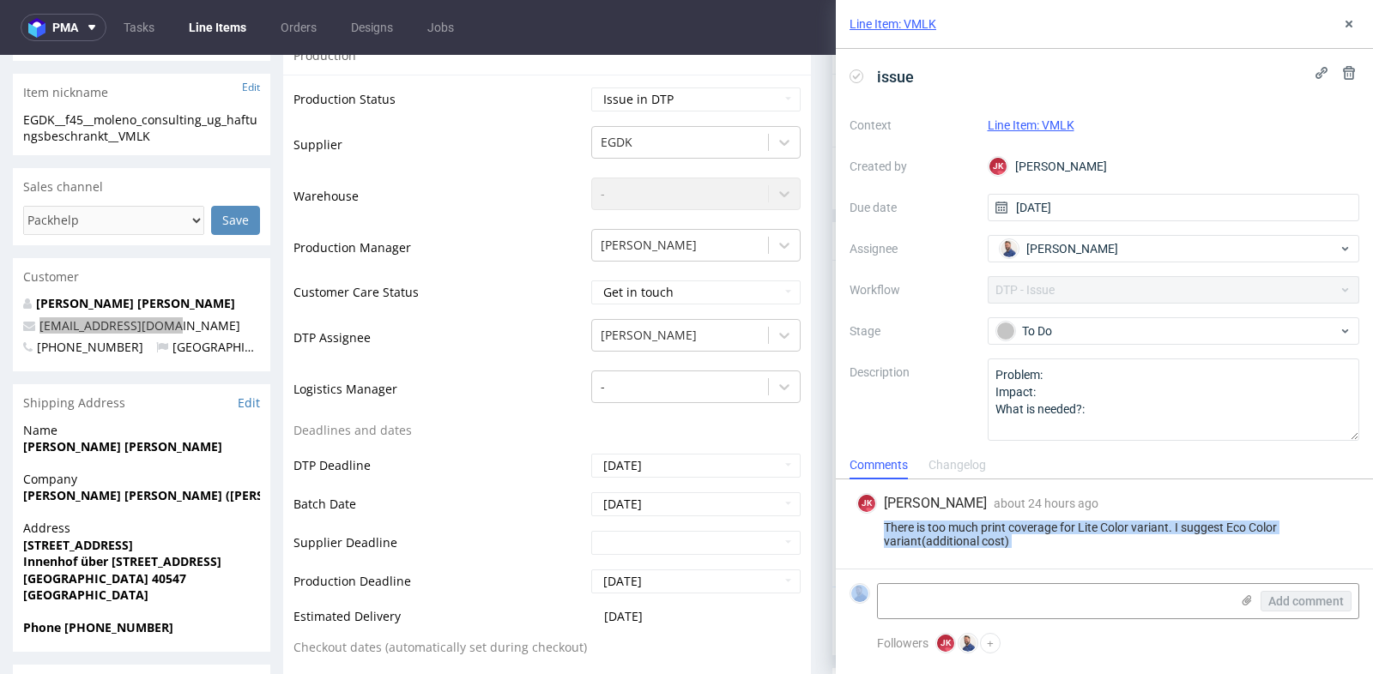
click at [965, 539] on div "There is too much print coverage for Lite Color variant. I suggest Eco Color va…" at bounding box center [1104, 534] width 496 height 27
copy div "There is too much print coverage for Lite Color variant. I suggest Eco Color va…"
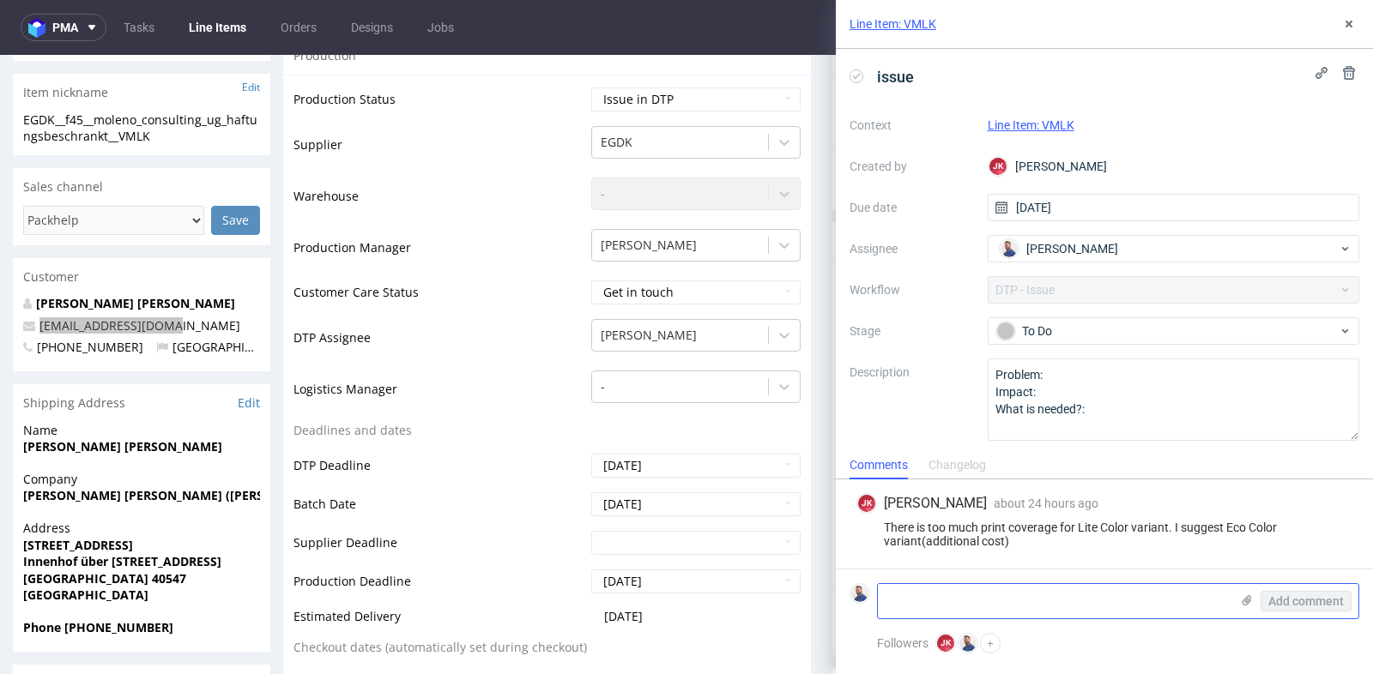
click at [946, 612] on textarea at bounding box center [1054, 601] width 352 height 34
paste textarea "https://app-eu1.hubspot.com/contacts/25600958/record/0-5/232924148942/"
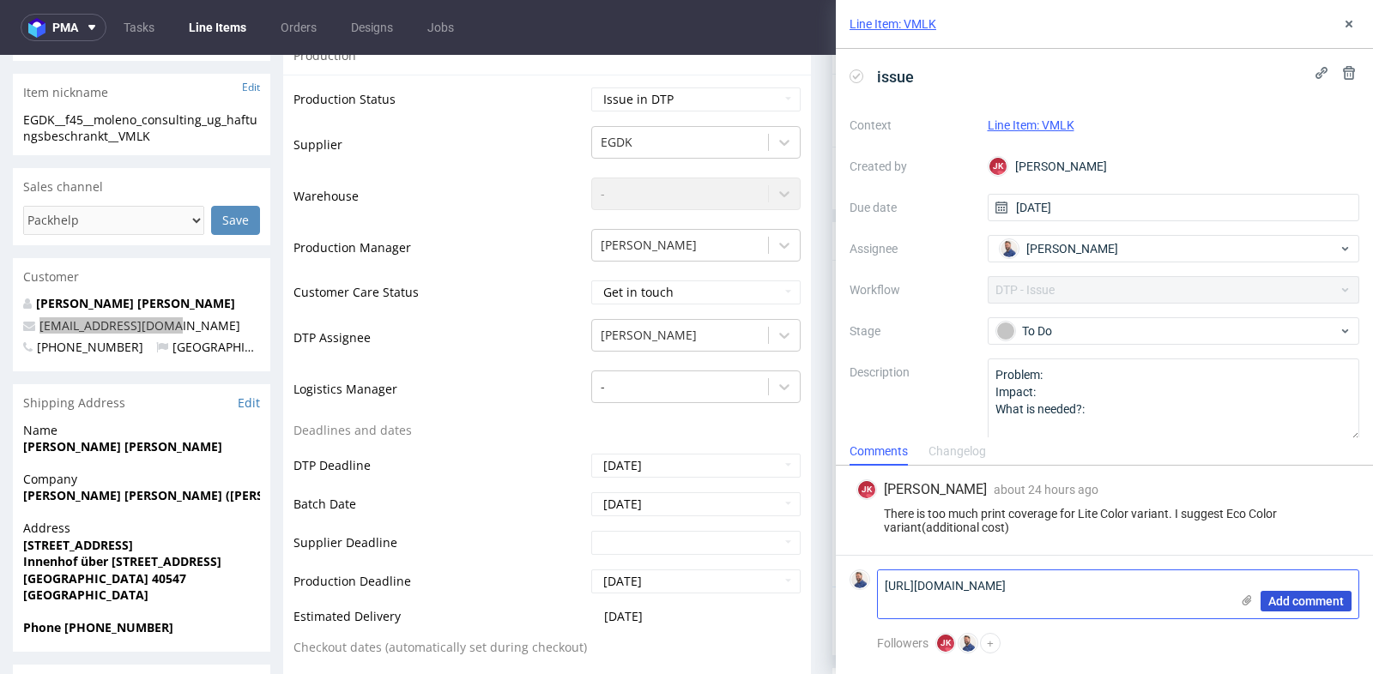
type textarea "https://app-eu1.hubspot.com/contacts/25600958/record/0-5/232924148942/"
click at [1328, 606] on span "Add comment" at bounding box center [1306, 601] width 76 height 12
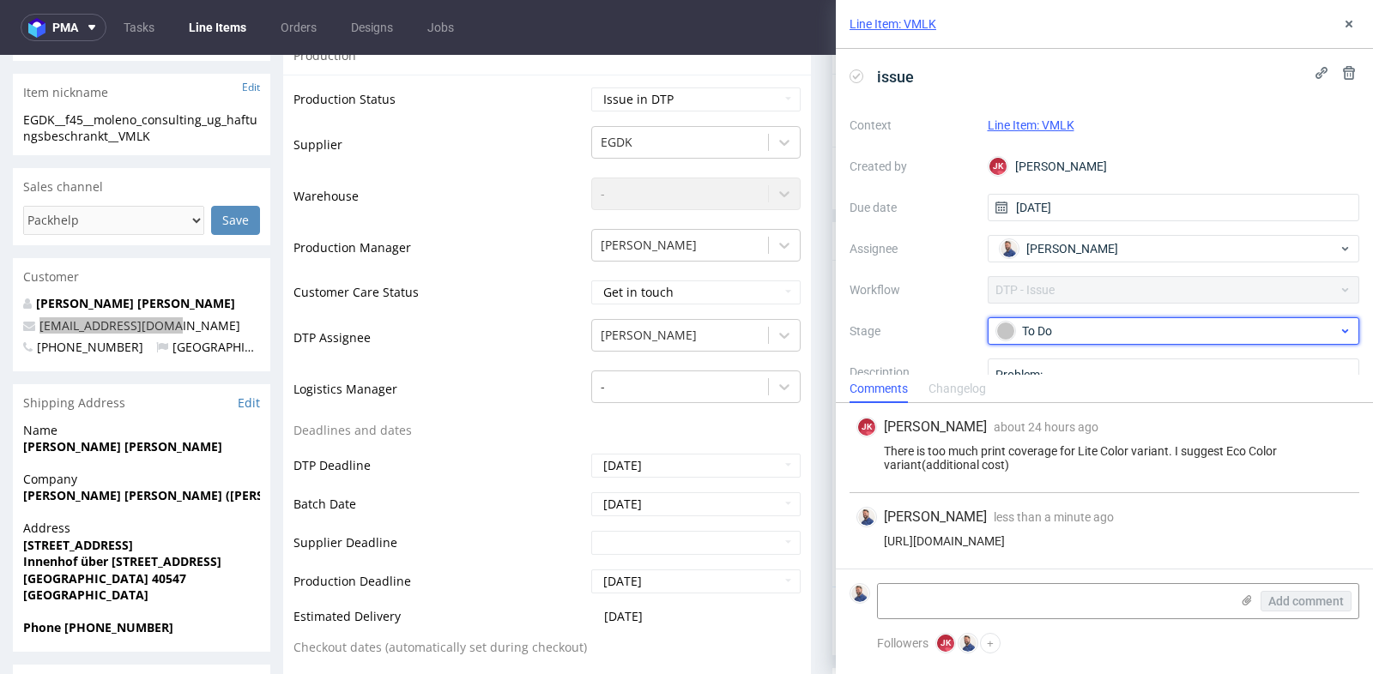
click at [1181, 319] on div "To Do" at bounding box center [1174, 330] width 372 height 27
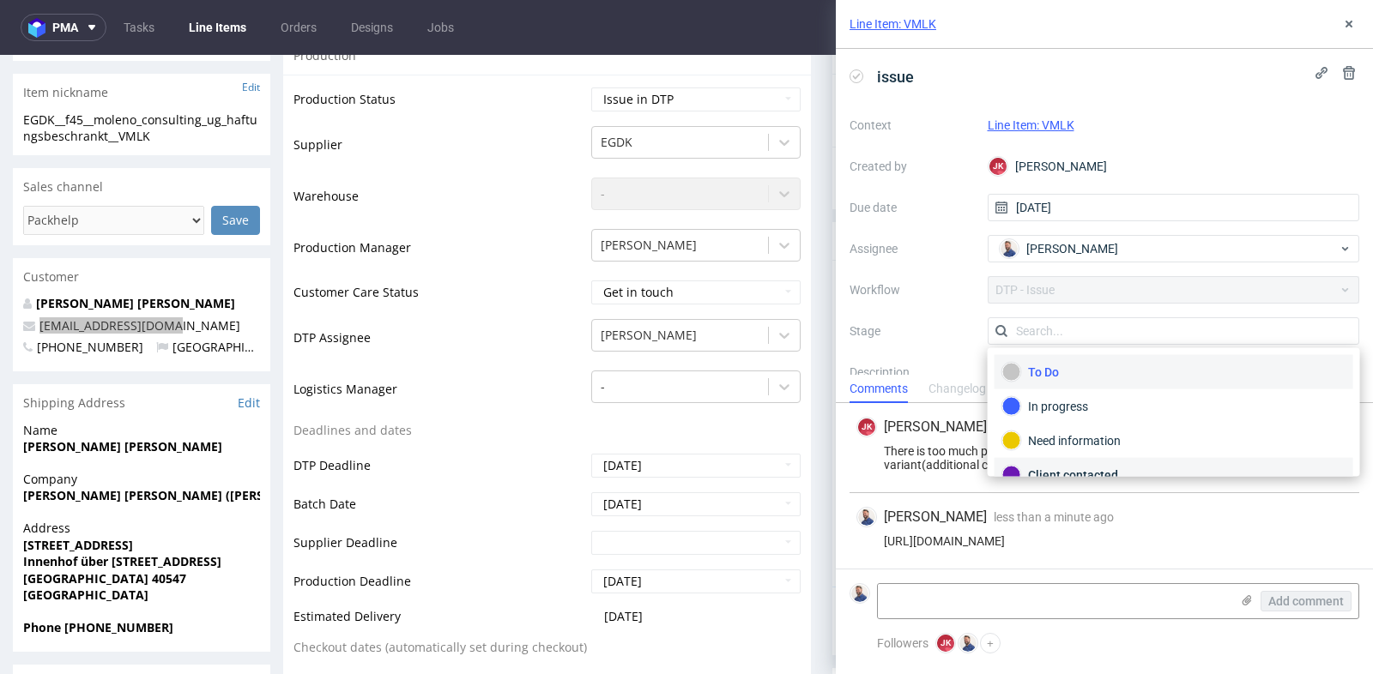
click at [1136, 466] on div "Client contacted" at bounding box center [1173, 475] width 343 height 19
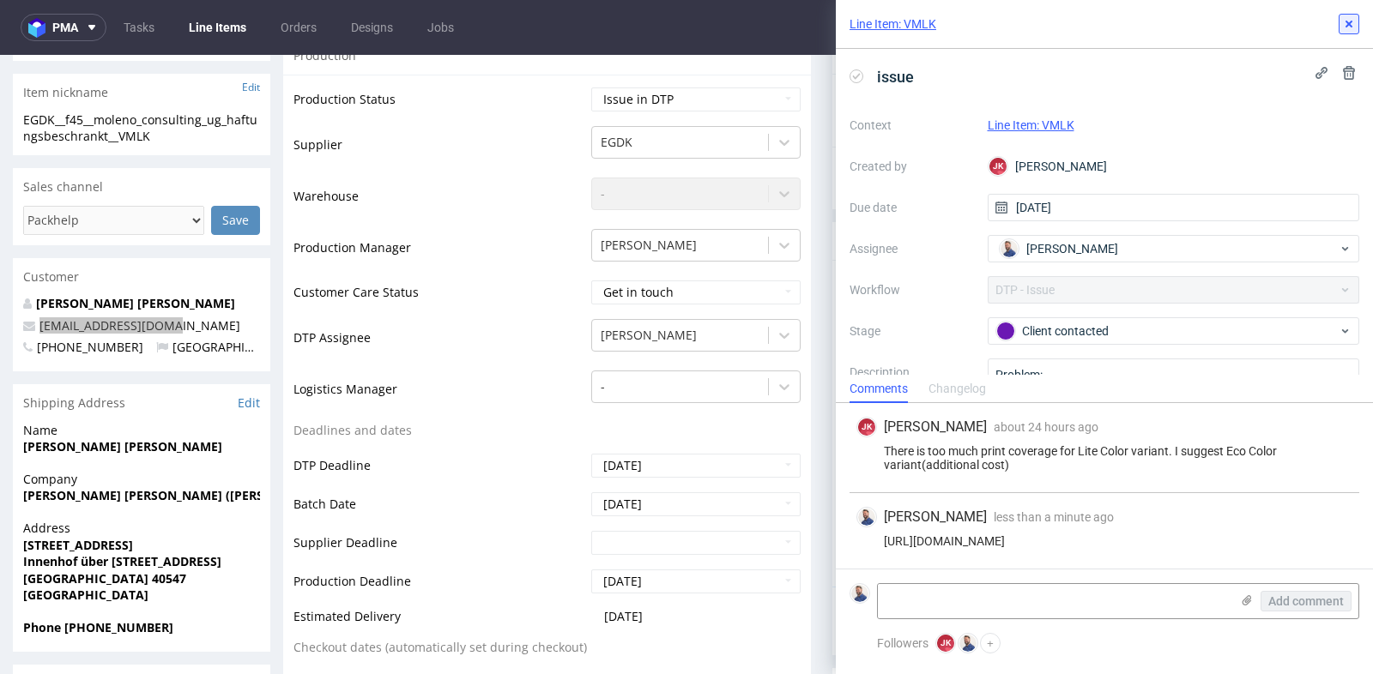
click at [1348, 25] on use at bounding box center [1348, 24] width 7 height 7
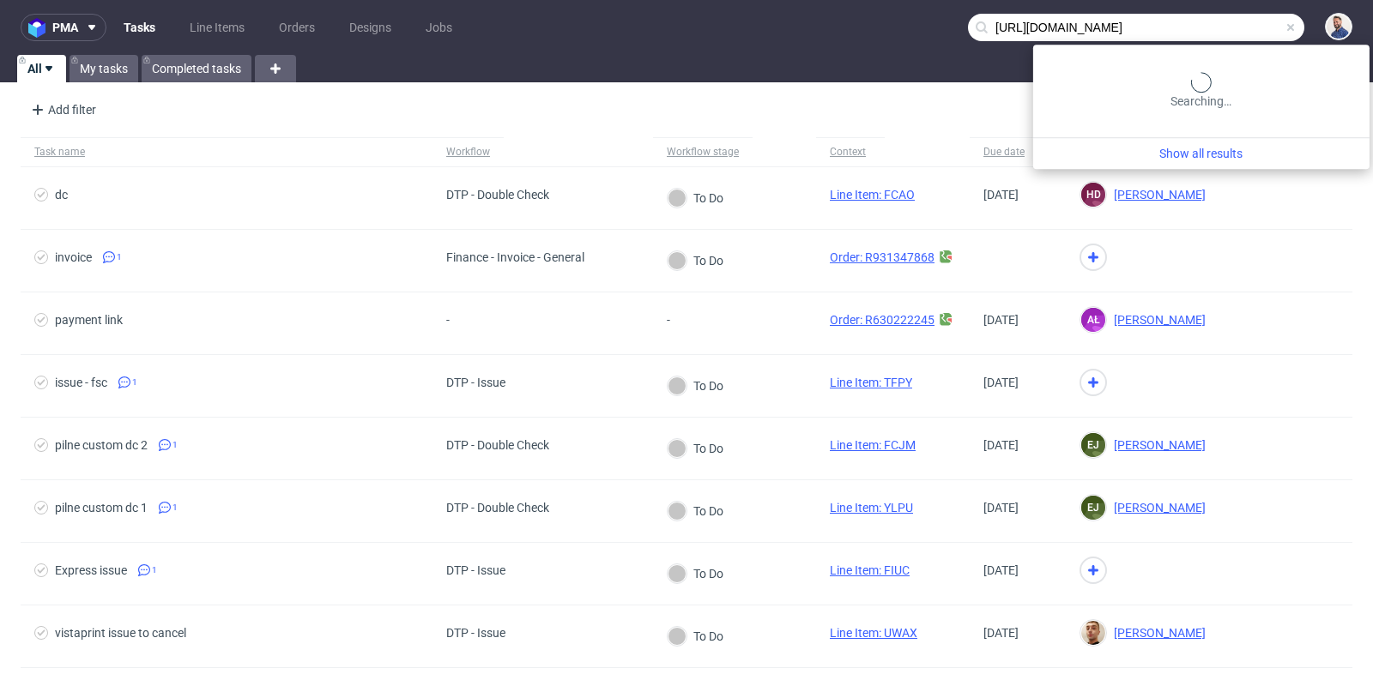
scroll to position [0, 113]
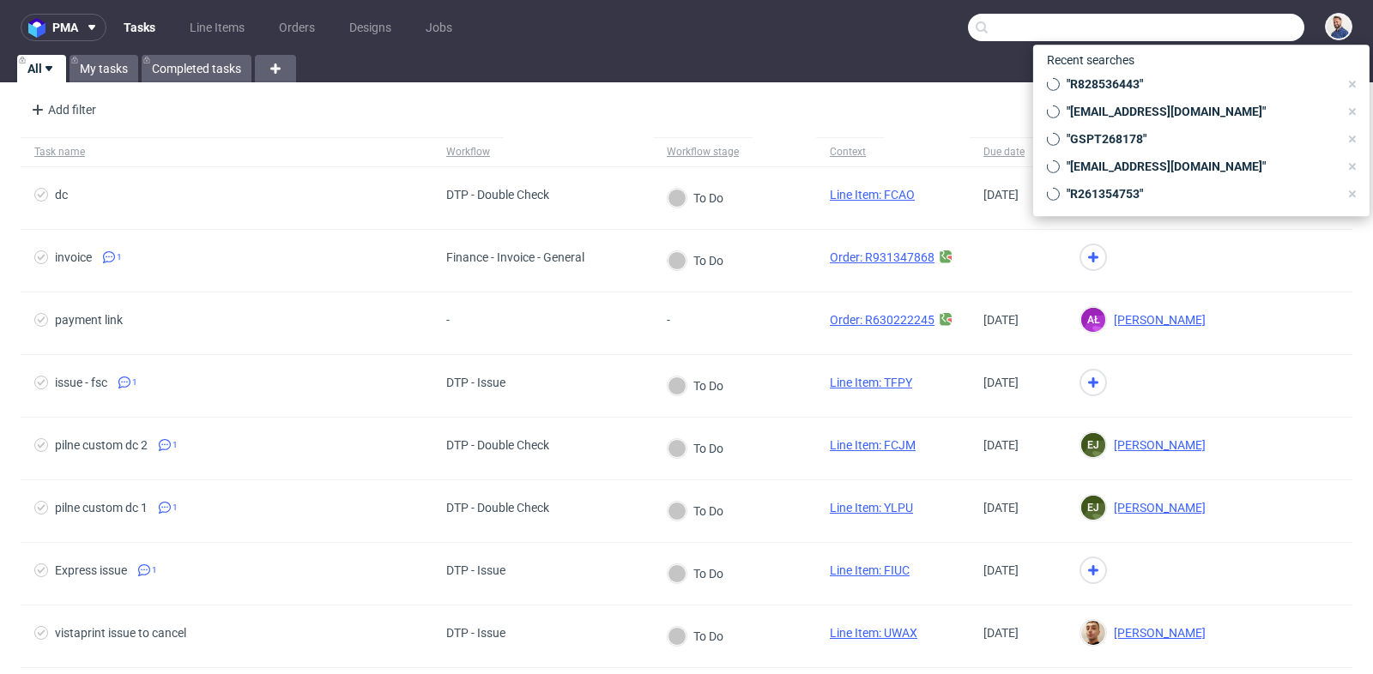
click at [1231, 28] on input "text" at bounding box center [1136, 27] width 336 height 27
paste input "R134775236"
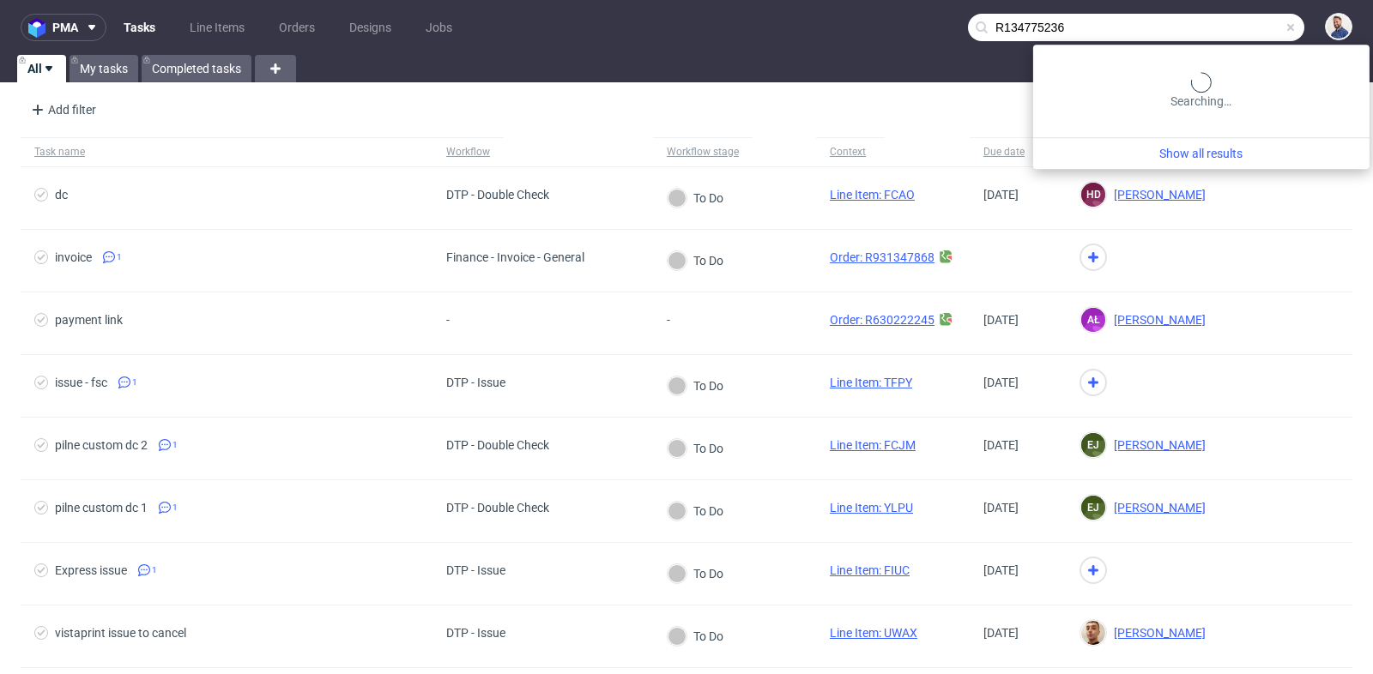
type input "R134775236"
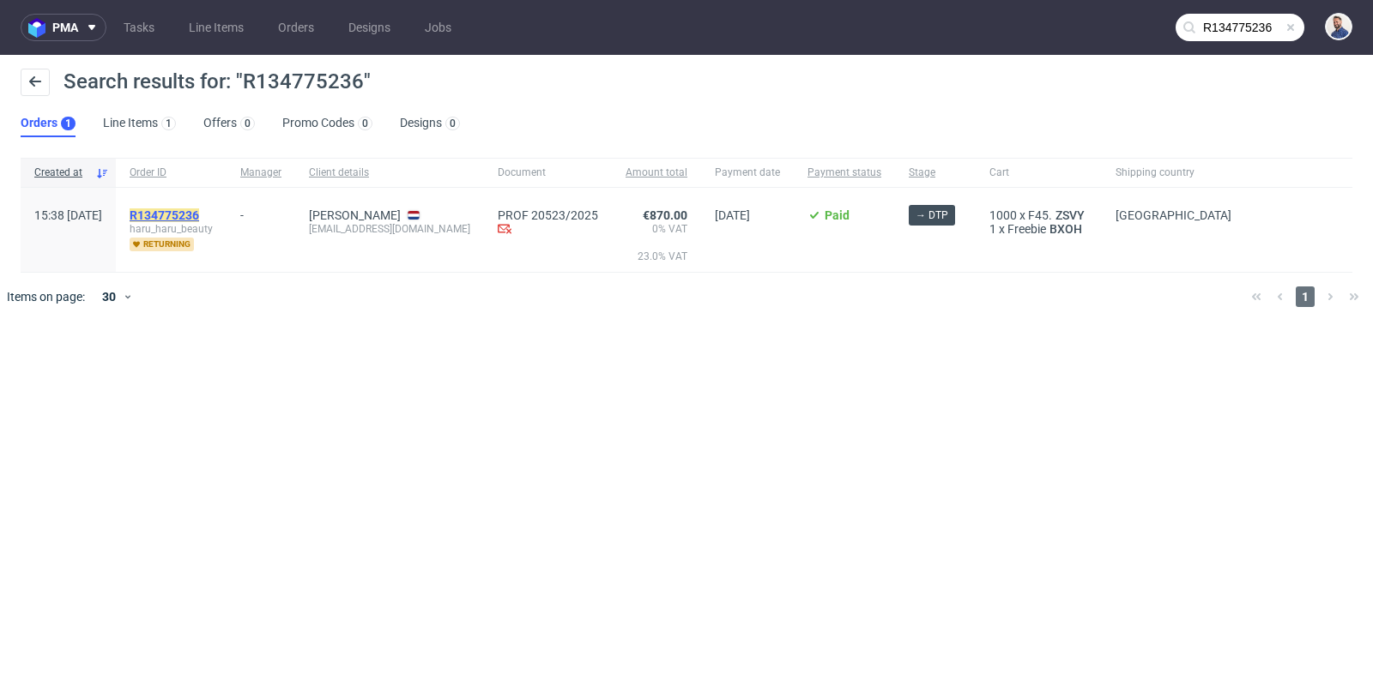
click at [199, 209] on mark "R134775236" at bounding box center [164, 215] width 69 height 14
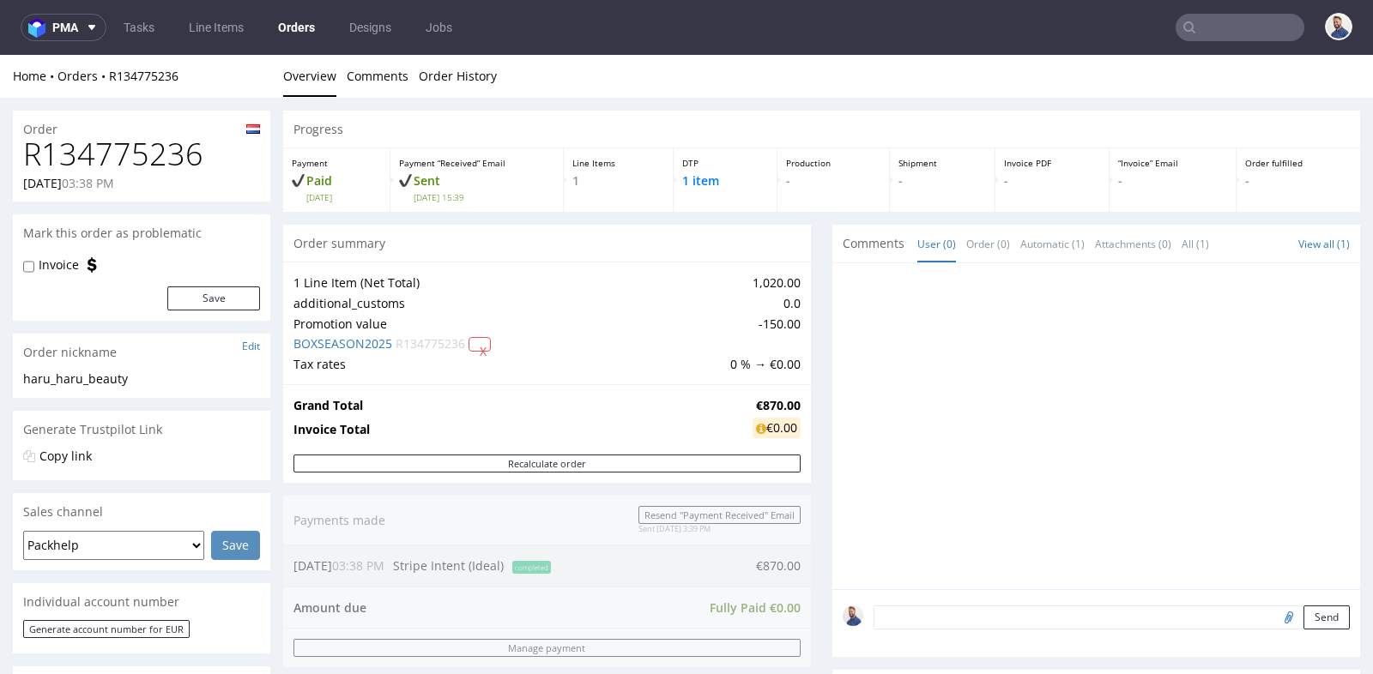
click at [808, 334] on div "Progress Payment Paid [DATE] Payment “Received” Email Sent [DATE] 15:39 Line It…" at bounding box center [821, 592] width 1077 height 963
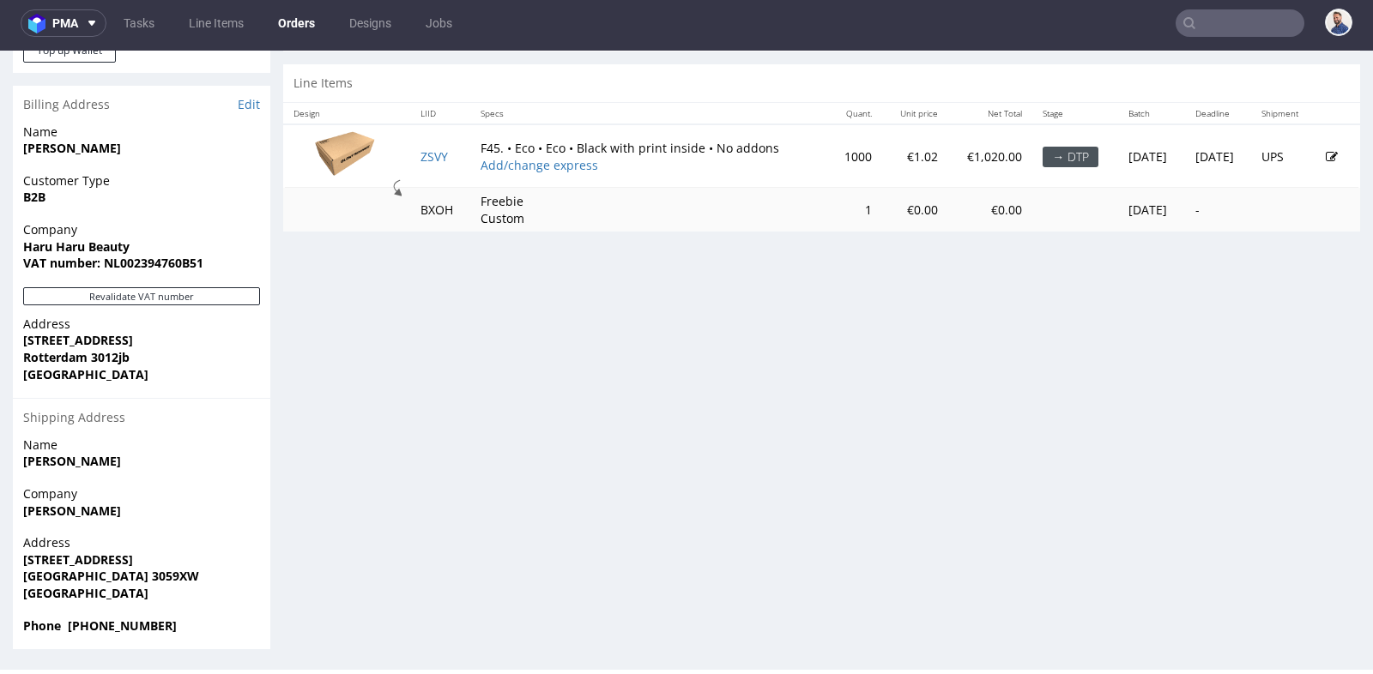
scroll to position [785, 0]
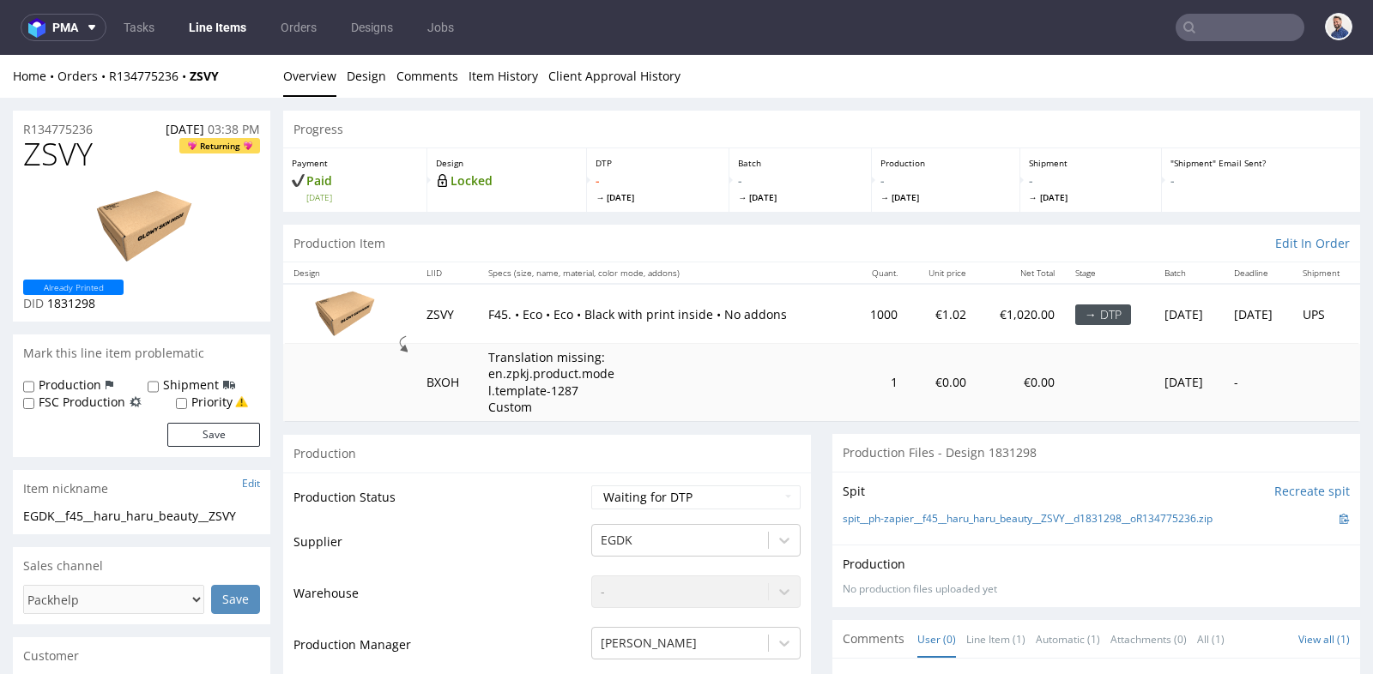
scroll to position [4, 0]
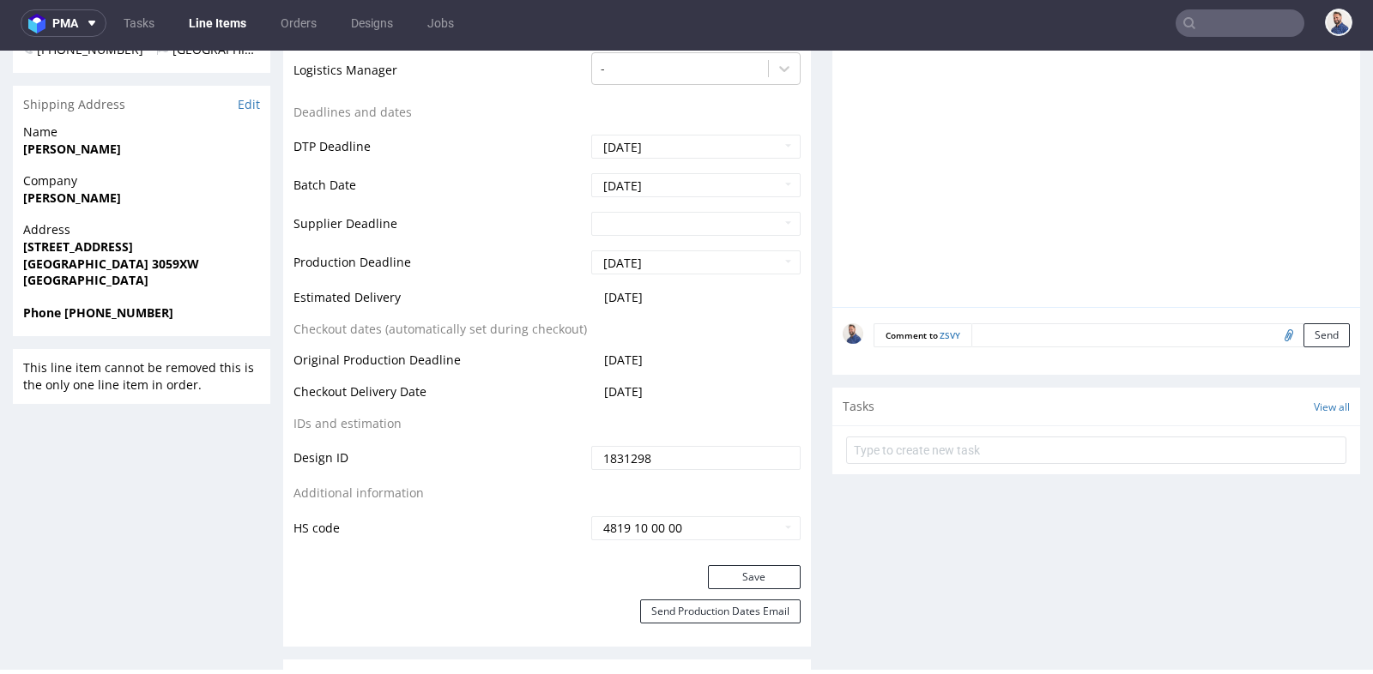
scroll to position [724, 0]
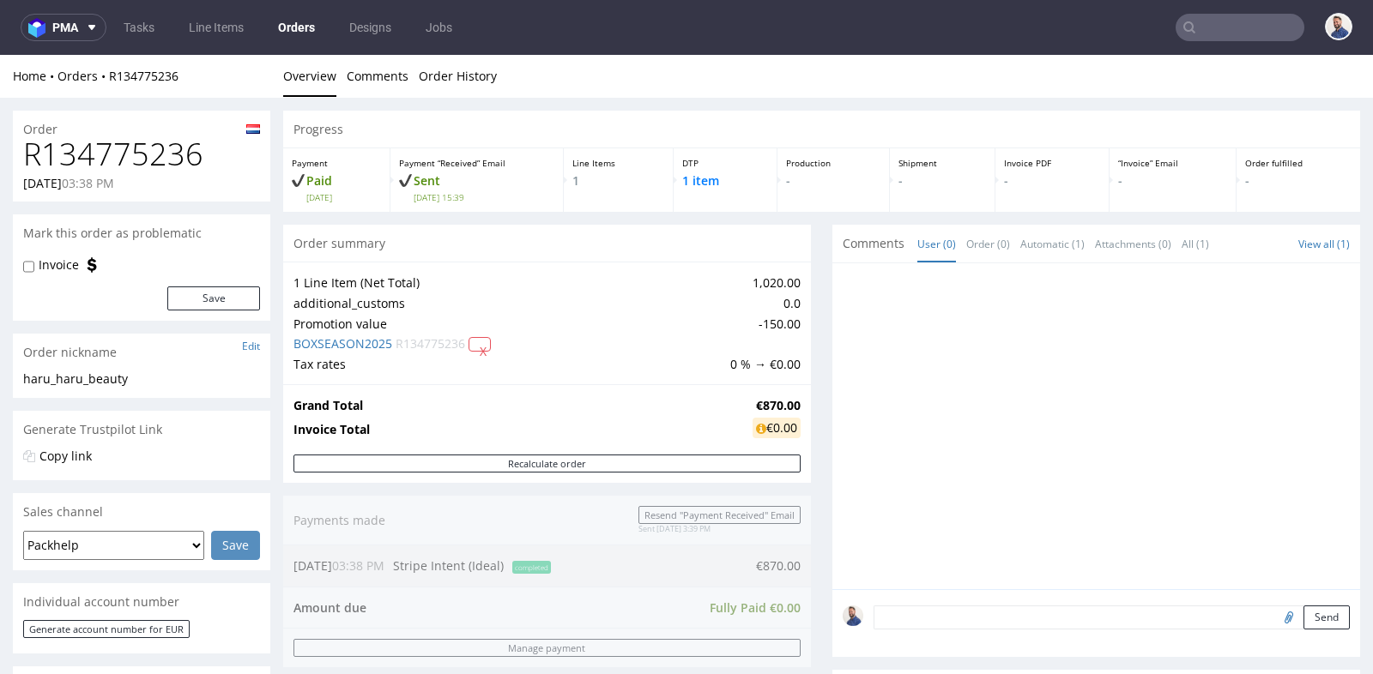
click at [808, 221] on div "Progress Payment Paid [DATE] Payment “Received” Email Sent [DATE] 15:39 Line It…" at bounding box center [821, 592] width 1077 height 963
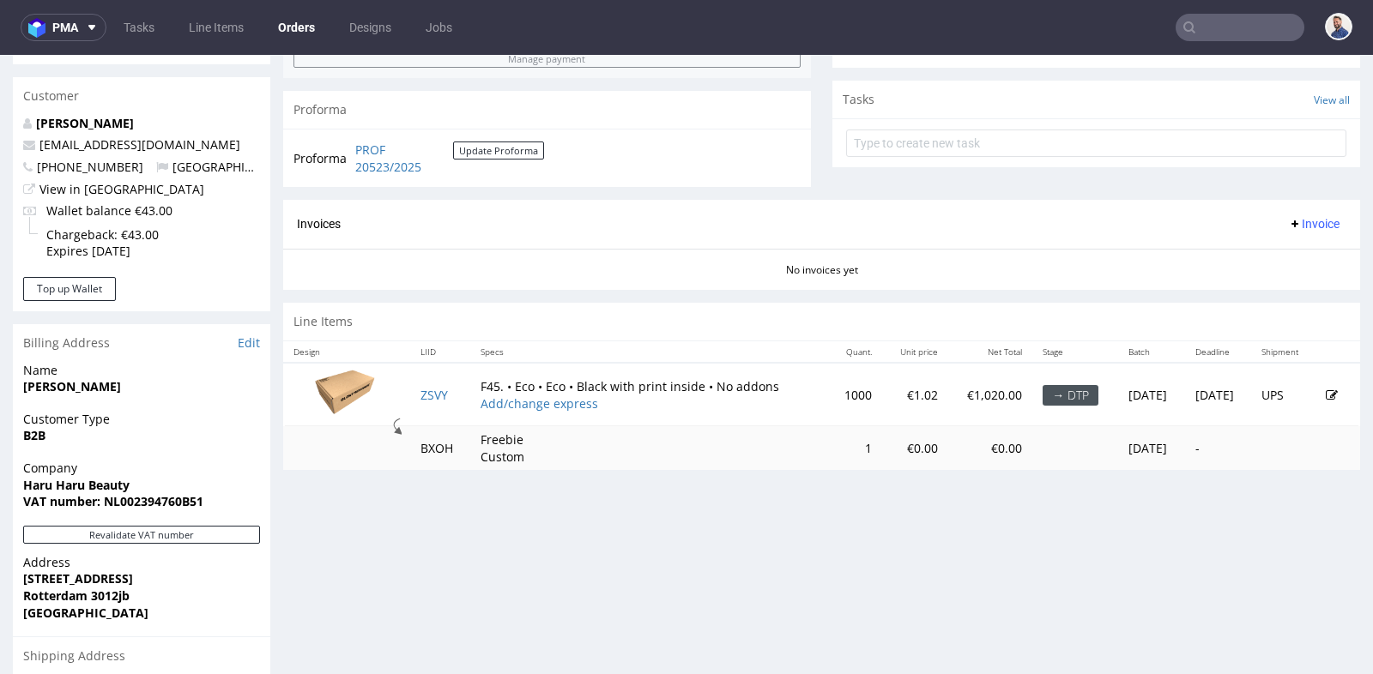
scroll to position [610, 0]
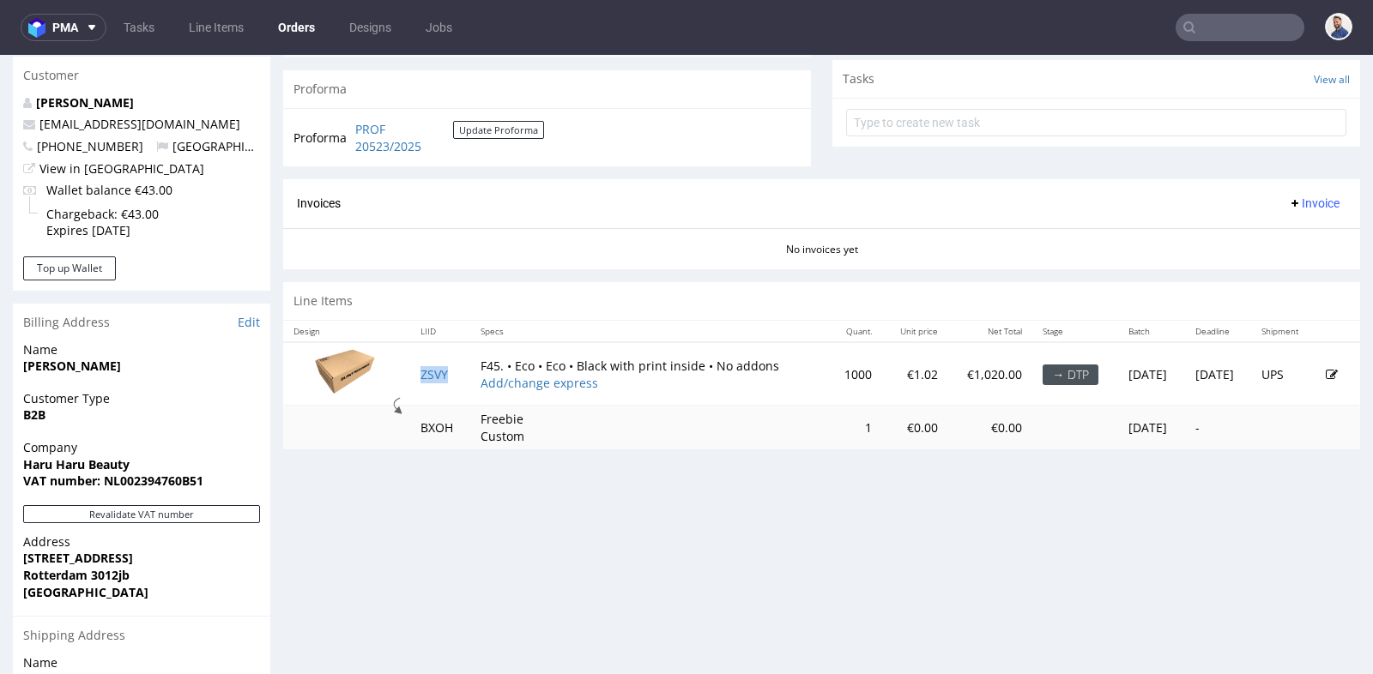
click at [446, 376] on td "ZSVY" at bounding box center [440, 373] width 60 height 63
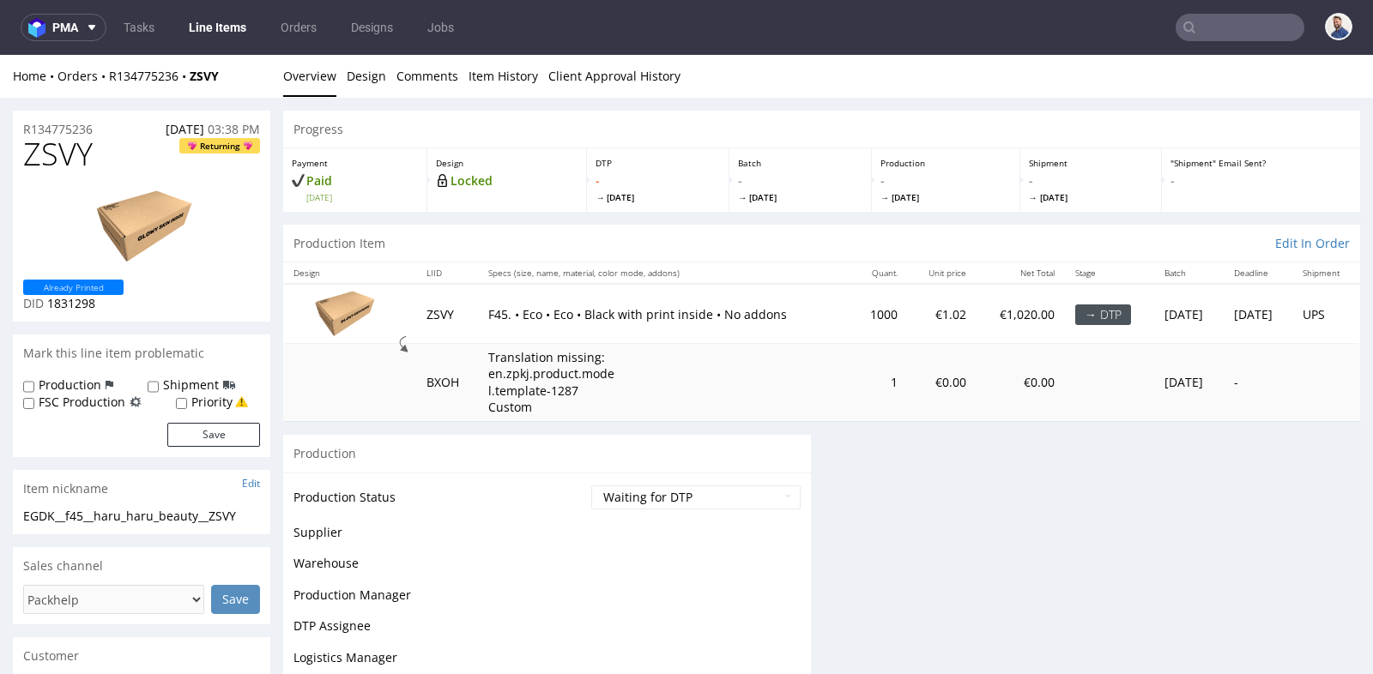
drag, startPoint x: 431, startPoint y: 428, endPoint x: 431, endPoint y: 374, distance: 54.1
click at [431, 374] on td "BXOH" at bounding box center [447, 382] width 63 height 77
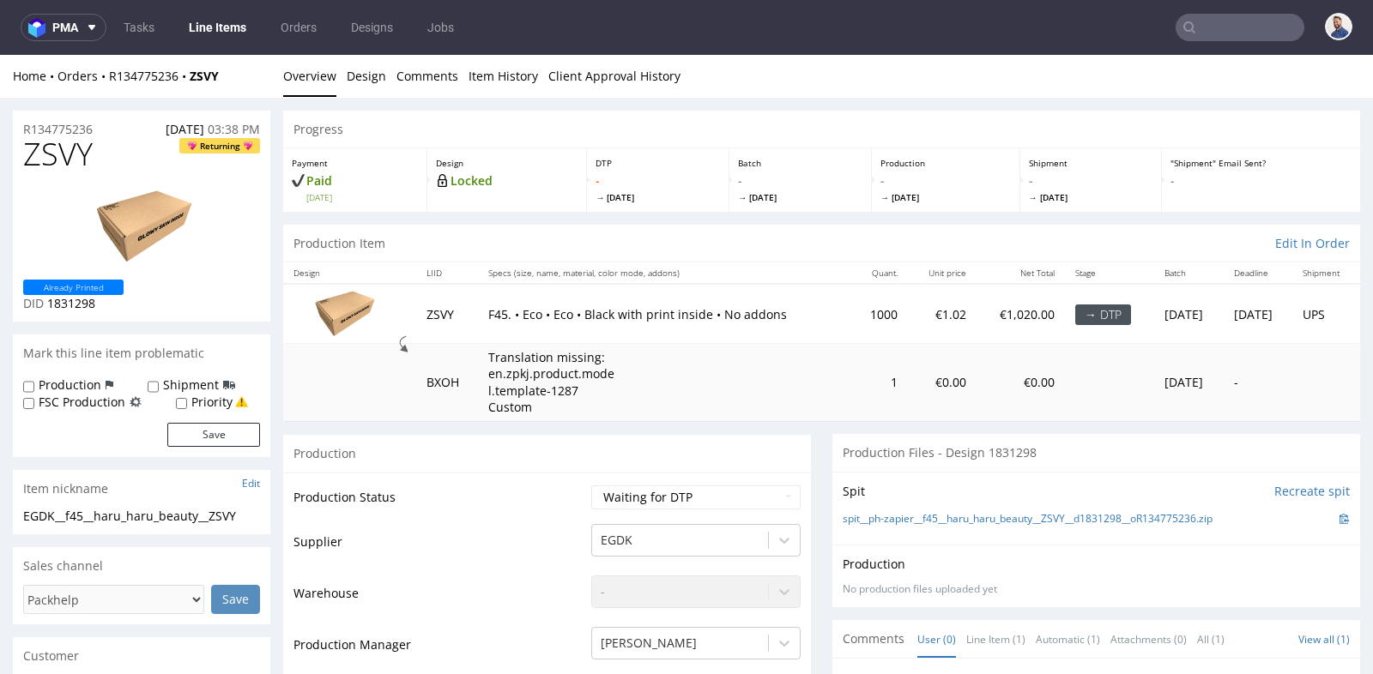
click at [1232, 27] on input "text" at bounding box center [1239, 27] width 129 height 27
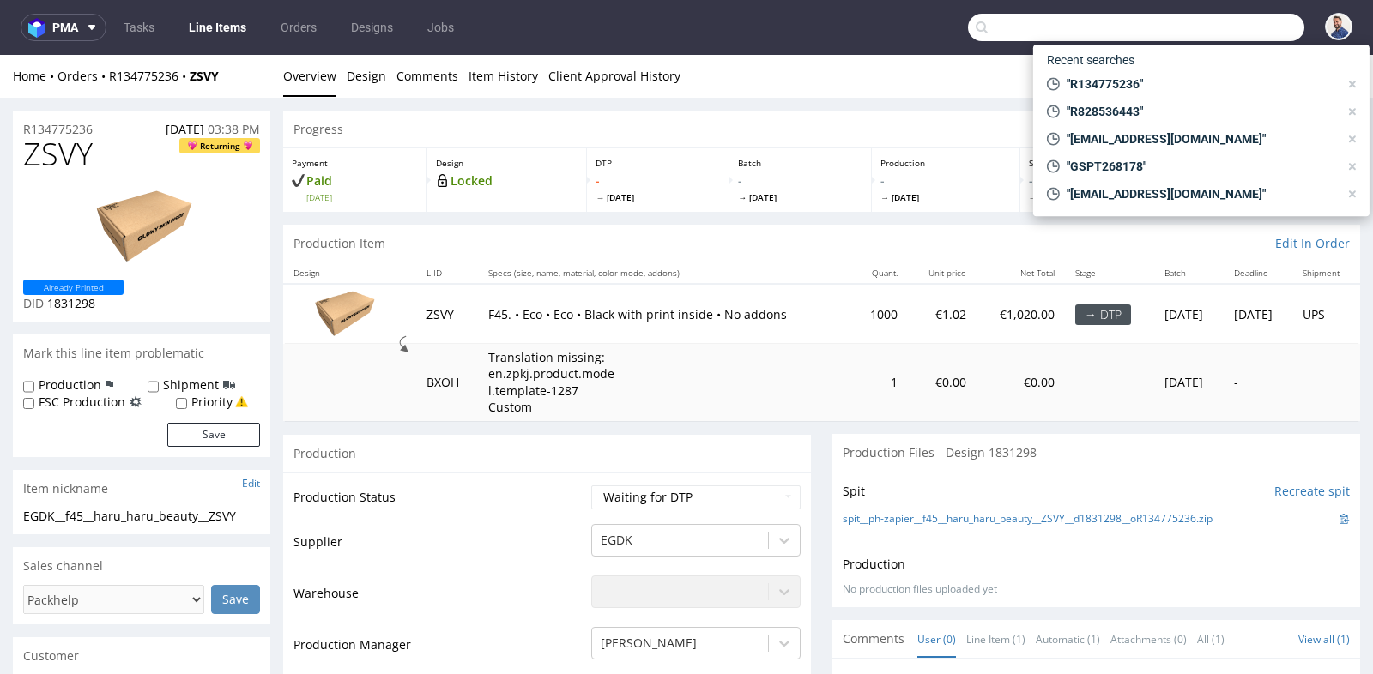
paste input "R221793178"
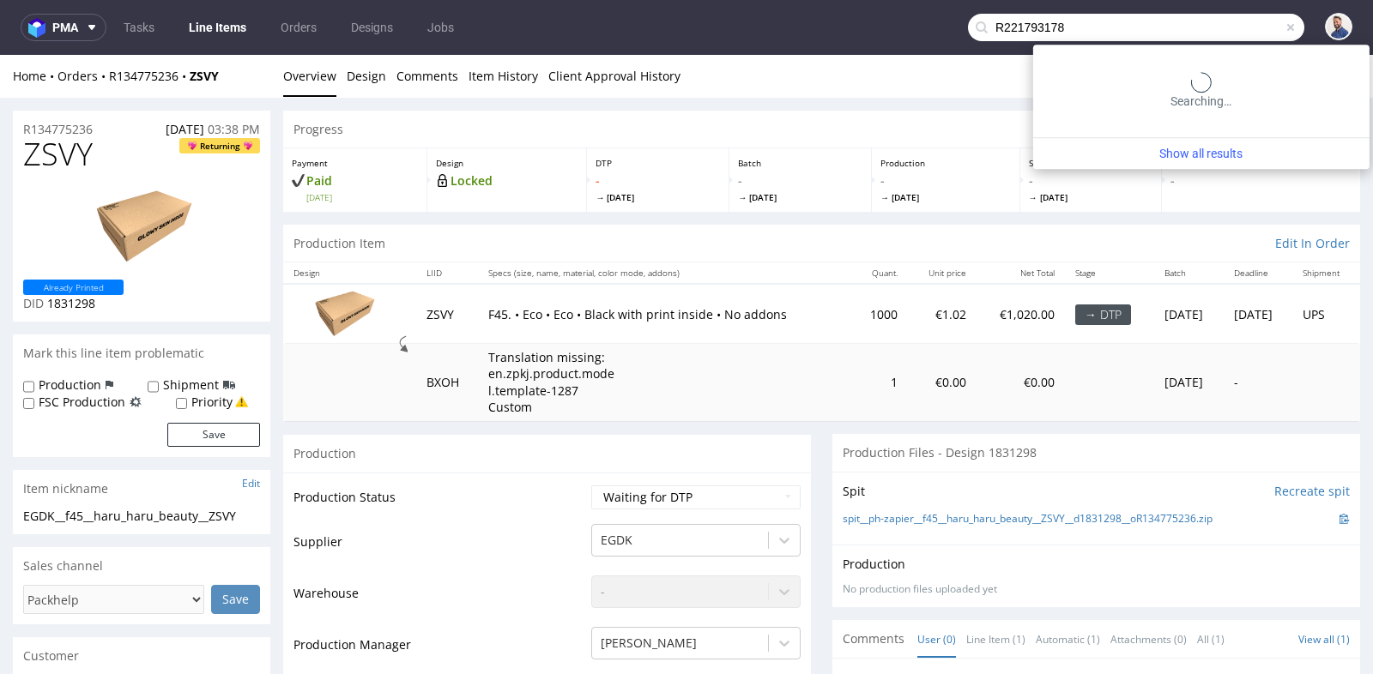
type input "R221793178"
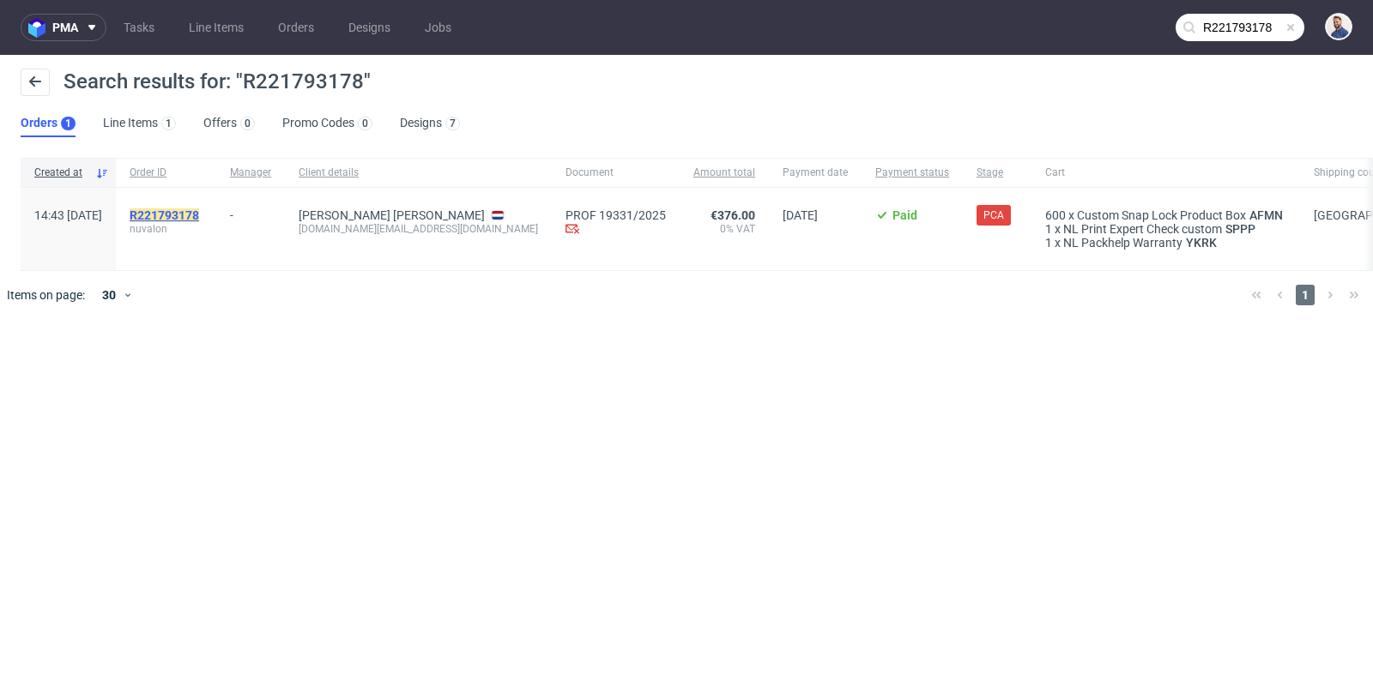
click at [199, 211] on mark "R221793178" at bounding box center [164, 215] width 69 height 14
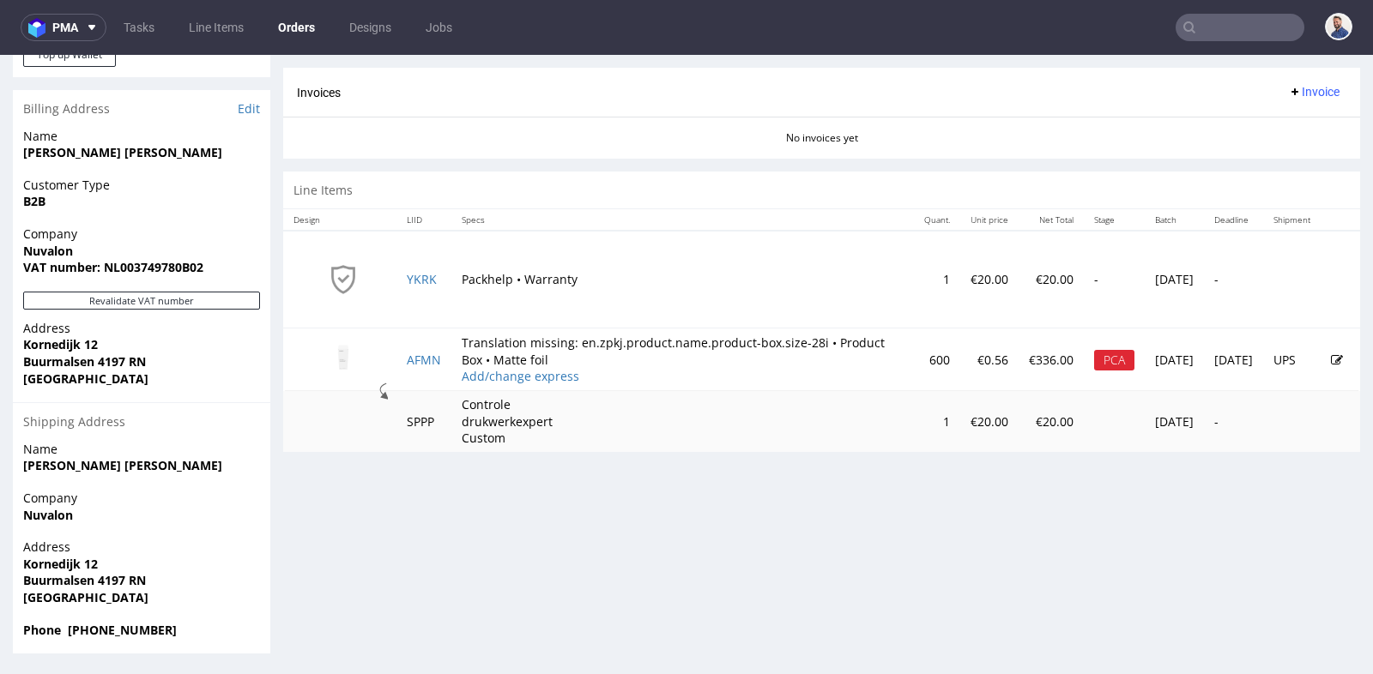
scroll to position [4, 0]
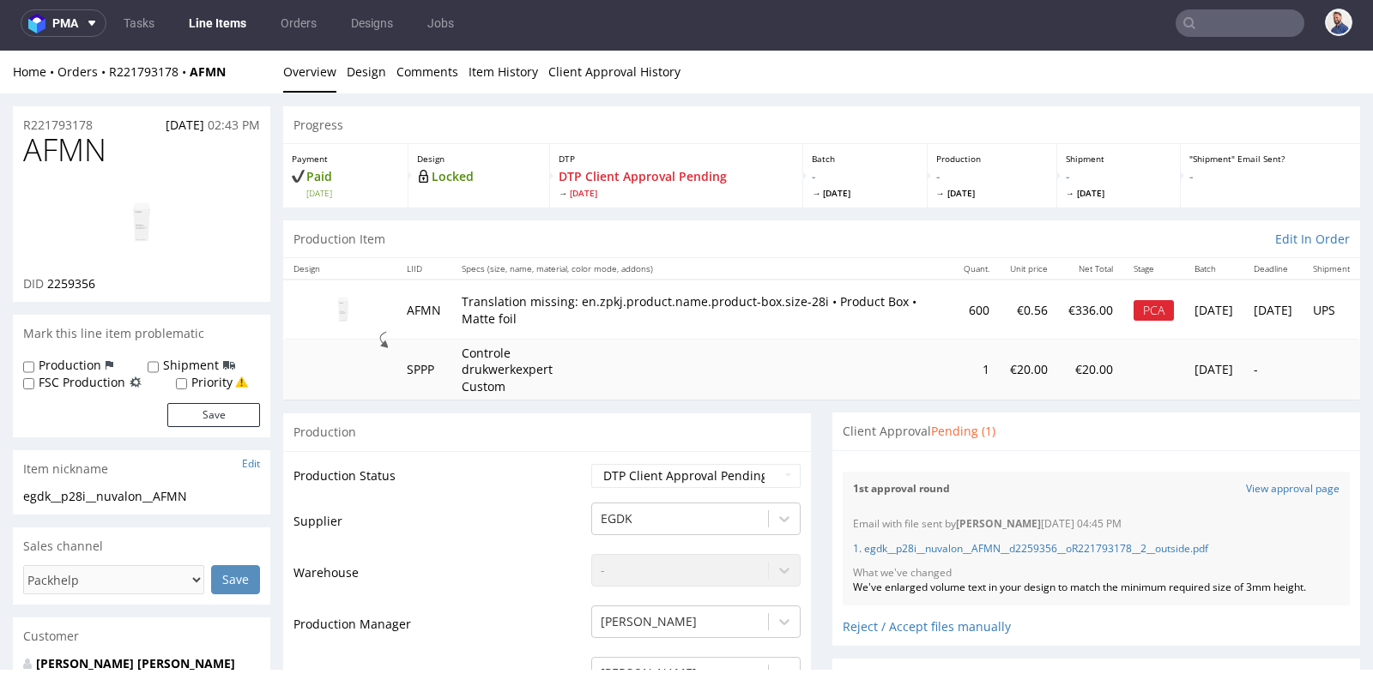
click at [810, 390] on td "Controle drukwerkexpert Custom" at bounding box center [702, 370] width 502 height 61
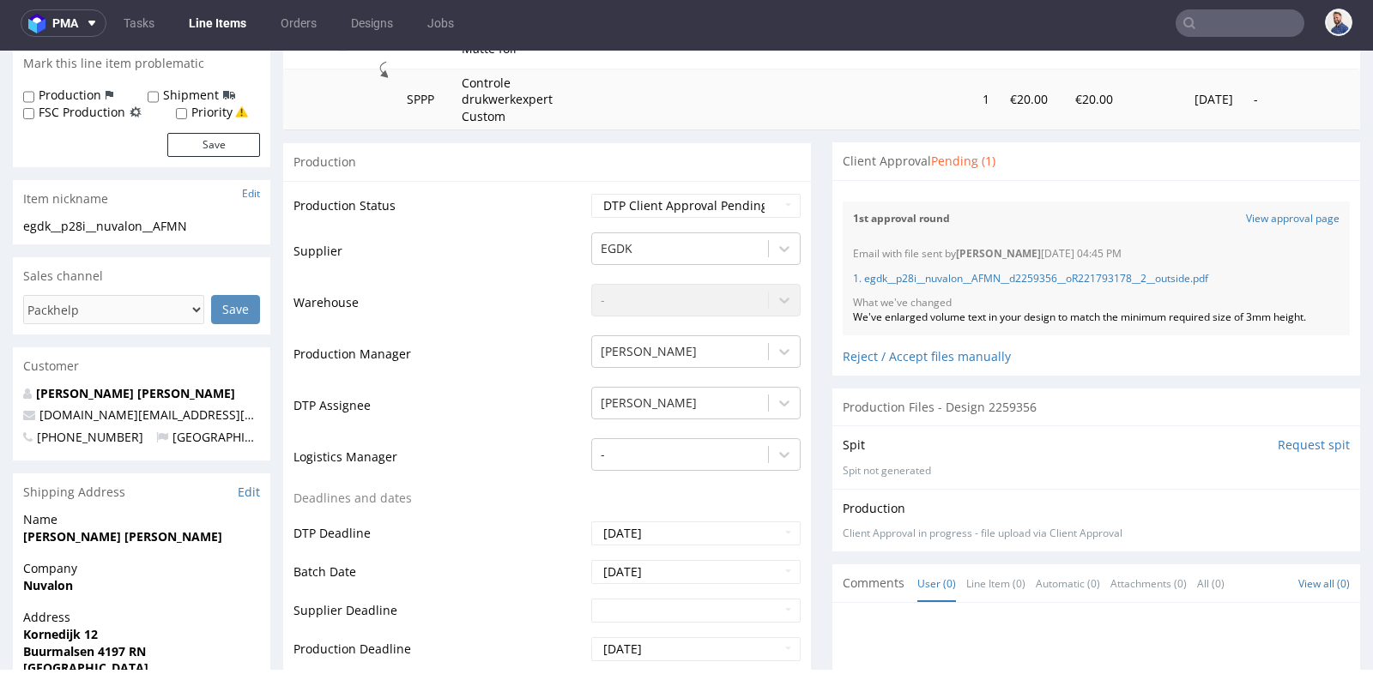
scroll to position [305, 0]
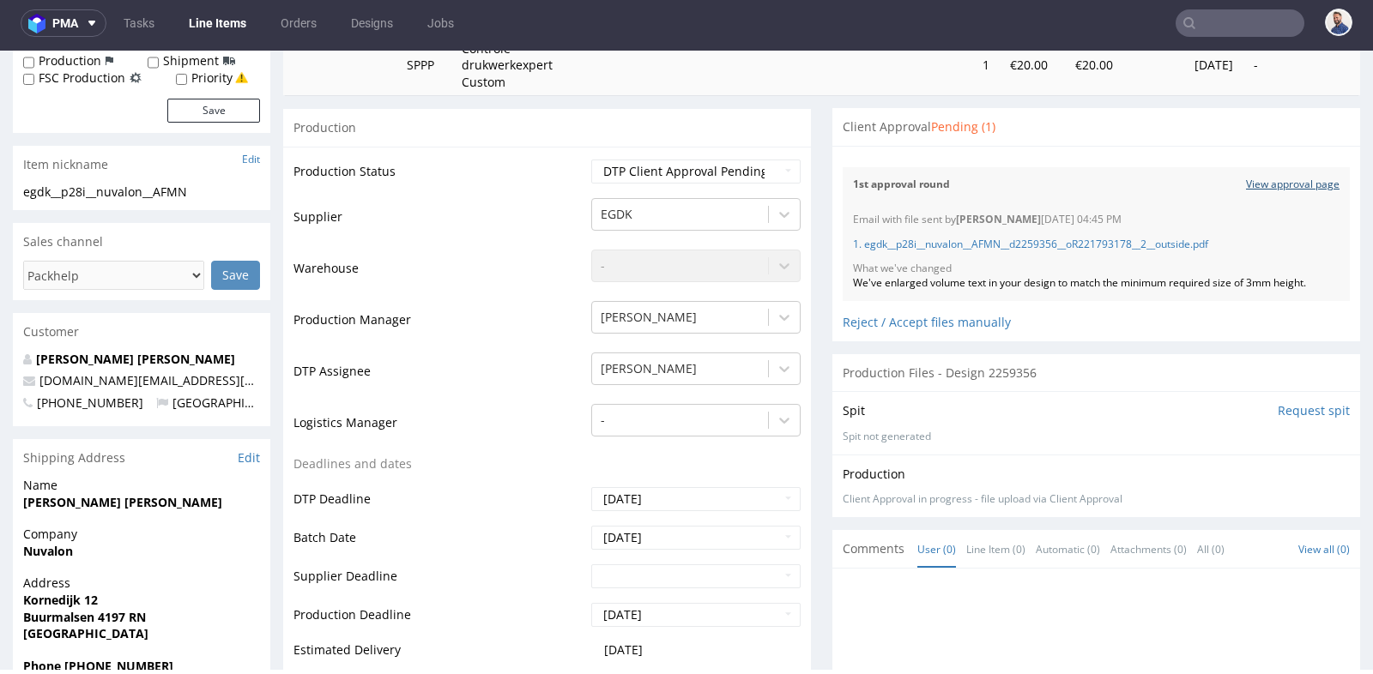
click at [1296, 181] on link "View approval page" at bounding box center [1293, 185] width 94 height 15
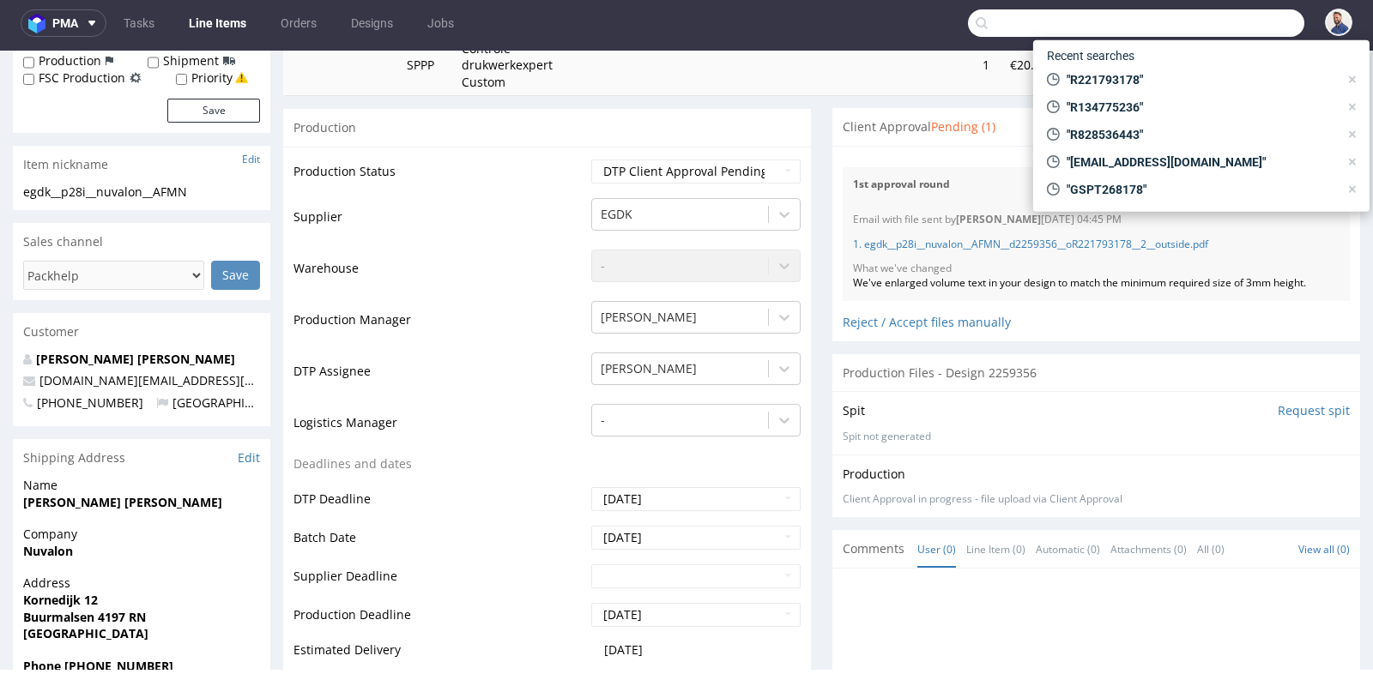
click at [1223, 20] on input "text" at bounding box center [1136, 22] width 336 height 27
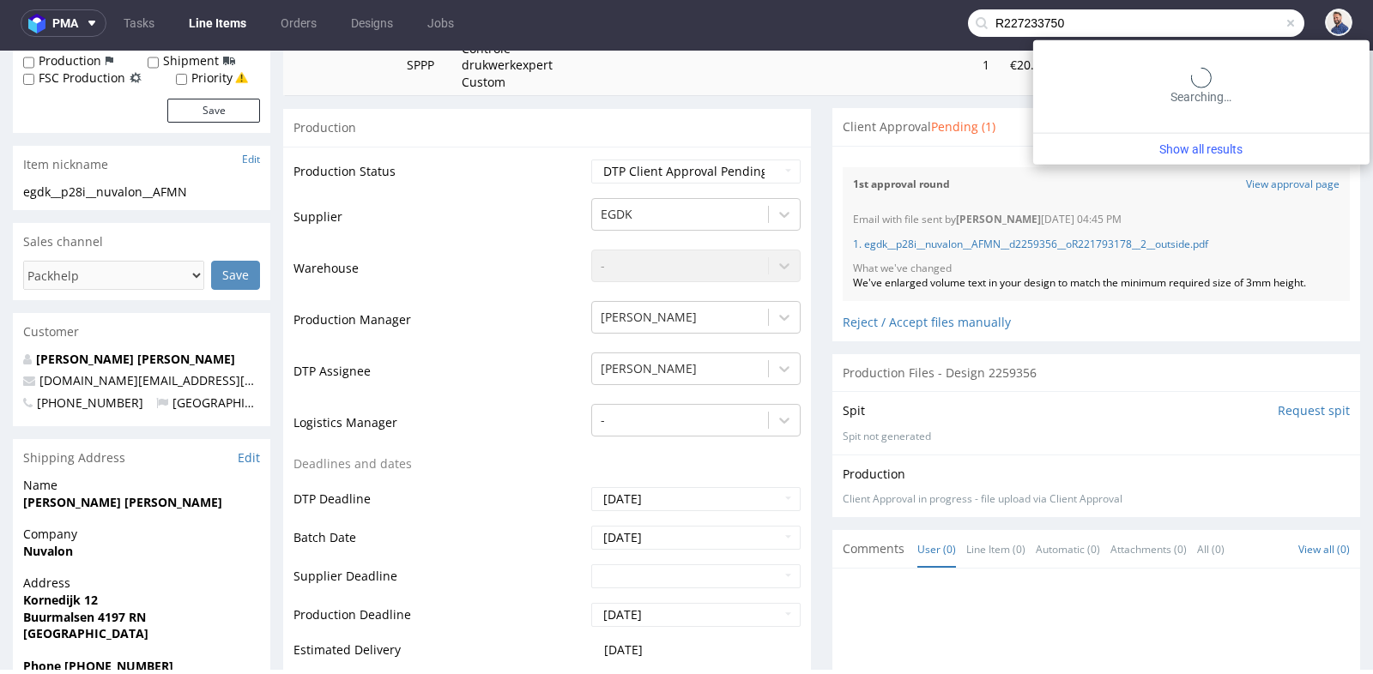
type input "R227233750"
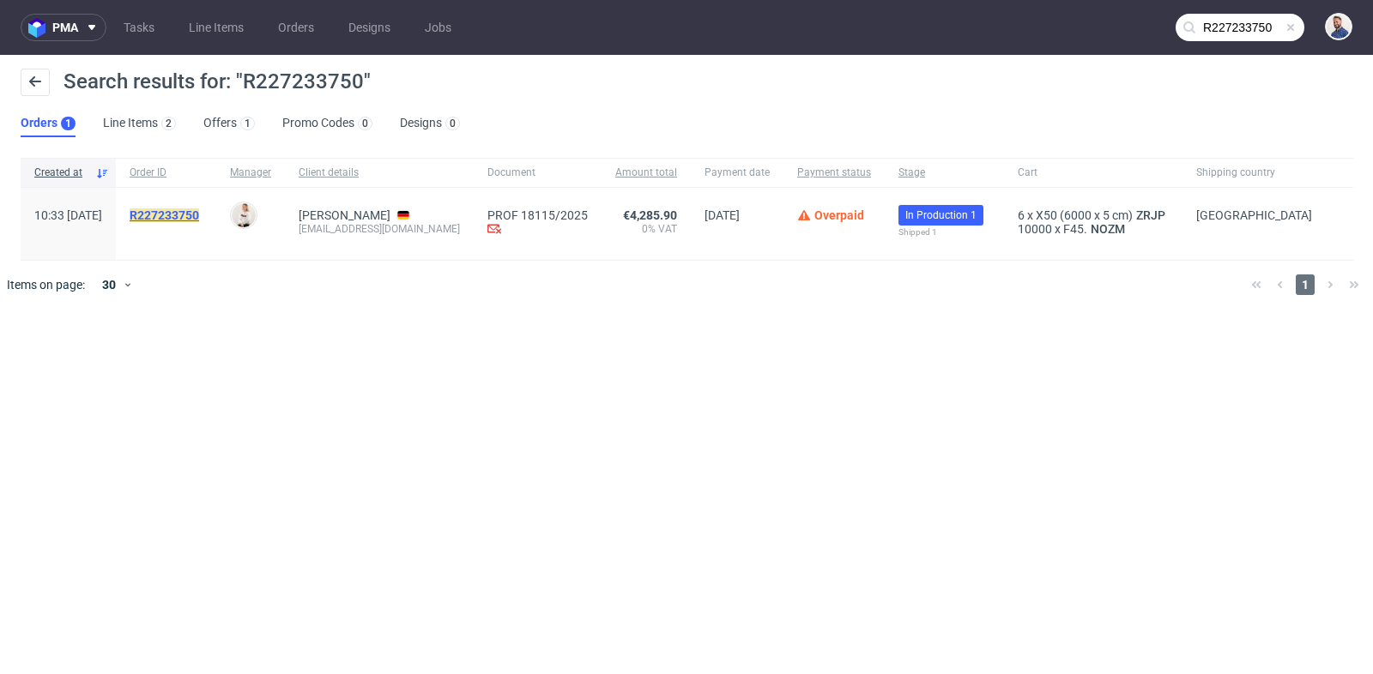
click at [199, 212] on mark "R227233750" at bounding box center [164, 215] width 69 height 14
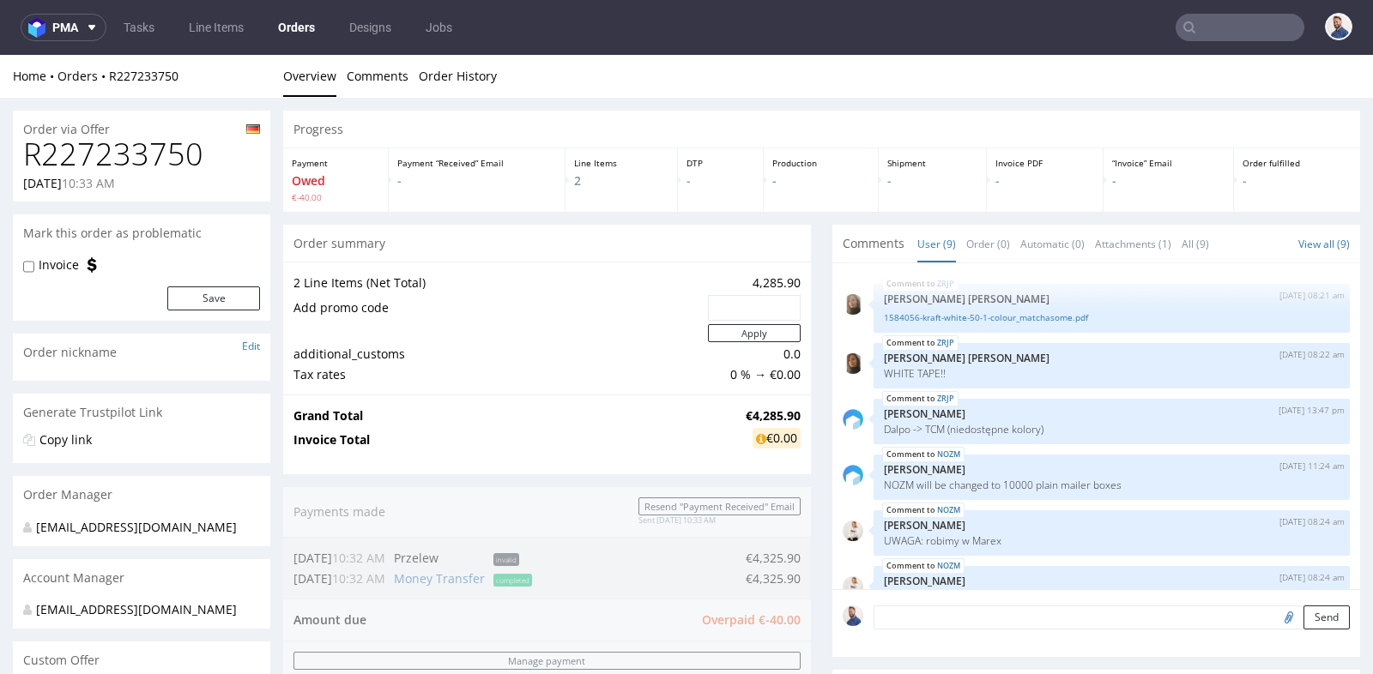
scroll to position [213, 0]
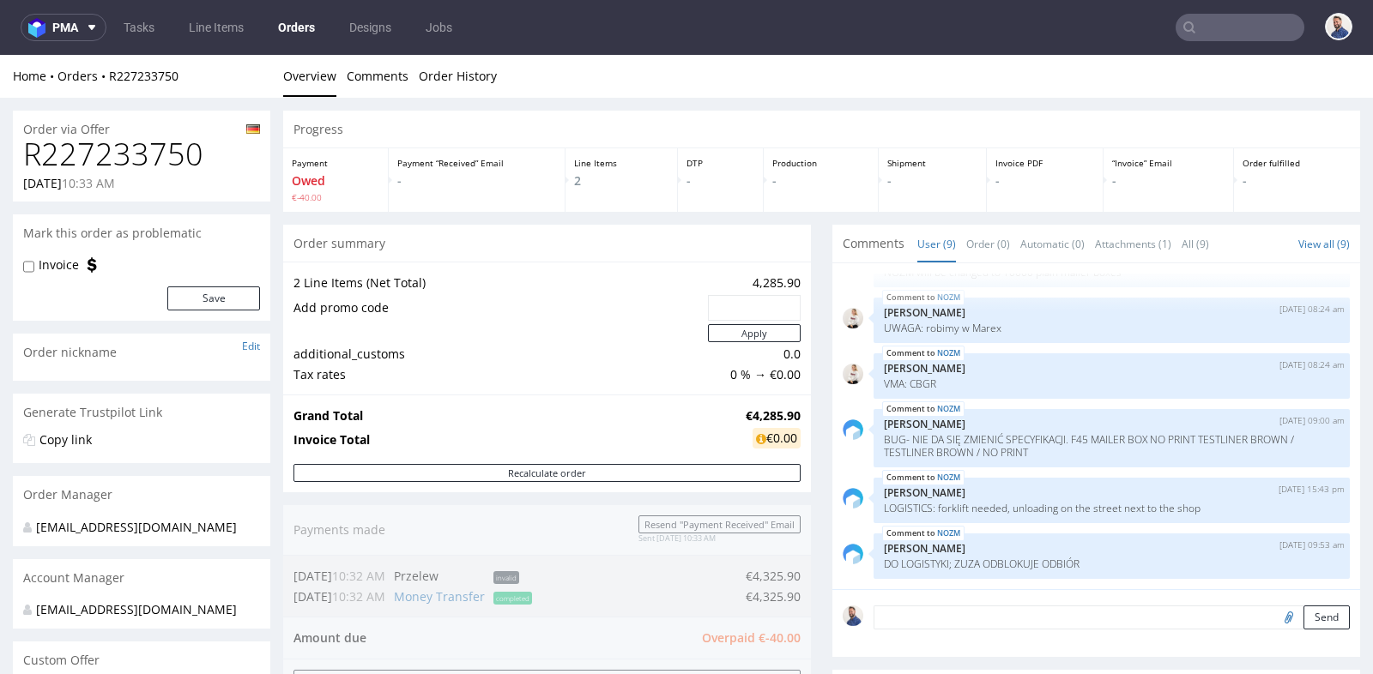
click at [777, 204] on div "Production -" at bounding box center [821, 179] width 114 height 63
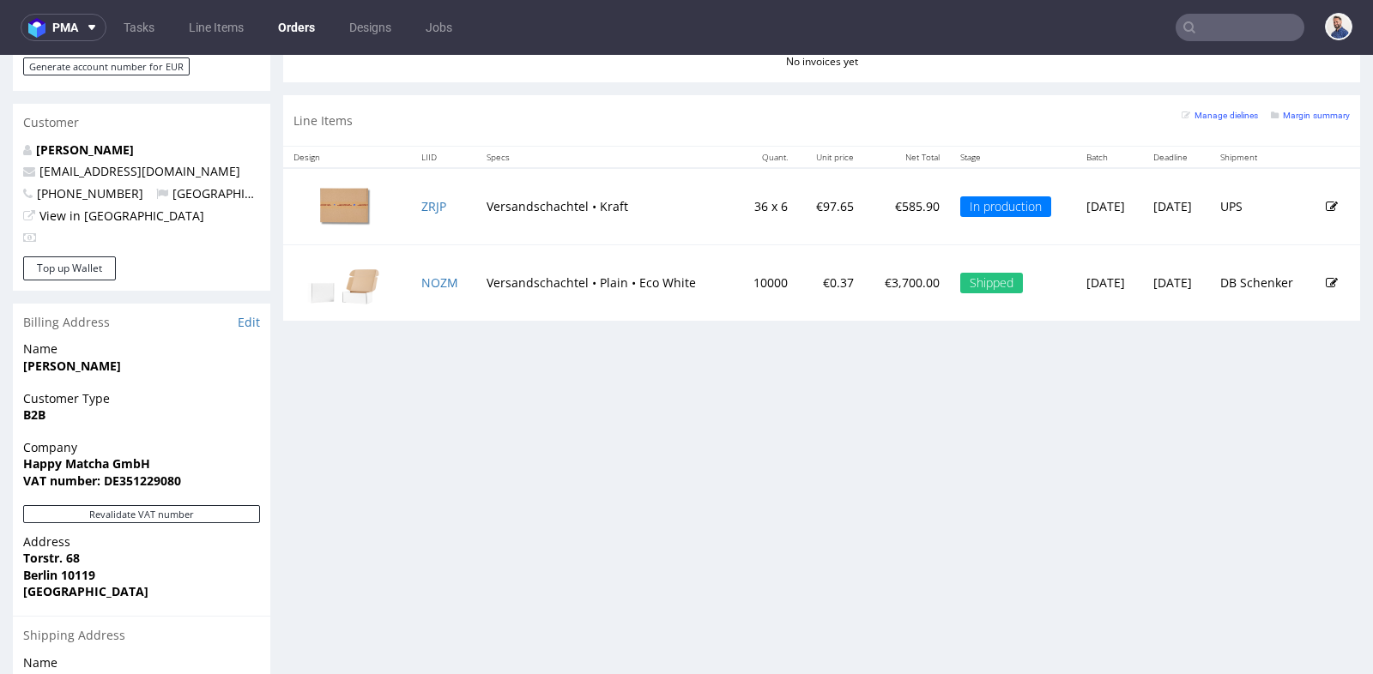
scroll to position [838, 0]
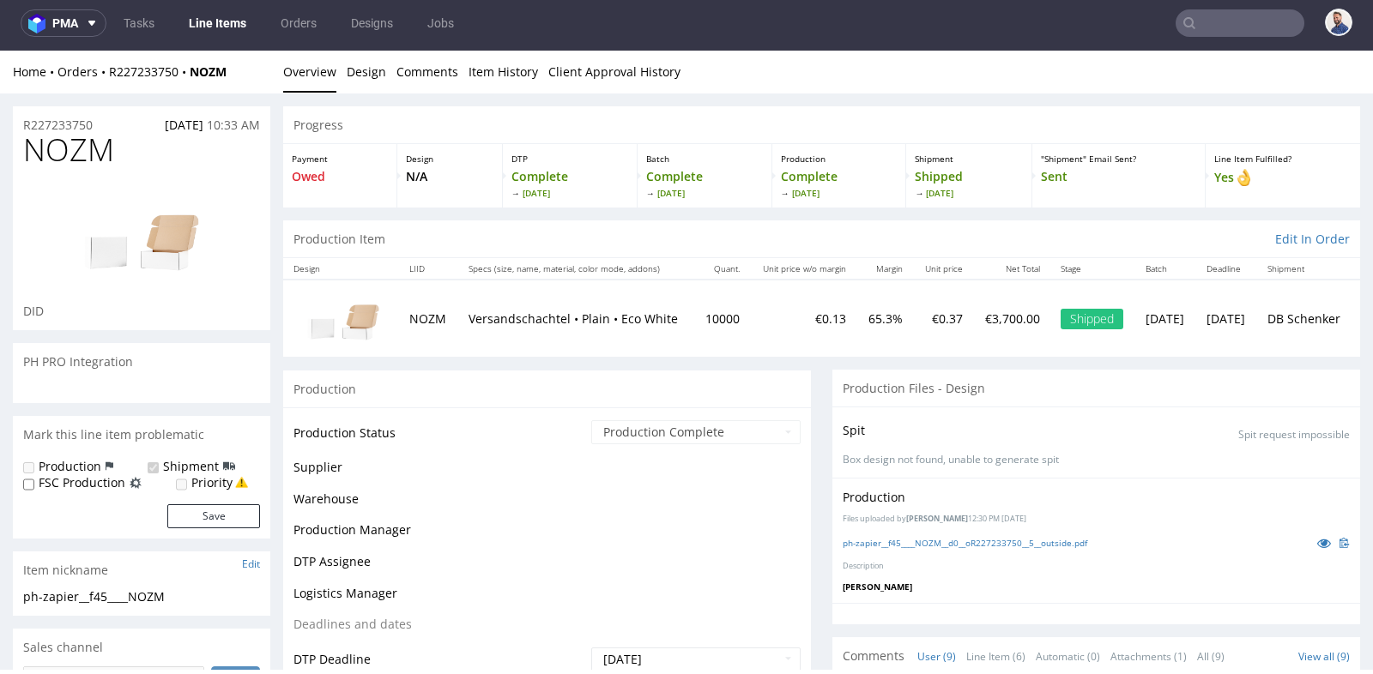
scroll to position [213, 0]
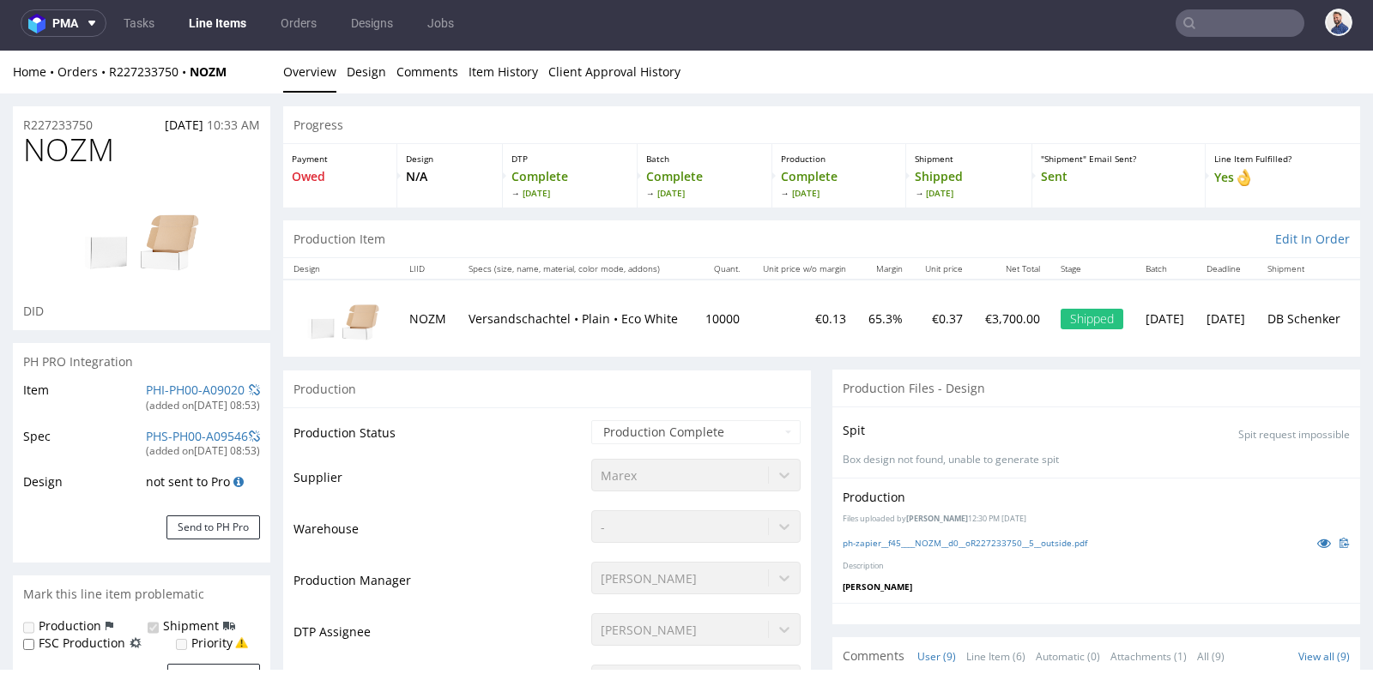
click at [750, 353] on td "€0.13" at bounding box center [803, 318] width 106 height 76
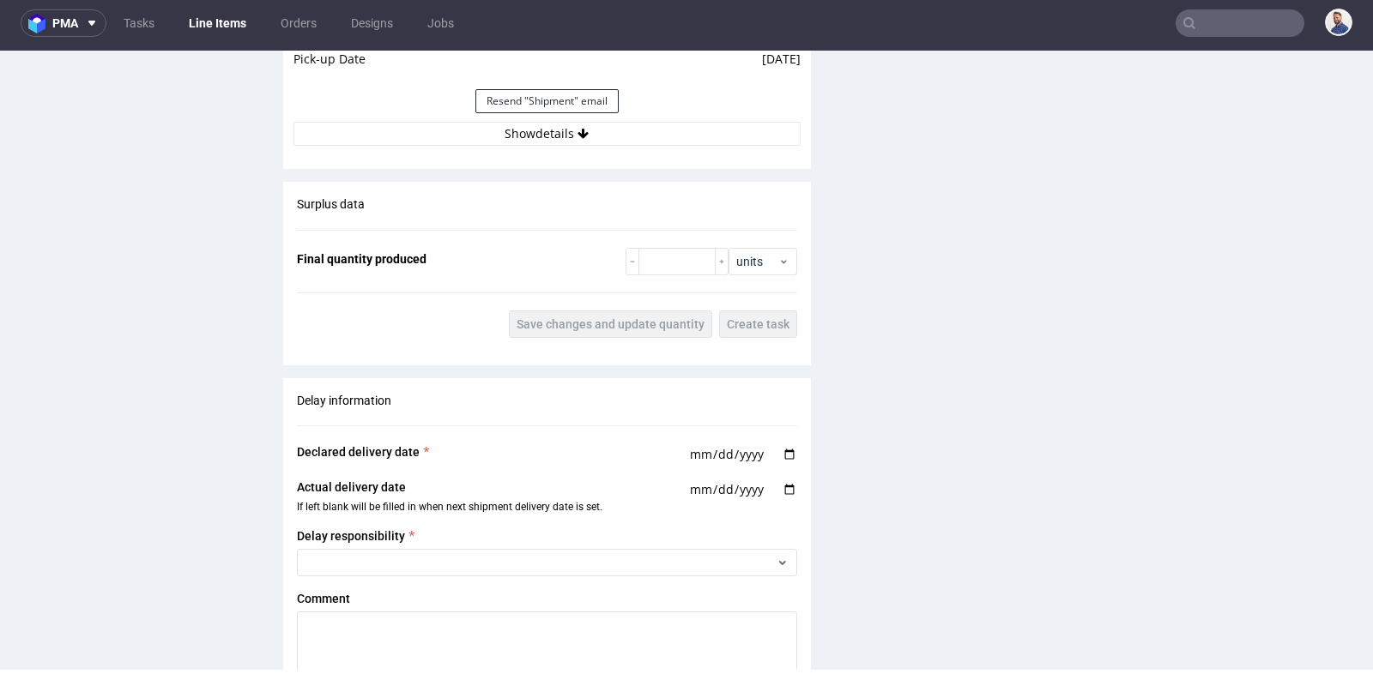
scroll to position [2517, 0]
click at [524, 136] on button "Show details" at bounding box center [546, 132] width 507 height 24
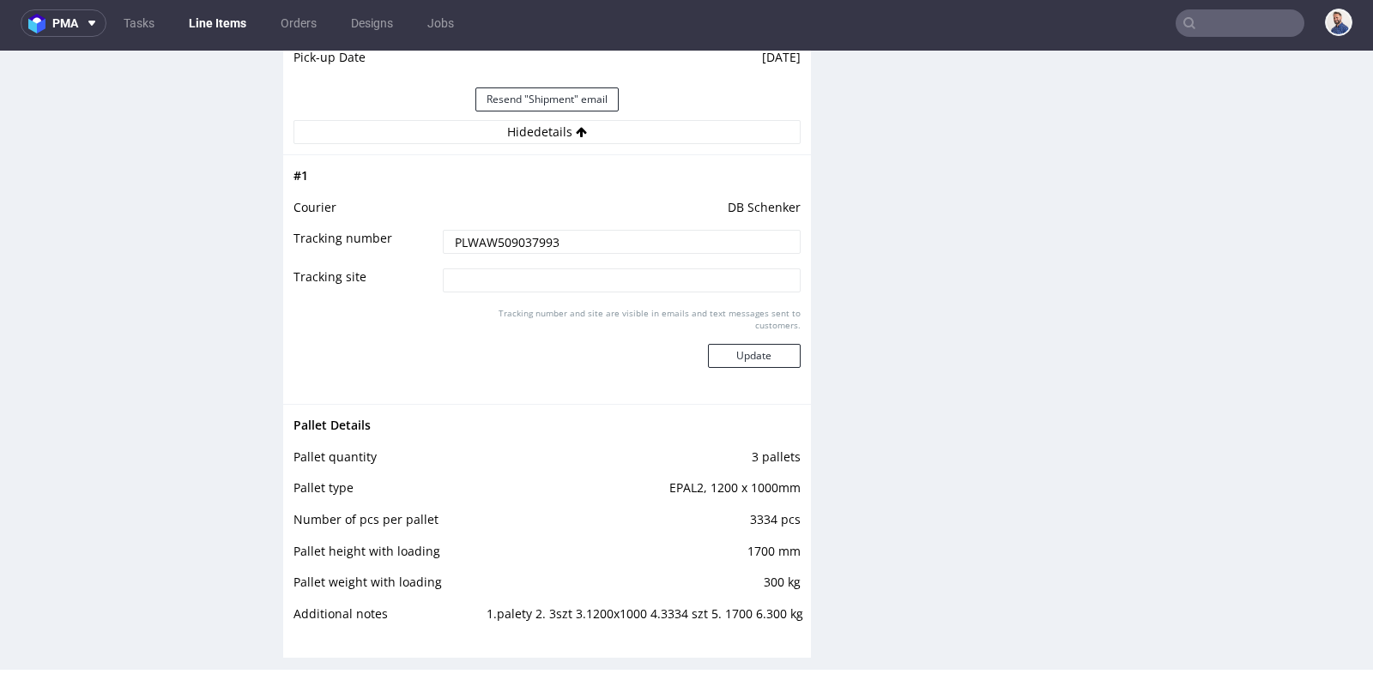
click at [533, 232] on input "PLWAW509037993" at bounding box center [622, 242] width 358 height 24
click at [1233, 34] on input "text" at bounding box center [1239, 22] width 129 height 27
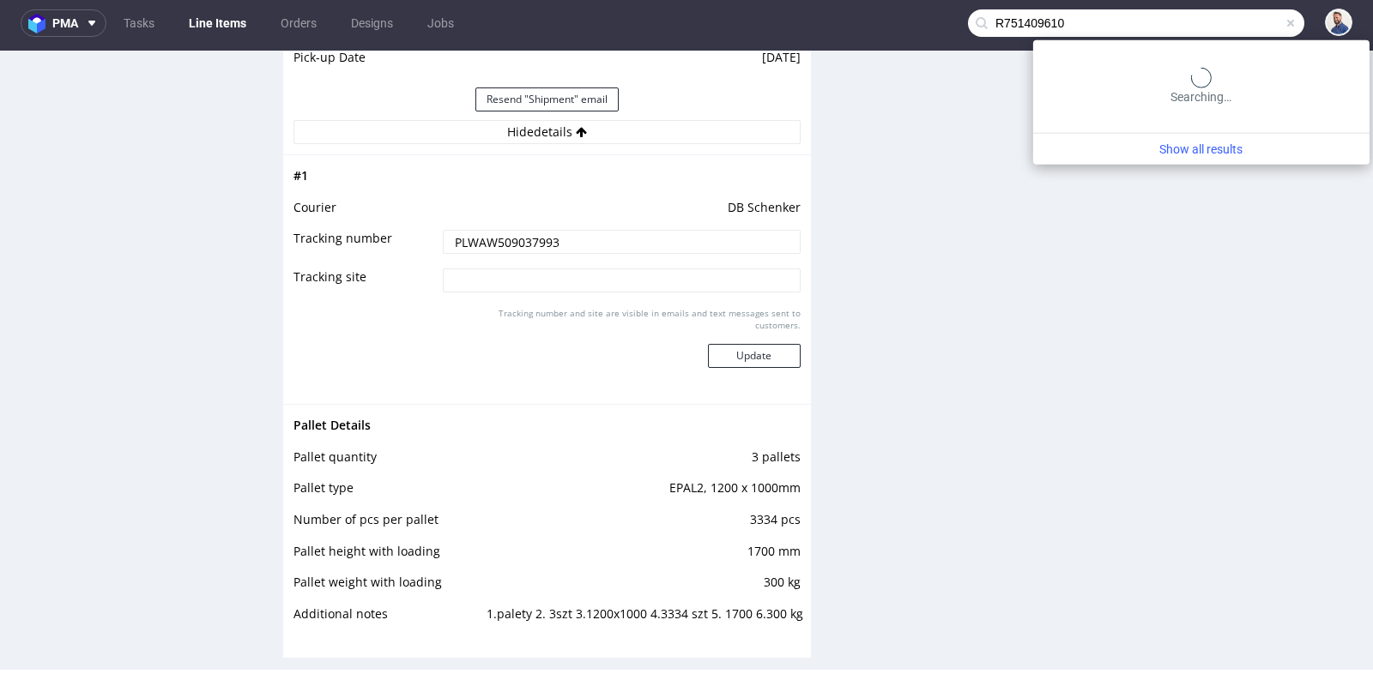
type input "R751409610"
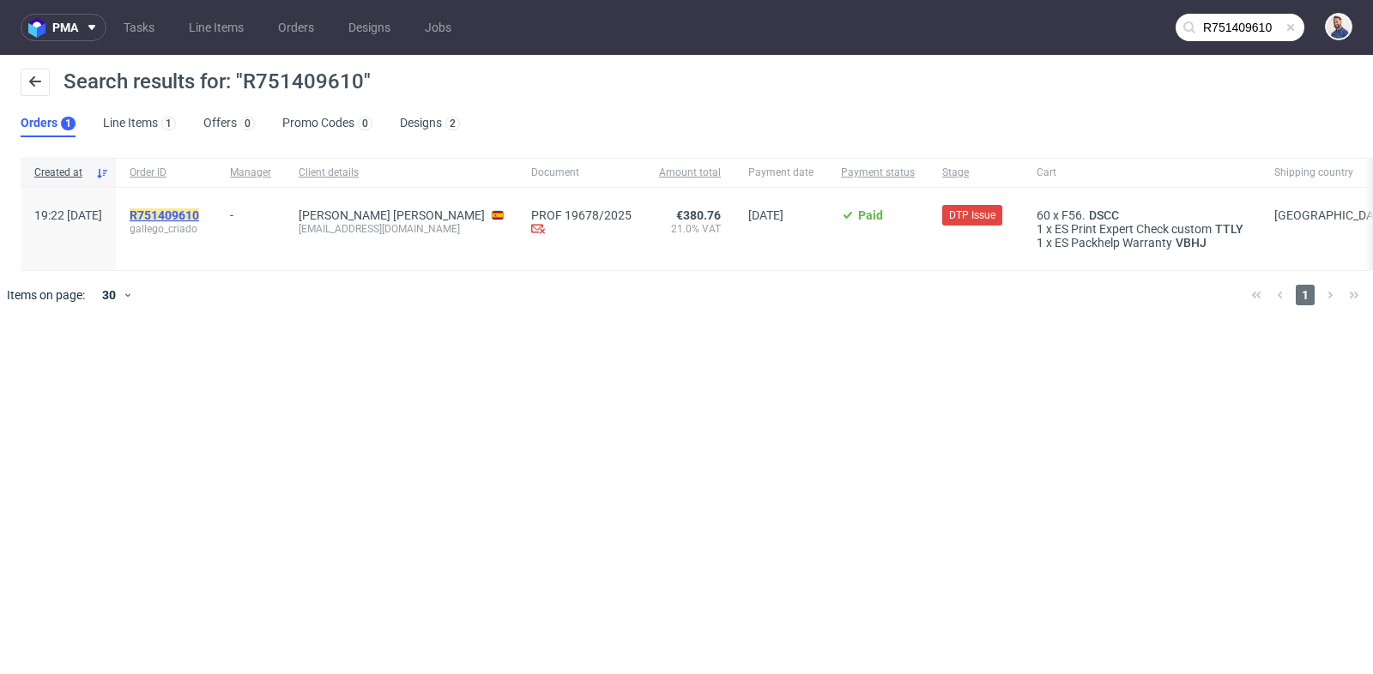
click at [199, 215] on mark "R751409610" at bounding box center [164, 215] width 69 height 14
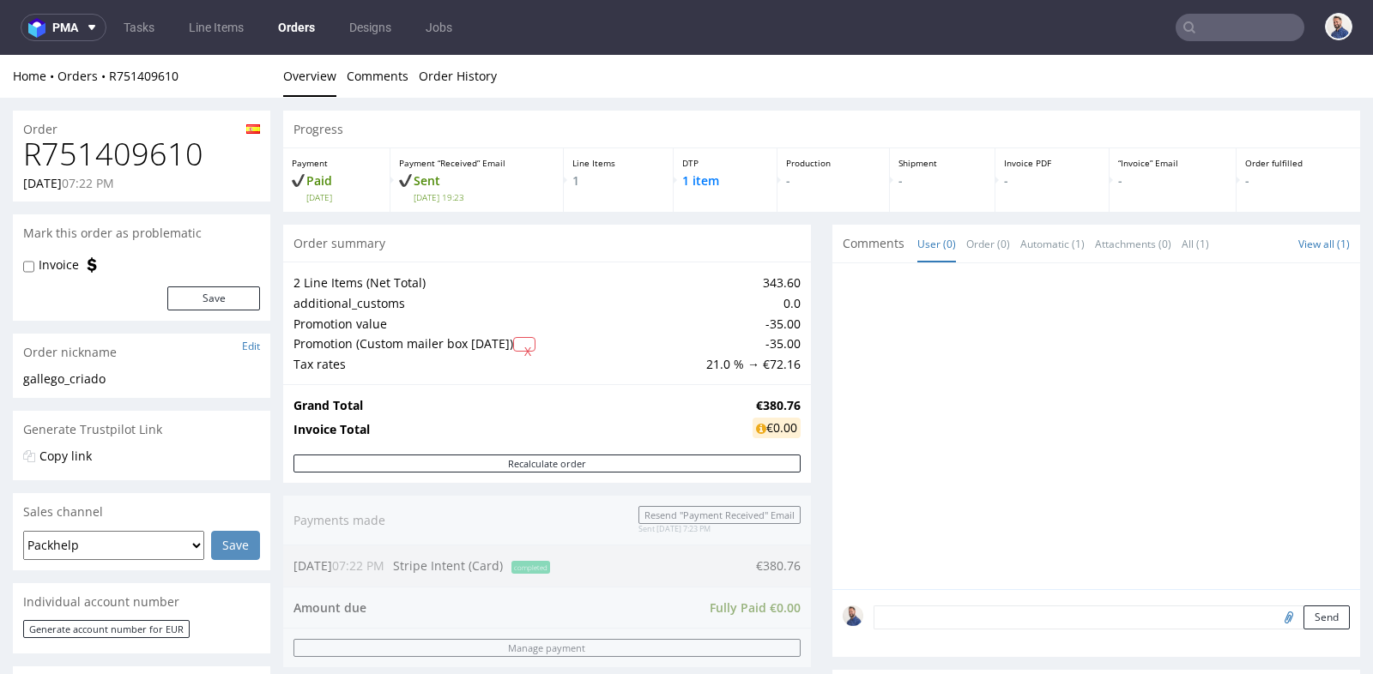
click at [801, 236] on div "Order summary" at bounding box center [547, 244] width 528 height 38
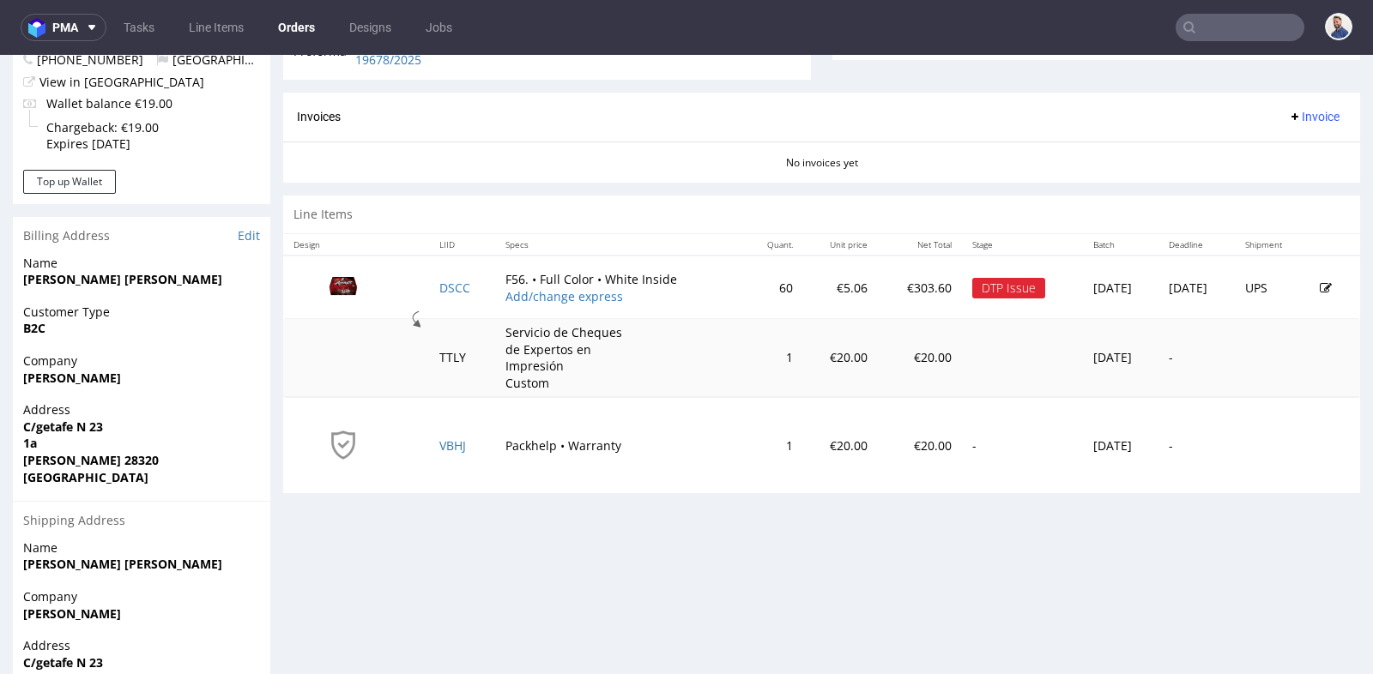
scroll to position [724, 0]
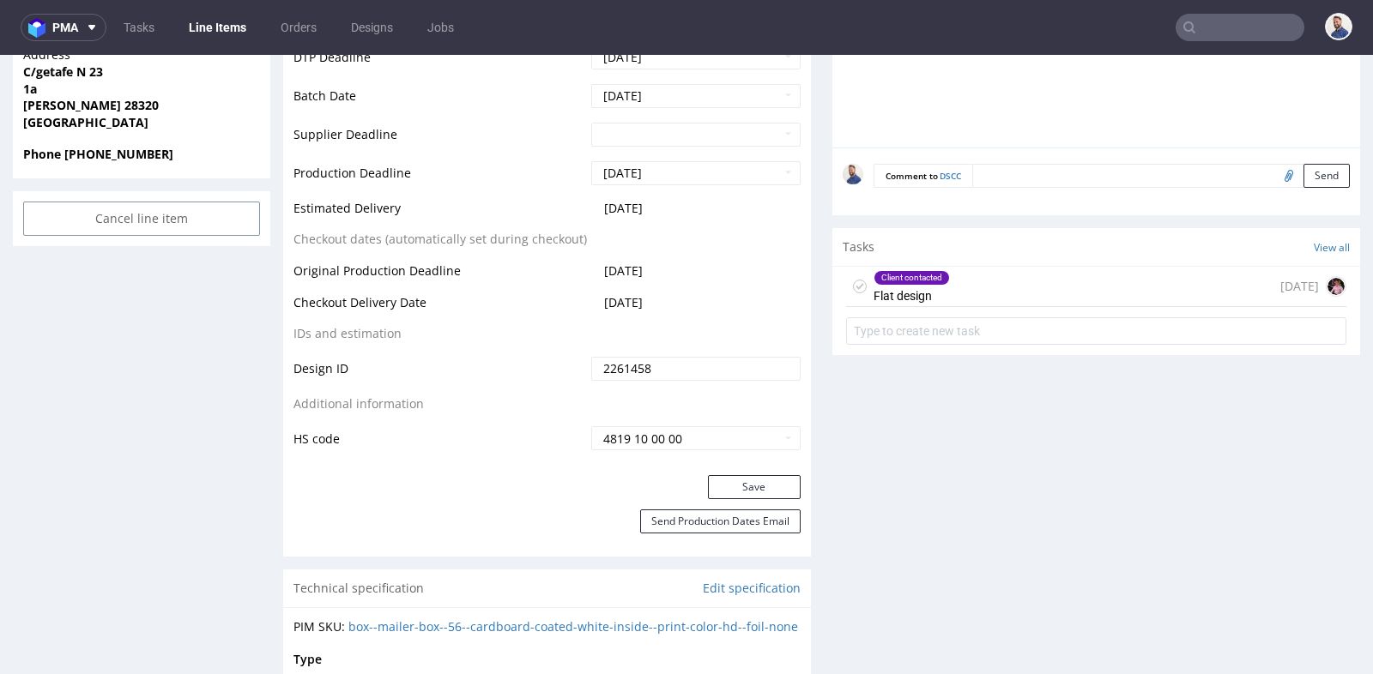
scroll to position [838, 0]
click at [1015, 296] on div "Client contacted Flat design [DATE]" at bounding box center [1096, 286] width 500 height 40
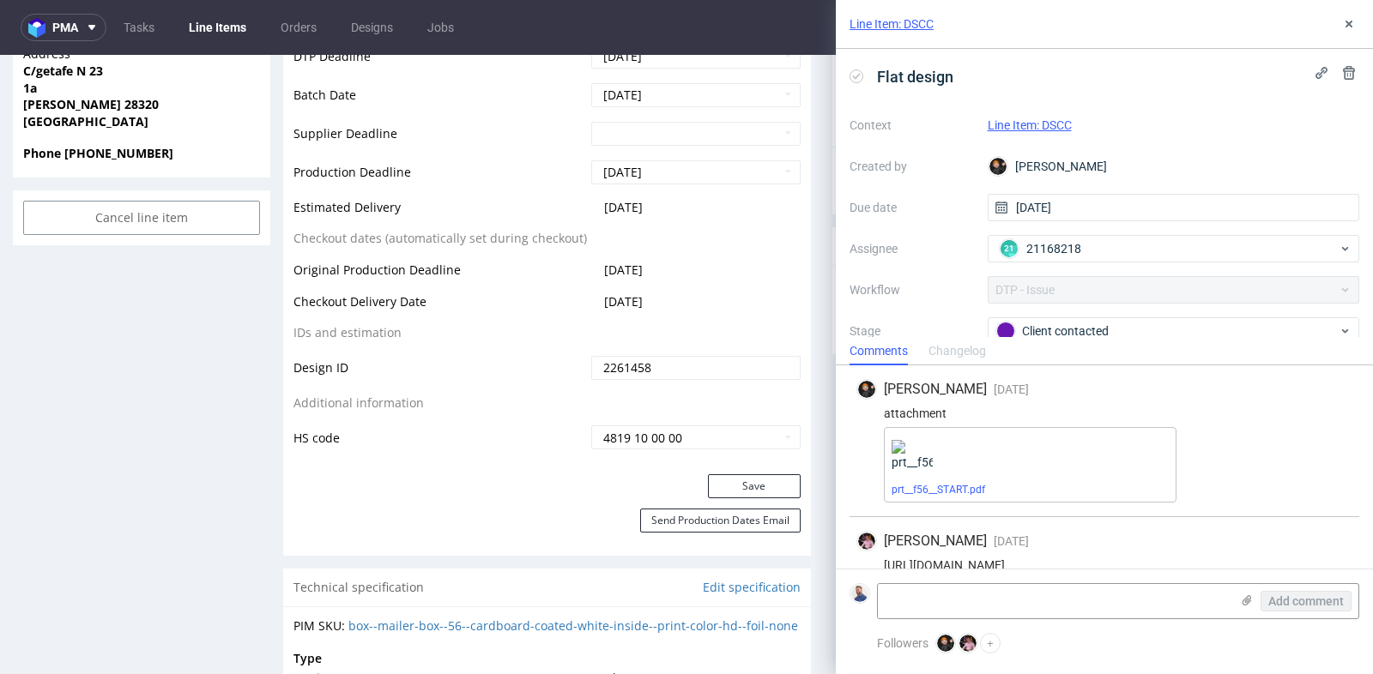
scroll to position [21, 0]
